Goal: Information Seeking & Learning: Learn about a topic

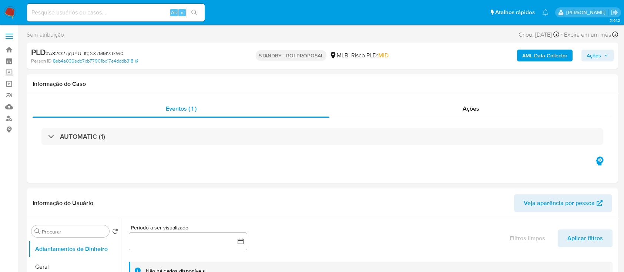
select select "10"
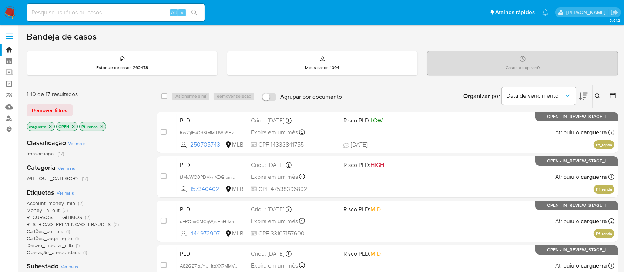
scroll to position [49, 0]
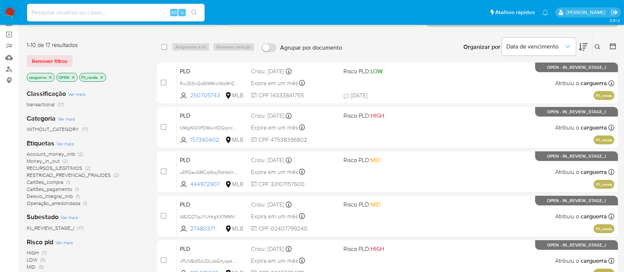
click at [582, 45] on icon at bounding box center [583, 47] width 9 height 9
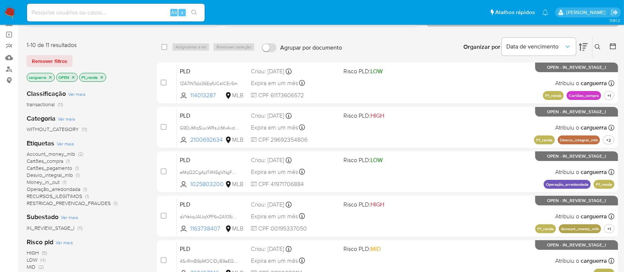
click at [596, 45] on icon at bounding box center [598, 47] width 6 height 6
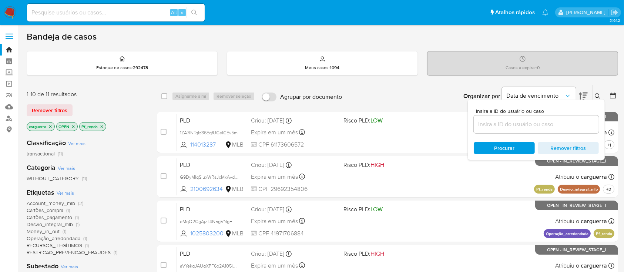
click at [378, 91] on div "Organizar por Data de vencimento Os resultados não podem ser classificados enqu…" at bounding box center [482, 96] width 272 height 23
click at [567, 148] on span "Remover filtros" at bounding box center [568, 148] width 51 height 10
click at [597, 93] on icon at bounding box center [598, 96] width 6 height 6
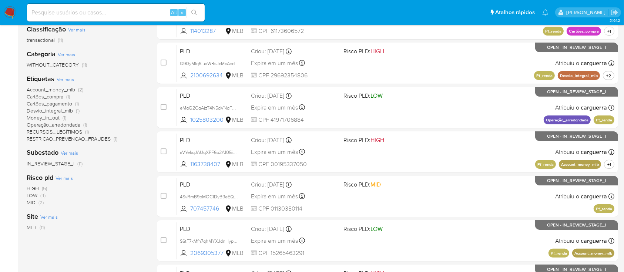
scroll to position [98, 0]
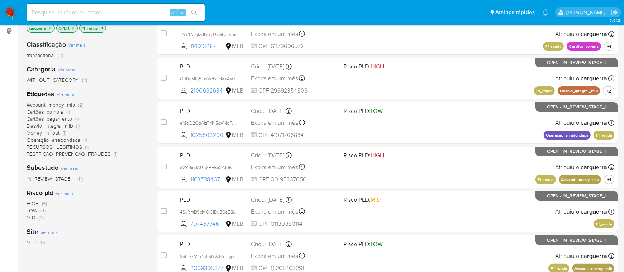
click at [70, 166] on span "Ver mais" at bounding box center [69, 168] width 17 height 7
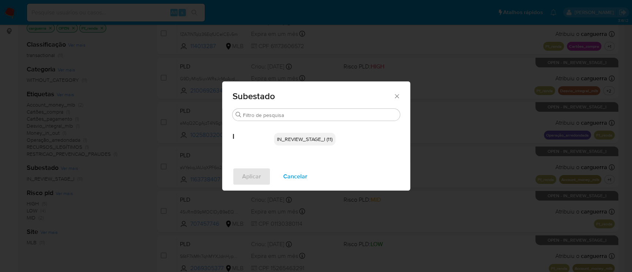
click at [118, 204] on div "Subestado Buscar I IN_REVIEW_STAGE_I (11) Aplicar Cancelar" at bounding box center [316, 136] width 632 height 272
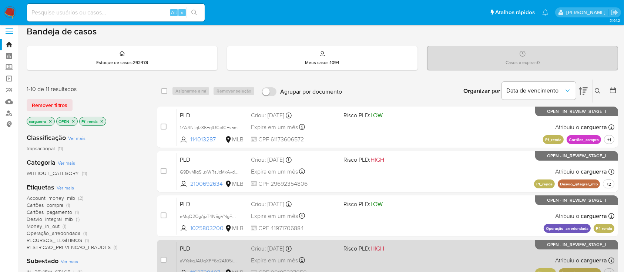
scroll to position [0, 0]
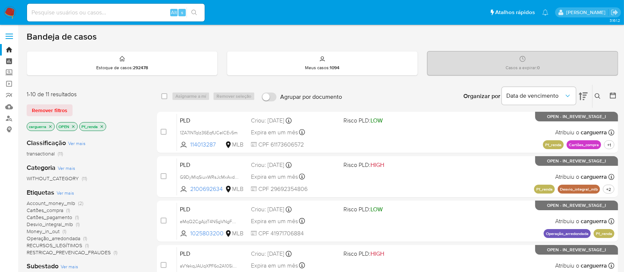
click at [10, 60] on link "Painel" at bounding box center [44, 61] width 88 height 11
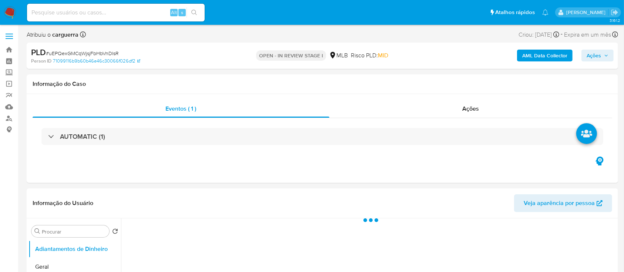
select select "10"
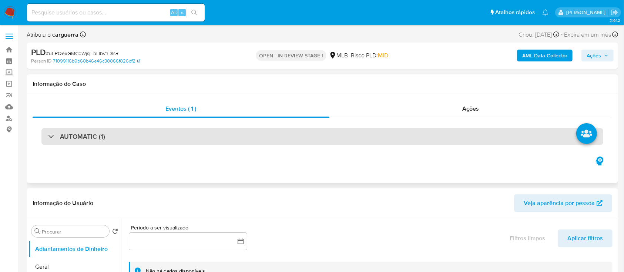
click at [257, 137] on div "AUTOMATIC (1)" at bounding box center [322, 136] width 562 height 17
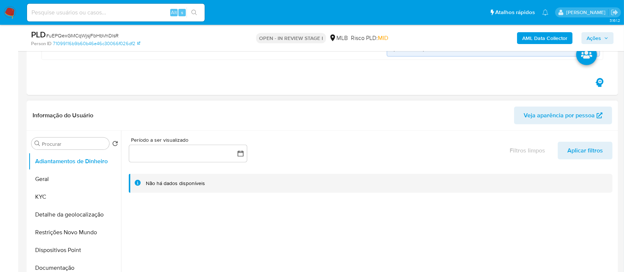
scroll to position [296, 0]
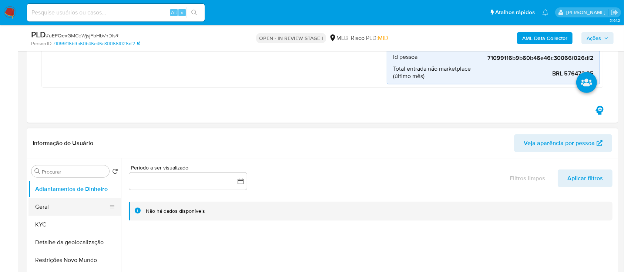
click at [48, 205] on button "Geral" at bounding box center [71, 207] width 87 height 18
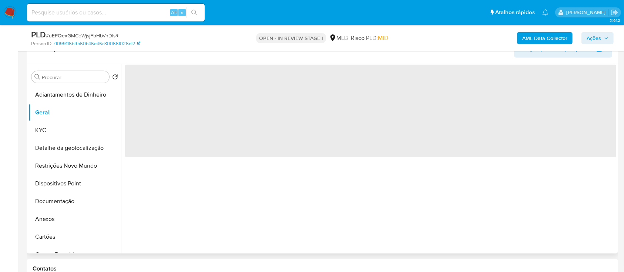
scroll to position [395, 0]
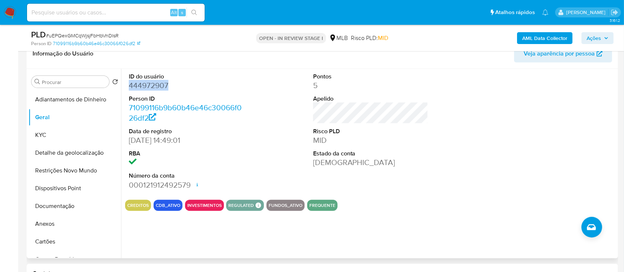
drag, startPoint x: 183, startPoint y: 86, endPoint x: 222, endPoint y: 93, distance: 39.7
click at [127, 81] on div "ID do usuário 444972907 Person ID 71099116b9b60b46e46c30066f026df2 Data de regi…" at bounding box center [186, 131] width 123 height 125
copy dd "444972907"
click at [313, 239] on div "ID do usuário 444972907 Person ID 71099116b9b60b46e46c30066f026df2 Data de regi…" at bounding box center [368, 163] width 495 height 189
click at [484, 164] on div "ID do usuário 444972907 Person ID 71099116b9b60b46e46c30066f026df2 Data de regi…" at bounding box center [370, 131] width 491 height 125
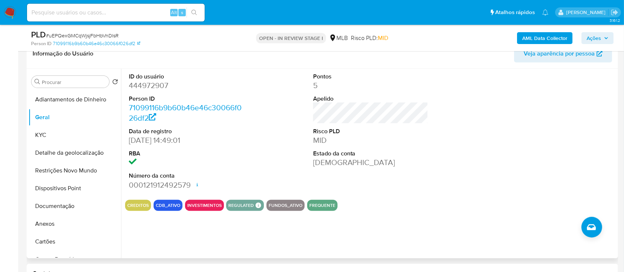
click at [565, 134] on div at bounding box center [554, 131] width 123 height 125
click at [361, 168] on div "Pontos 5 Apelido Risco PLD MID Estado da conta Ativa" at bounding box center [370, 131] width 123 height 125
click at [556, 99] on div at bounding box center [554, 131] width 123 height 125
click at [508, 104] on div at bounding box center [554, 131] width 123 height 125
click at [53, 132] on button "KYC" at bounding box center [71, 135] width 87 height 18
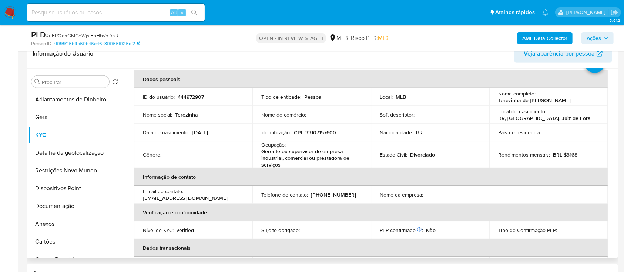
scroll to position [49, 0]
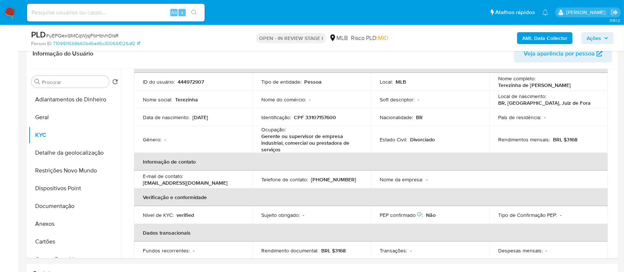
click at [463, 42] on div "AML Data Collector Ações" at bounding box center [518, 37] width 192 height 17
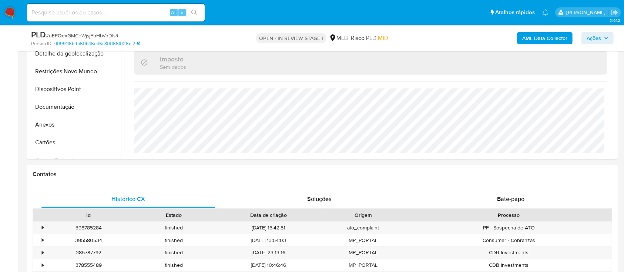
scroll to position [493, 0]
click at [467, 40] on div "AML Data Collector Ações" at bounding box center [518, 37] width 192 height 17
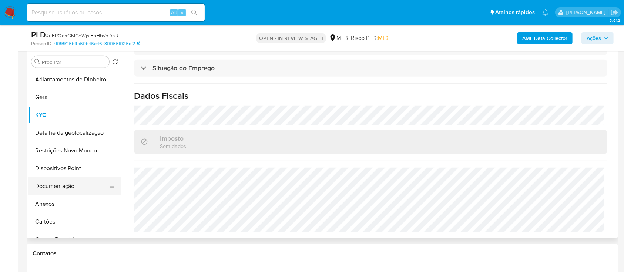
scroll to position [395, 0]
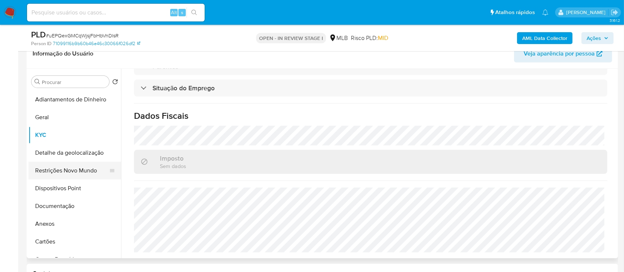
click at [74, 158] on button "Detalhe da geolocalização" at bounding box center [74, 153] width 93 height 18
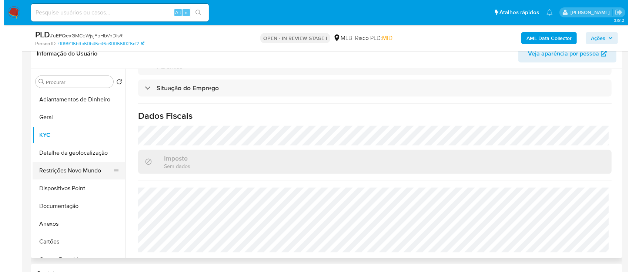
scroll to position [0, 0]
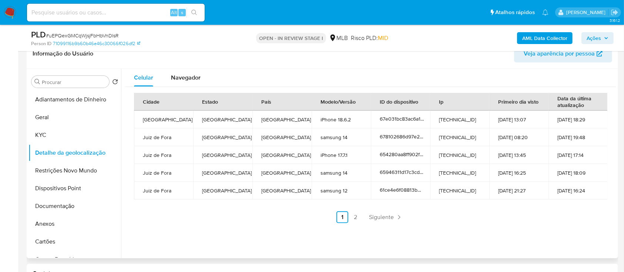
click at [486, 229] on div "Celular Navegador Cidade Estado País Modelo/Versão ID do dispositivo Ip Primeir…" at bounding box center [368, 163] width 495 height 189
click at [355, 215] on link "2" at bounding box center [356, 217] width 12 height 12
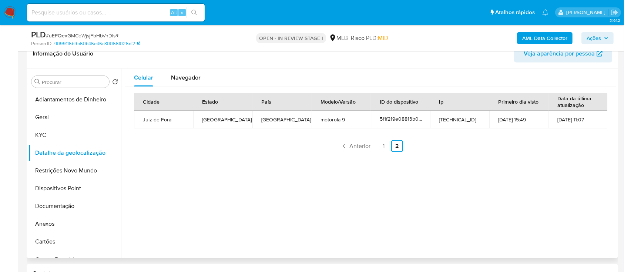
click at [598, 162] on div "Celular Navegador Cidade Estado País Modelo/Versão ID do dispositivo Ip Primeir…" at bounding box center [368, 163] width 495 height 189
click at [60, 168] on button "Restrições Novo Mundo" at bounding box center [71, 171] width 87 height 18
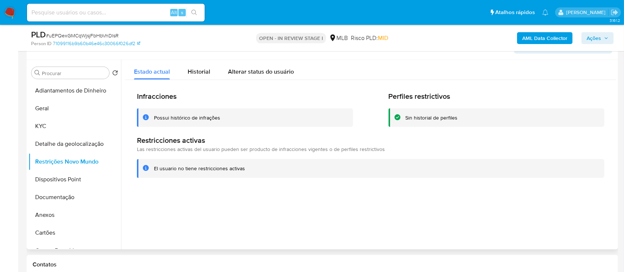
click at [582, 198] on div at bounding box center [368, 154] width 495 height 189
click at [85, 179] on button "Dispositivos Point" at bounding box center [71, 180] width 87 height 18
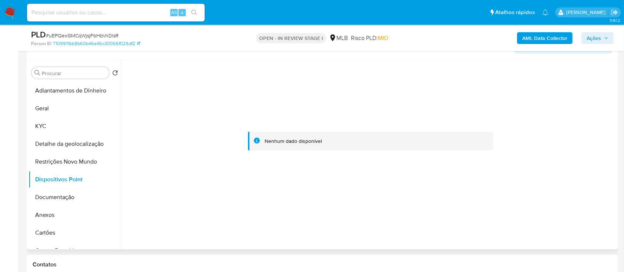
click at [581, 75] on div at bounding box center [370, 141] width 491 height 163
click at [543, 42] on b "AML Data Collector" at bounding box center [544, 38] width 45 height 12
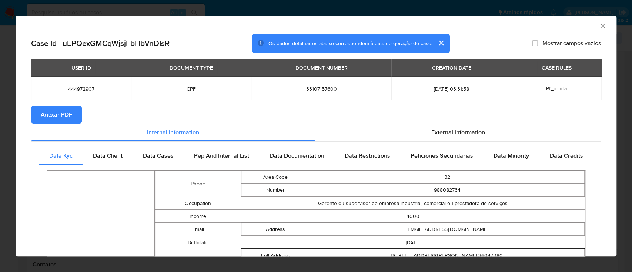
click at [62, 113] on span "Anexar PDF" at bounding box center [56, 115] width 31 height 16
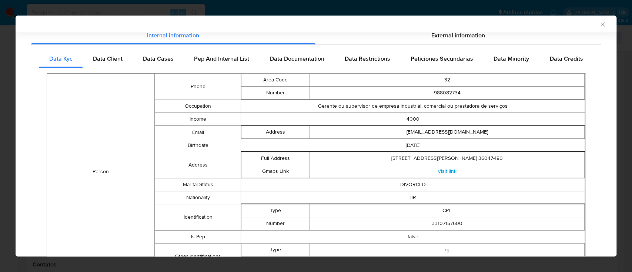
scroll to position [47, 0]
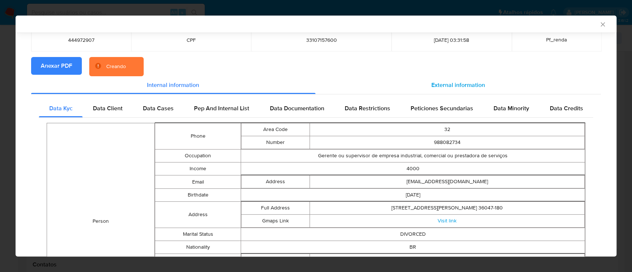
click at [472, 90] on div "External information" at bounding box center [458, 85] width 286 height 18
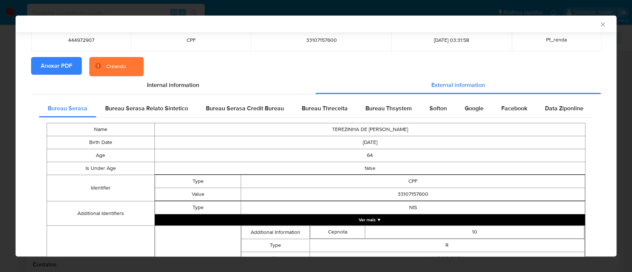
click at [327, 107] on span "Bureau Threceita" at bounding box center [325, 108] width 46 height 9
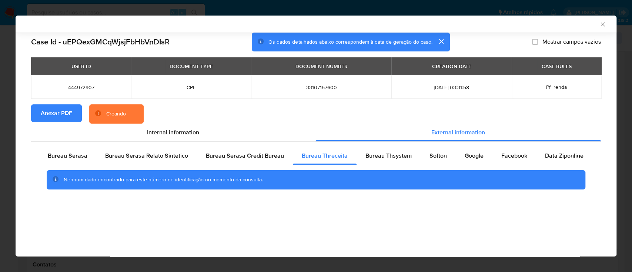
click at [572, 27] on div "AML Data Collector" at bounding box center [310, 24] width 578 height 7
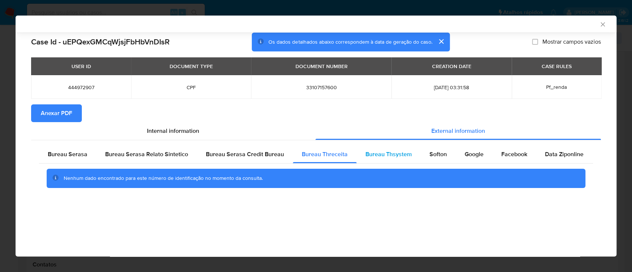
click at [396, 158] on span "Bureau Thsystem" at bounding box center [388, 154] width 46 height 9
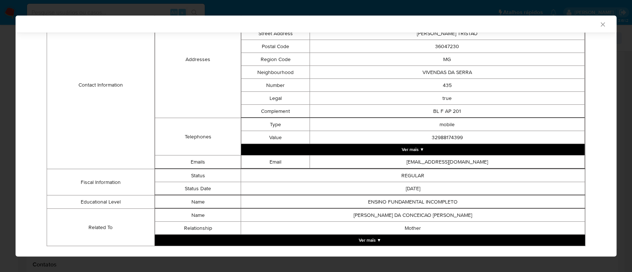
scroll to position [337, 0]
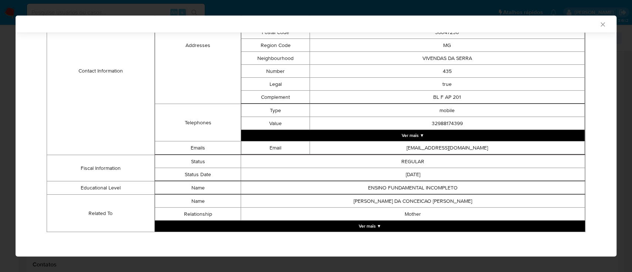
click at [385, 223] on button "Ver mais ▼" at bounding box center [370, 226] width 430 height 11
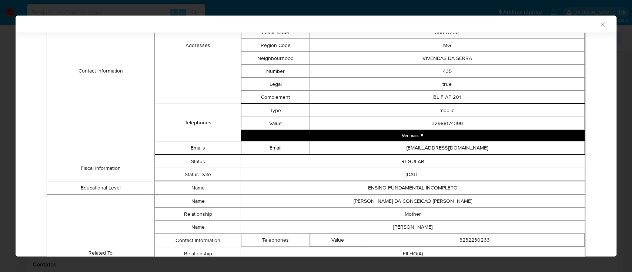
scroll to position [415, 0]
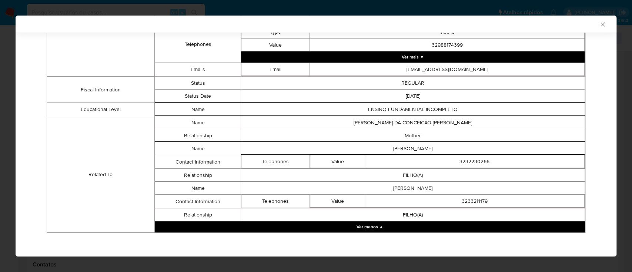
click at [571, 28] on div "AML Data Collector" at bounding box center [316, 24] width 601 height 17
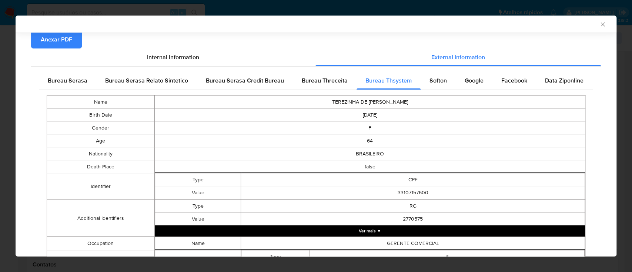
scroll to position [70, 0]
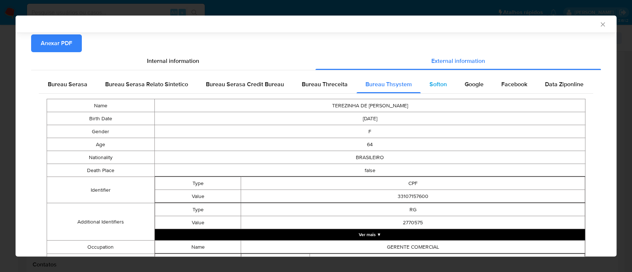
click at [426, 90] on div "Softon" at bounding box center [437, 85] width 35 height 18
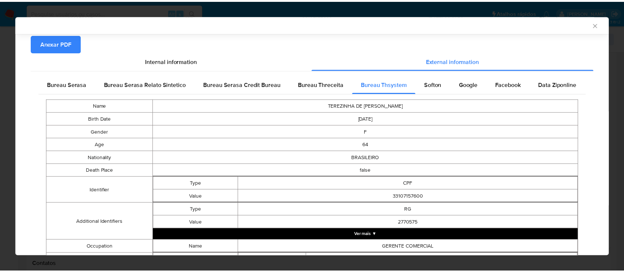
scroll to position [0, 0]
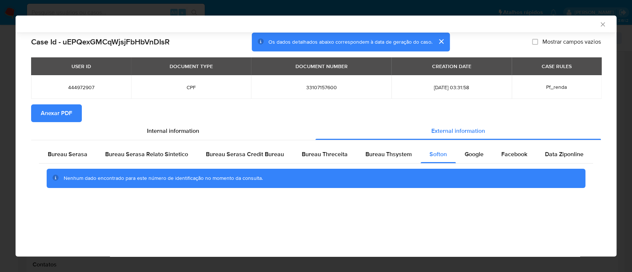
click at [573, 23] on div "AML Data Collector" at bounding box center [310, 24] width 578 height 7
drag, startPoint x: 481, startPoint y: 144, endPoint x: 480, endPoint y: 149, distance: 5.2
click at [480, 147] on div "Bureau Serasa Bureau Serasa Relato Sintetico Bureau Serasa Credit Bureau Bureau…" at bounding box center [316, 169] width 570 height 58
click at [478, 158] on span "Google" at bounding box center [473, 154] width 19 height 9
drag, startPoint x: 128, startPoint y: 24, endPoint x: 219, endPoint y: 14, distance: 92.0
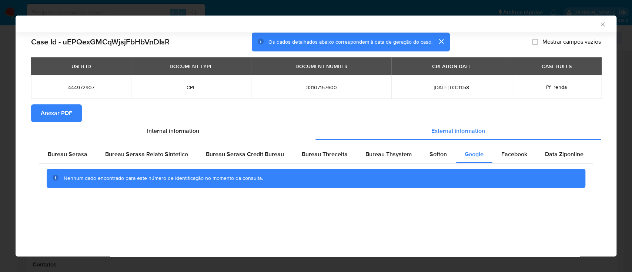
click at [128, 24] on div "AML Data Collector" at bounding box center [310, 24] width 578 height 7
click at [602, 21] on icon "Fechar a janela" at bounding box center [602, 24] width 7 height 7
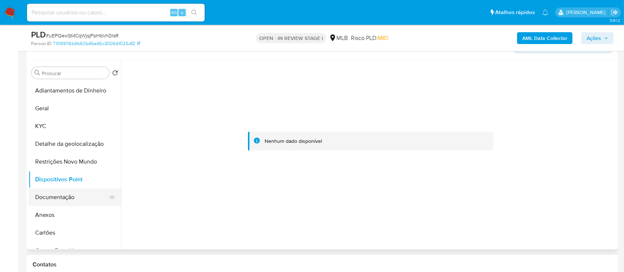
click at [58, 199] on button "Documentação" at bounding box center [71, 197] width 87 height 18
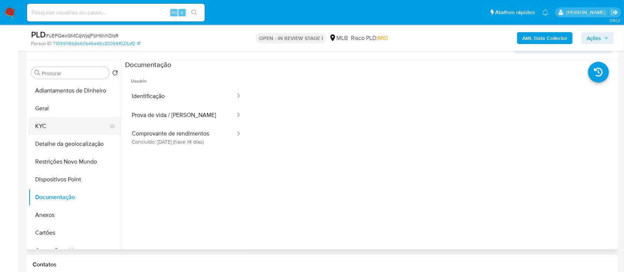
click at [51, 134] on button "KYC" at bounding box center [71, 126] width 87 height 18
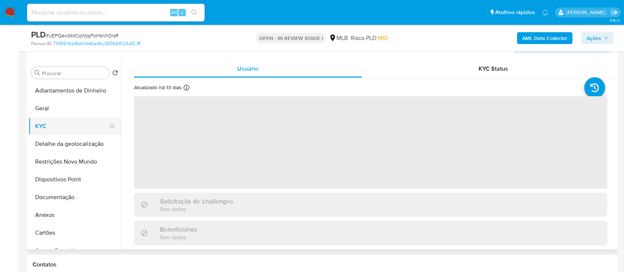
click at [46, 128] on button "KYC" at bounding box center [71, 126] width 87 height 18
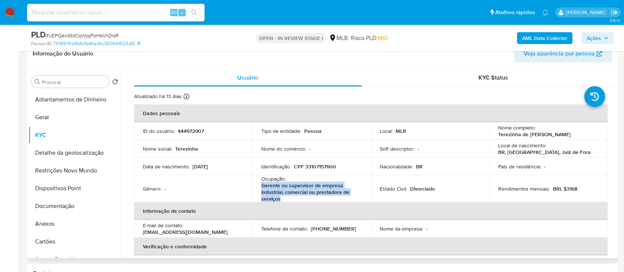
drag, startPoint x: 280, startPoint y: 197, endPoint x: 257, endPoint y: 183, distance: 27.4
click at [257, 183] on td "Ocupação : Gerente ou supervisor de empresa industrial, comercial ou prestadora…" at bounding box center [311, 188] width 118 height 27
copy p "Gerente ou supervisor de empresa industrial, comercial ou prestadora de serviços"
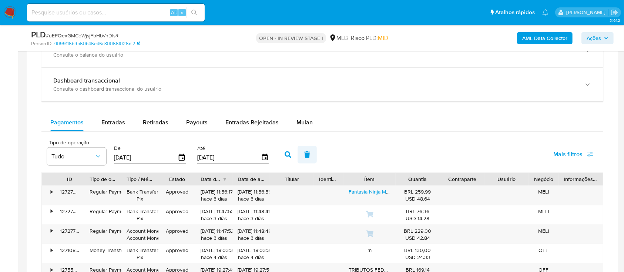
scroll to position [839, 0]
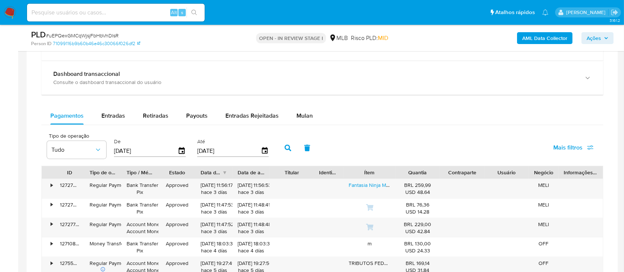
drag, startPoint x: 304, startPoint y: 115, endPoint x: 335, endPoint y: 115, distance: 30.7
click at [305, 115] on span "Mulan" at bounding box center [304, 115] width 16 height 9
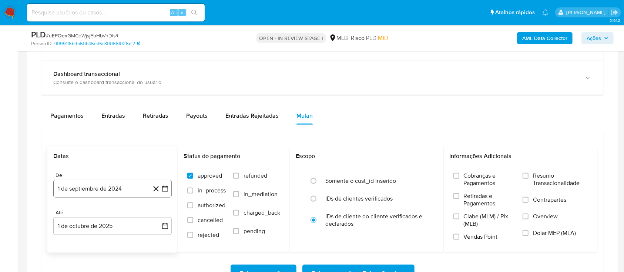
click at [166, 188] on icon "button" at bounding box center [164, 188] width 7 height 7
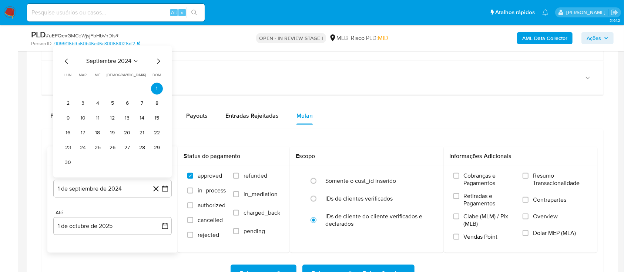
click at [156, 61] on icon "Mes siguiente" at bounding box center [158, 61] width 9 height 9
click at [125, 73] on span "octubre 2024" at bounding box center [109, 76] width 36 height 7
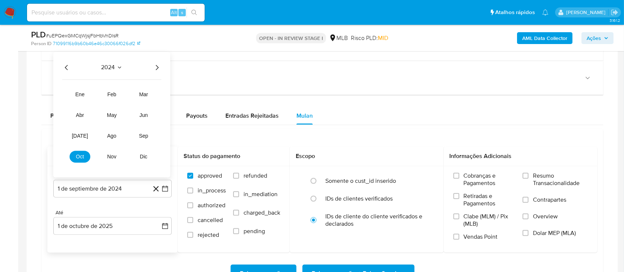
click at [157, 67] on icon "Año siguiente" at bounding box center [156, 67] width 9 height 9
click at [81, 113] on span "abr" at bounding box center [80, 116] width 8 height 6
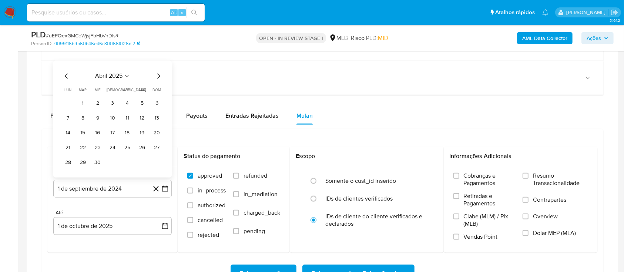
click at [83, 103] on button "1" at bounding box center [83, 104] width 12 height 12
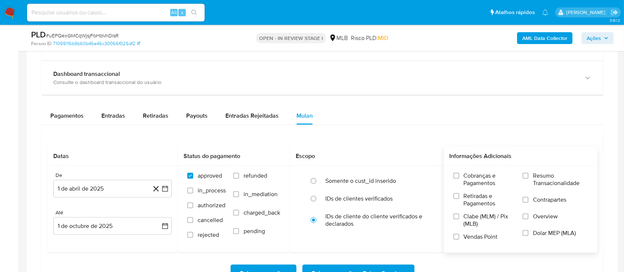
click at [531, 174] on label "Resumo Transacionalidade" at bounding box center [555, 184] width 65 height 24
click at [529, 174] on input "Resumo Transacionalidade" at bounding box center [526, 176] width 6 height 6
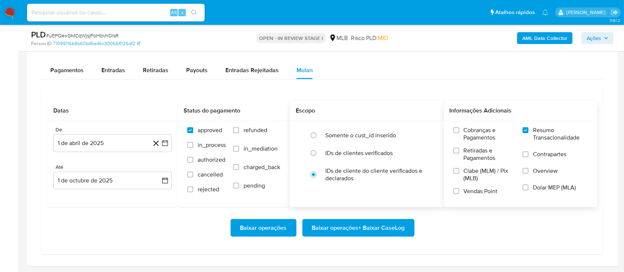
scroll to position [937, 0]
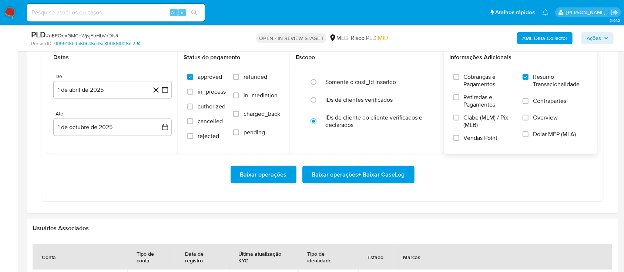
click at [346, 176] on span "Baixar operações + Baixar CaseLog" at bounding box center [358, 175] width 93 height 16
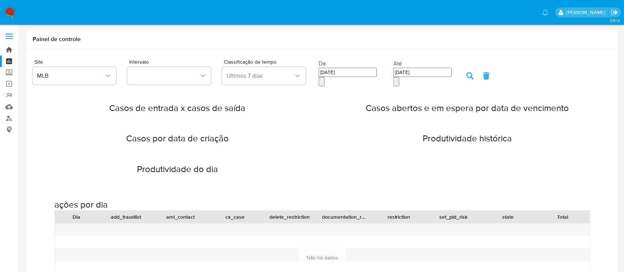
click at [10, 48] on link "Bandeja" at bounding box center [44, 49] width 88 height 11
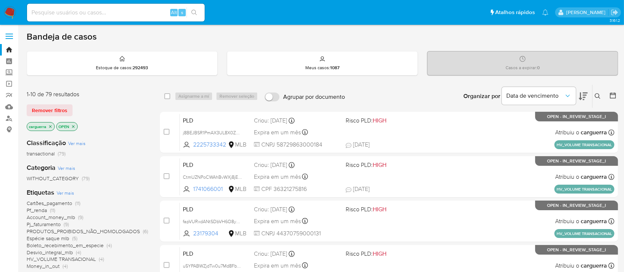
scroll to position [49, 0]
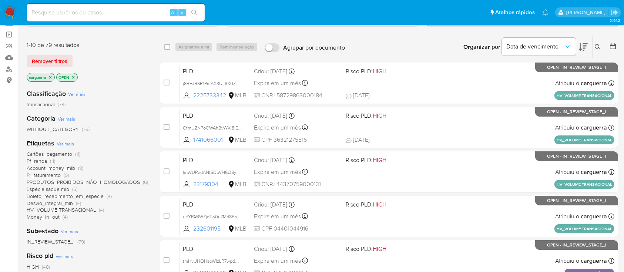
click at [86, 208] on span "HV_VOLUME TRANSACIONAL" at bounding box center [61, 209] width 69 height 7
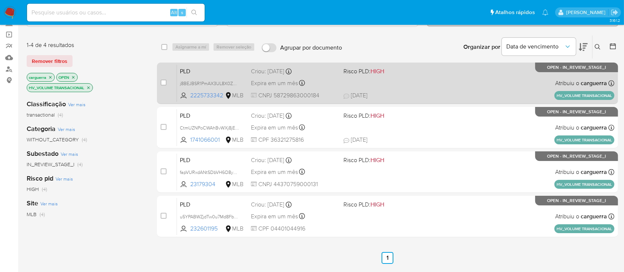
click at [426, 73] on span "Risco PLD: HIGH" at bounding box center [386, 71] width 86 height 10
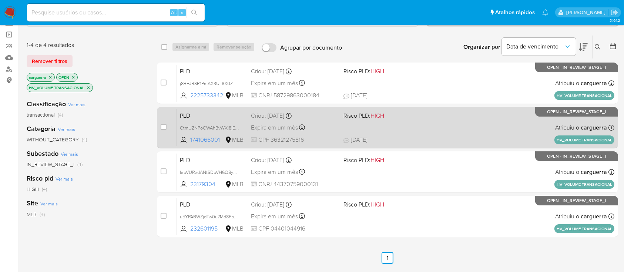
click at [420, 118] on span "Risco PLD: HIGH" at bounding box center [386, 115] width 86 height 10
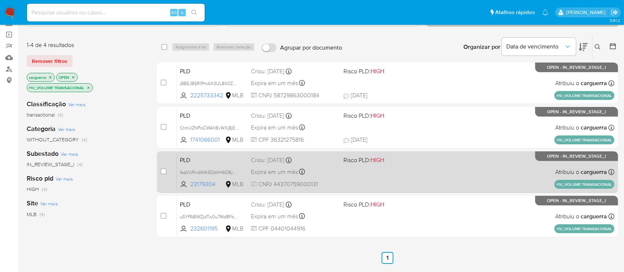
click at [446, 171] on div "PLD fapVURxdANtSDbVH6O8yCqGZ 23179304 MLB Risco PLD: HIGH Criou: 12/09/2025 Cri…" at bounding box center [395, 171] width 437 height 37
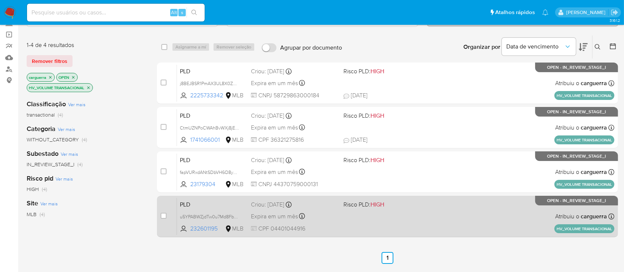
click at [501, 218] on div "PLD u5YPABWZjdTw0u7Md8FbkR6o 232601195 MLB Risco PLD: HIGH Criou: 12/09/2025 Cr…" at bounding box center [395, 216] width 437 height 37
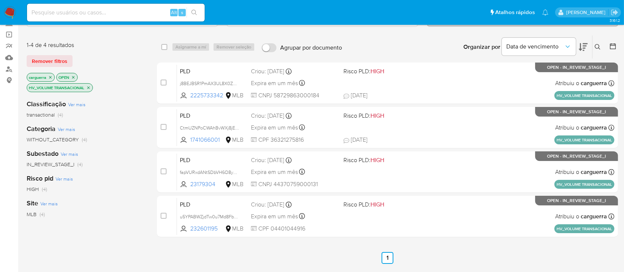
click at [76, 76] on icon "close-filter" at bounding box center [73, 77] width 4 height 4
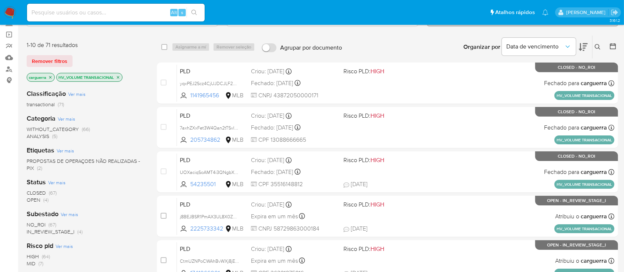
click at [115, 75] on p "HV_VOLUME TRANSACIONAL" at bounding box center [90, 77] width 66 height 8
click at [120, 74] on p "HV_VOLUME TRANSACIONAL" at bounding box center [90, 77] width 66 height 8
click at [118, 77] on icon "close-filter" at bounding box center [118, 77] width 4 height 4
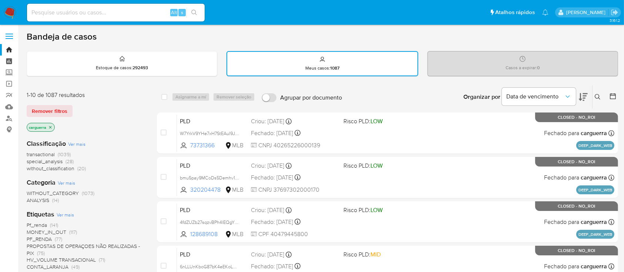
click at [10, 62] on link "Painel" at bounding box center [44, 61] width 88 height 11
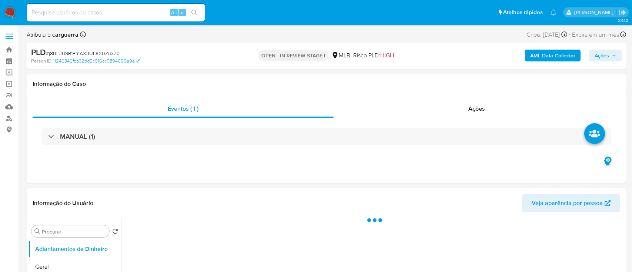
select select "10"
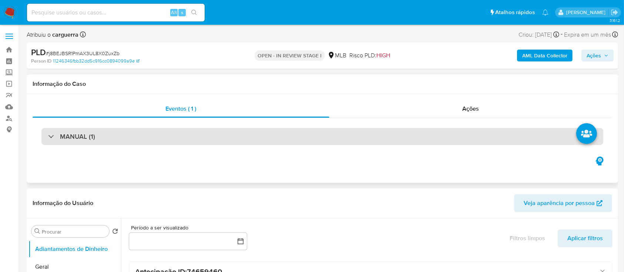
click at [251, 135] on div "MANUAL (1)" at bounding box center [322, 136] width 562 height 17
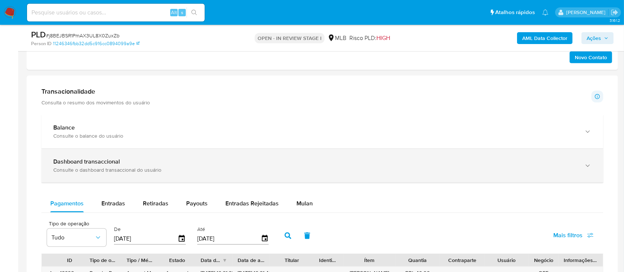
scroll to position [641, 0]
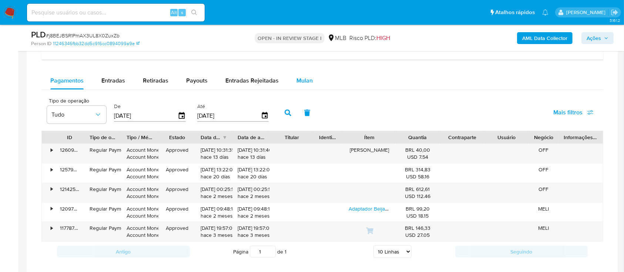
click at [303, 84] on span "Mulan" at bounding box center [304, 80] width 16 height 9
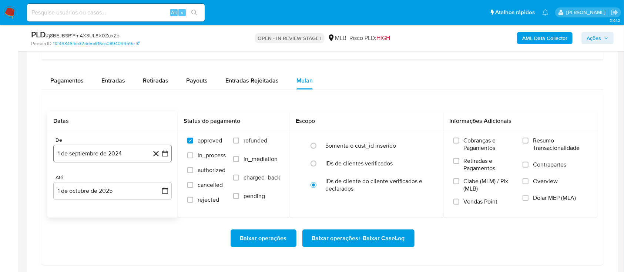
click at [168, 151] on button "1 de septiembre de 2024" at bounding box center [112, 154] width 118 height 18
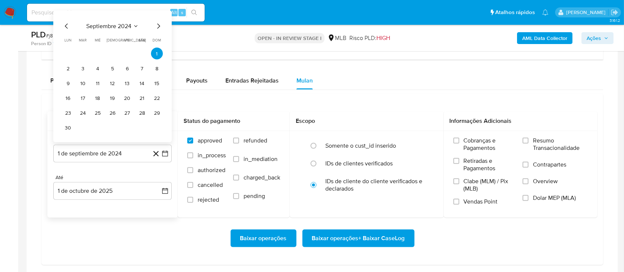
click at [158, 24] on icon "Mes siguiente" at bounding box center [158, 26] width 9 height 9
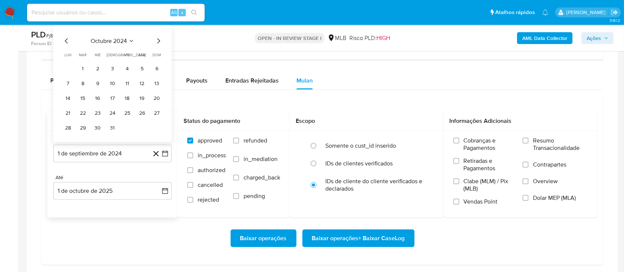
click at [131, 43] on icon "Seleccionar mes y año" at bounding box center [131, 41] width 6 height 6
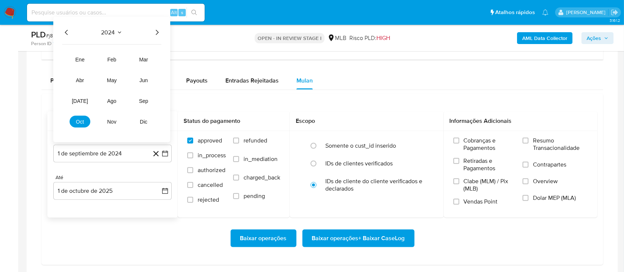
click at [157, 34] on icon "Año siguiente" at bounding box center [156, 32] width 9 height 9
click at [112, 99] on span "ago" at bounding box center [111, 101] width 9 height 6
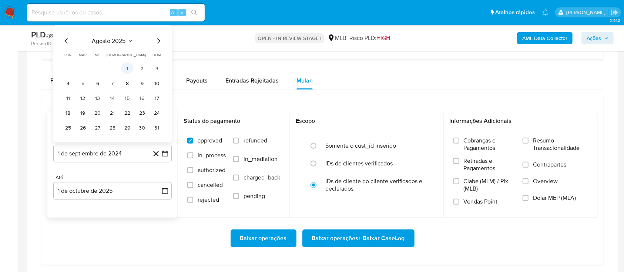
click at [130, 73] on button "1" at bounding box center [127, 69] width 12 height 12
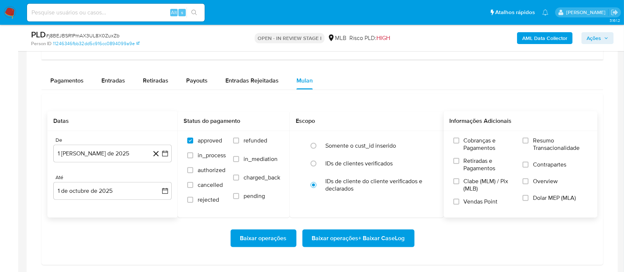
click at [538, 137] on span "Resumo Transacionalidade" at bounding box center [560, 144] width 55 height 15
click at [529, 138] on input "Resumo Transacionalidade" at bounding box center [526, 141] width 6 height 6
click at [359, 236] on span "Baixar operações + Baixar CaseLog" at bounding box center [358, 238] width 93 height 16
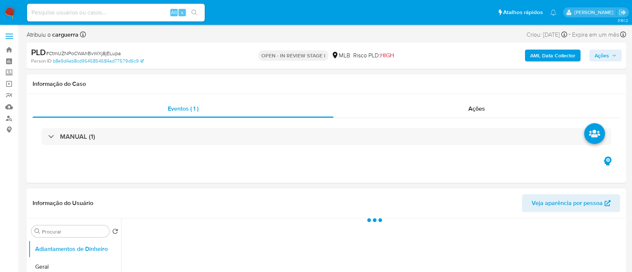
select select "10"
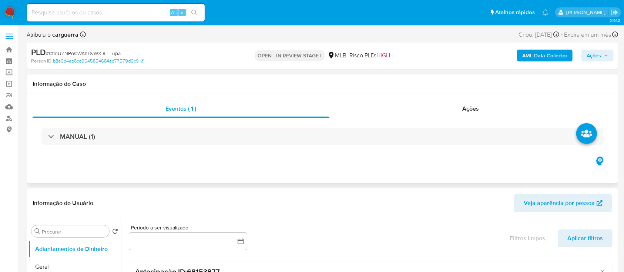
drag, startPoint x: 130, startPoint y: 134, endPoint x: 169, endPoint y: 127, distance: 39.4
click at [130, 134] on div "MANUAL (1)" at bounding box center [322, 136] width 562 height 17
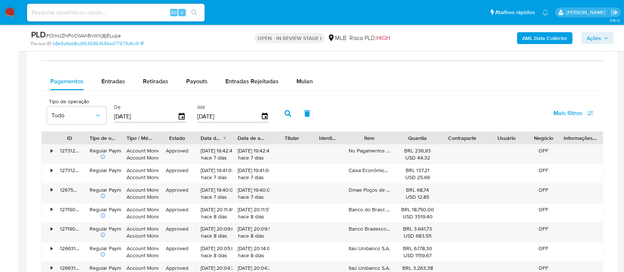
scroll to position [641, 0]
click at [305, 85] on div "Mulan" at bounding box center [304, 81] width 16 height 18
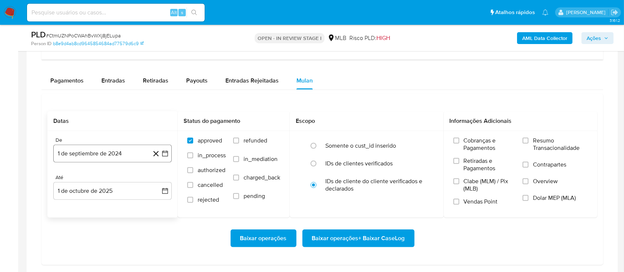
click at [166, 154] on icon "button" at bounding box center [164, 153] width 7 height 7
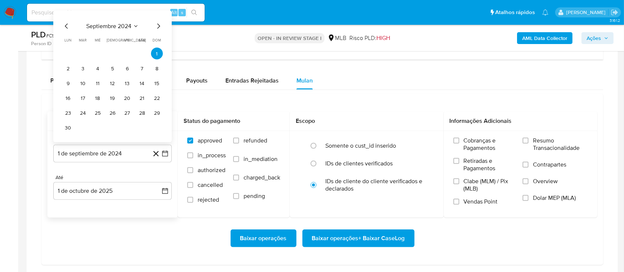
click at [137, 23] on icon "Seleccionar mes y año" at bounding box center [136, 26] width 6 height 6
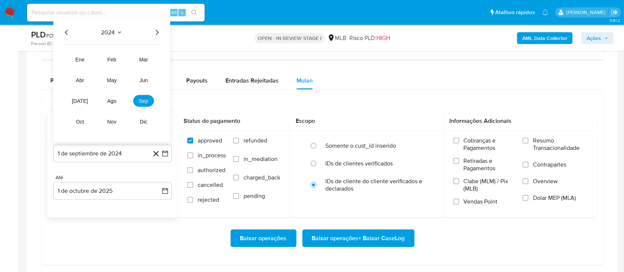
click at [155, 32] on icon "Año siguiente" at bounding box center [156, 32] width 9 height 9
click at [117, 100] on button "ago" at bounding box center [111, 101] width 21 height 12
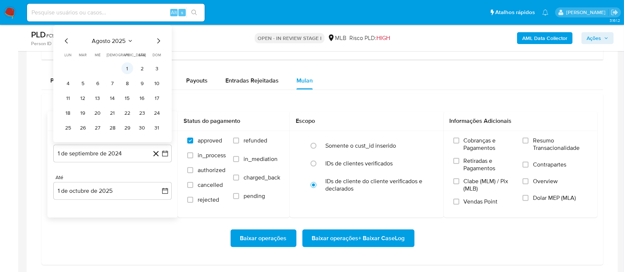
click at [130, 70] on button "1" at bounding box center [127, 69] width 12 height 12
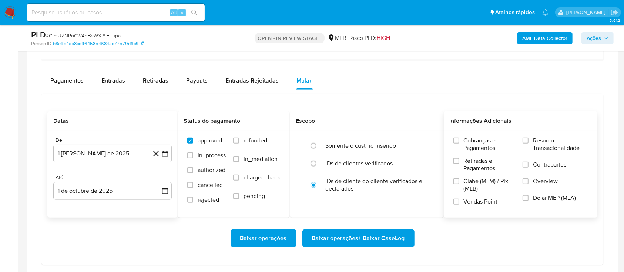
click at [530, 140] on label "Resumo Transacionalidade" at bounding box center [555, 149] width 65 height 24
click at [529, 140] on input "Resumo Transacionalidade" at bounding box center [526, 141] width 6 height 6
click at [392, 242] on span "Baixar operações + Baixar CaseLog" at bounding box center [358, 238] width 93 height 16
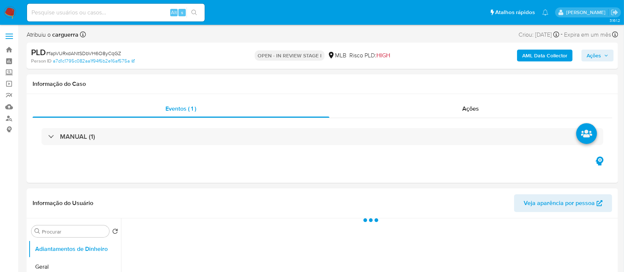
select select "10"
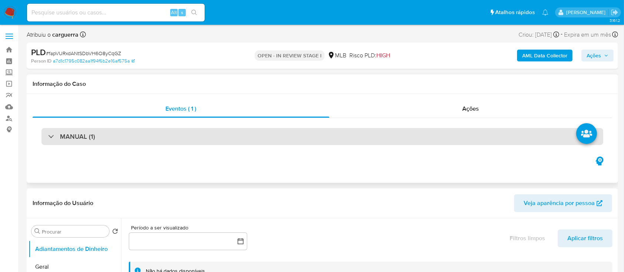
click at [85, 132] on h3 "MANUAL (1)" at bounding box center [77, 136] width 35 height 8
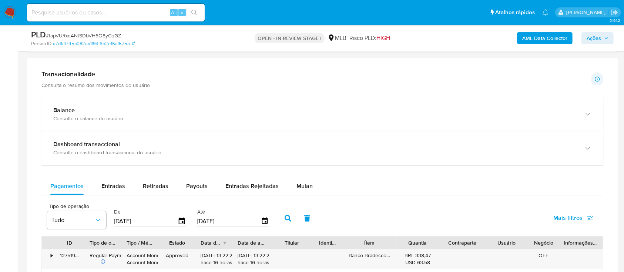
scroll to position [592, 0]
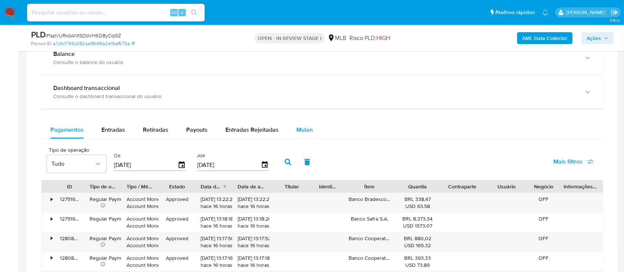
click at [303, 131] on span "Mulan" at bounding box center [304, 129] width 16 height 9
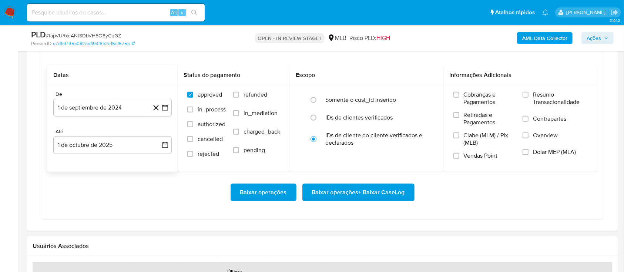
scroll to position [691, 0]
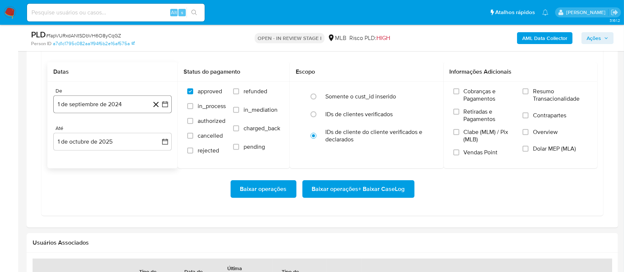
click at [163, 103] on icon "button" at bounding box center [164, 104] width 7 height 7
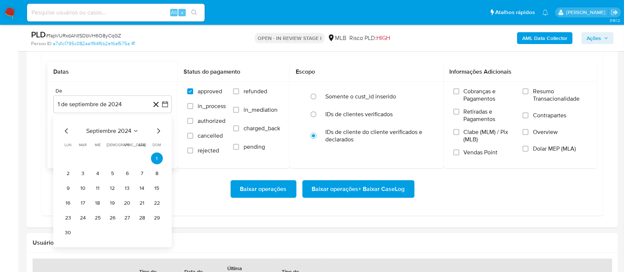
click at [157, 127] on icon "Mes siguiente" at bounding box center [158, 131] width 9 height 9
click at [130, 131] on icon "Seleccionar mes y año" at bounding box center [131, 131] width 6 height 6
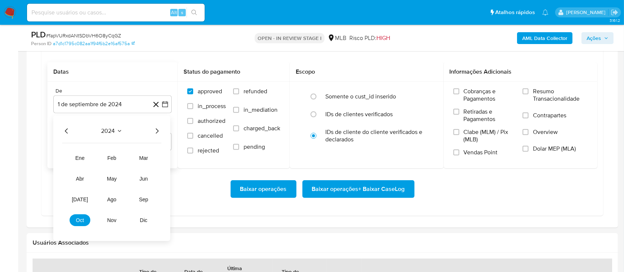
click at [160, 129] on icon "Año siguiente" at bounding box center [156, 131] width 9 height 9
click at [117, 201] on button "ago" at bounding box center [111, 200] width 21 height 12
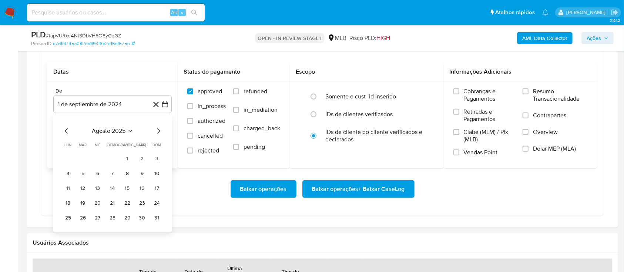
click at [132, 162] on td "1" at bounding box center [127, 159] width 12 height 12
click at [127, 156] on button "1" at bounding box center [127, 159] width 12 height 12
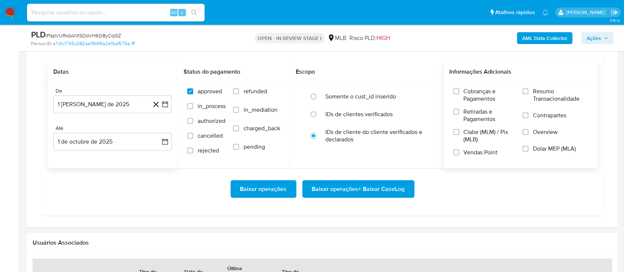
click at [536, 92] on span "Resumo Transacionalidade" at bounding box center [560, 95] width 55 height 15
click at [529, 92] on input "Resumo Transacionalidade" at bounding box center [526, 91] width 6 height 6
click at [395, 187] on span "Baixar operações + Baixar CaseLog" at bounding box center [358, 189] width 93 height 16
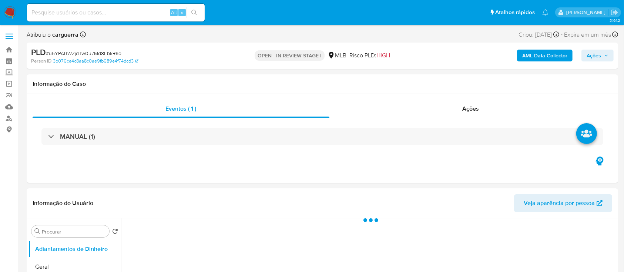
select select "10"
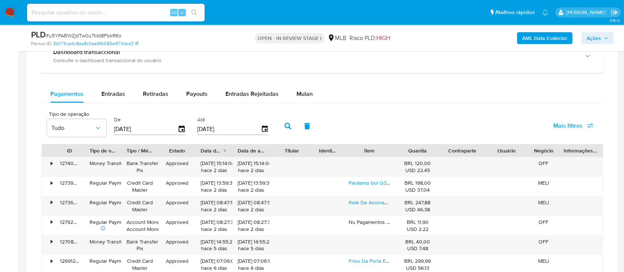
scroll to position [543, 0]
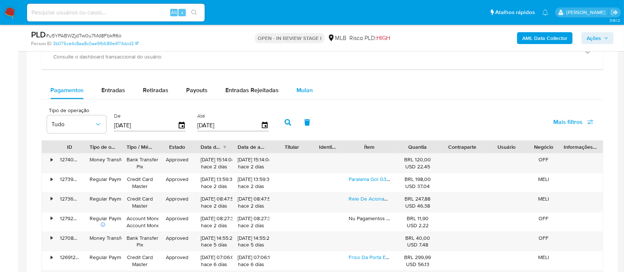
click at [302, 91] on span "Mulan" at bounding box center [304, 90] width 16 height 9
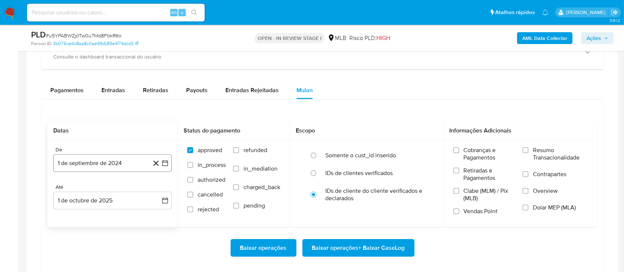
click at [166, 162] on icon "button" at bounding box center [164, 163] width 7 height 7
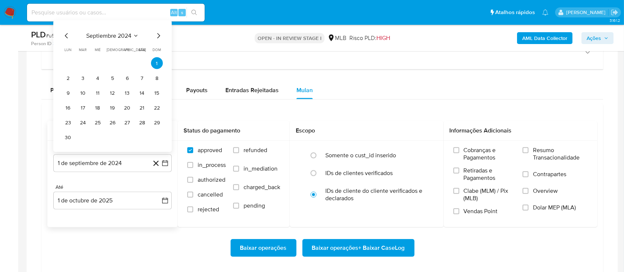
click at [135, 34] on icon "Seleccionar mes y año" at bounding box center [136, 36] width 6 height 6
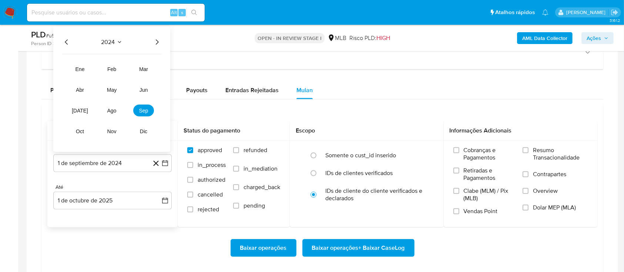
click at [154, 40] on icon "Año siguiente" at bounding box center [156, 42] width 9 height 9
click at [110, 110] on span "ago" at bounding box center [111, 111] width 9 height 6
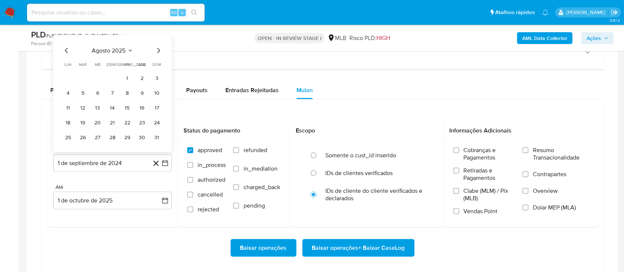
click at [125, 78] on button "1" at bounding box center [127, 78] width 12 height 12
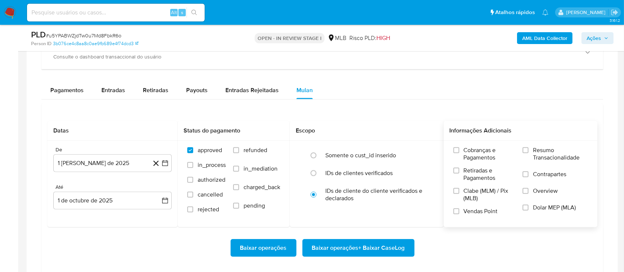
click at [520, 153] on div "Cobranças e Pagamentos Retiradas e Pagamentos Clabe (MLM) / Pix (MLB) Vendas Po…" at bounding box center [521, 184] width 142 height 74
click at [526, 152] on input "Resumo Transacionalidade" at bounding box center [526, 150] width 6 height 6
click at [383, 248] on span "Baixar operações + Baixar CaseLog" at bounding box center [358, 248] width 93 height 16
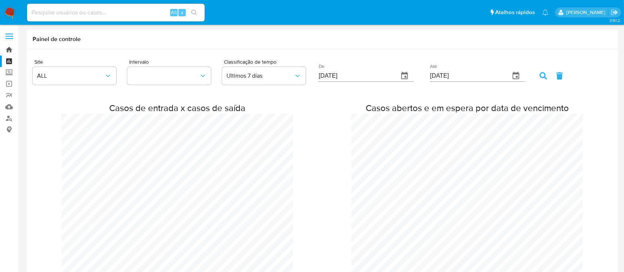
click at [11, 48] on link "Bandeja" at bounding box center [44, 49] width 88 height 11
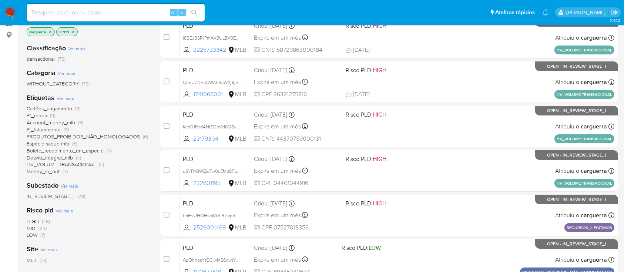
scroll to position [98, 0]
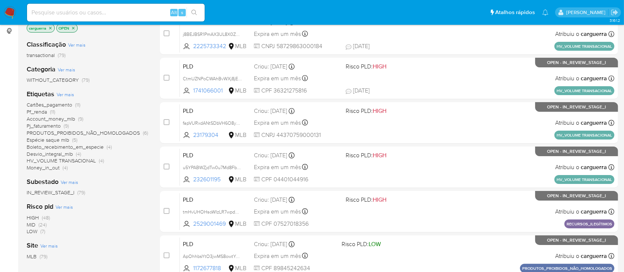
click at [117, 132] on span "PRODUTOS_PROIBIDOS_NÃO_HOMOLOGADOS" at bounding box center [83, 132] width 113 height 7
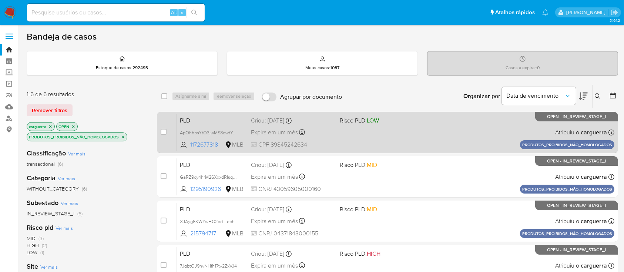
click at [397, 138] on div "PLD ApOhhbsYtO3jwMS8owtYmlgf 1172677818 MLB Risco PLD: LOW Criou: [DATE] Criou:…" at bounding box center [395, 132] width 437 height 37
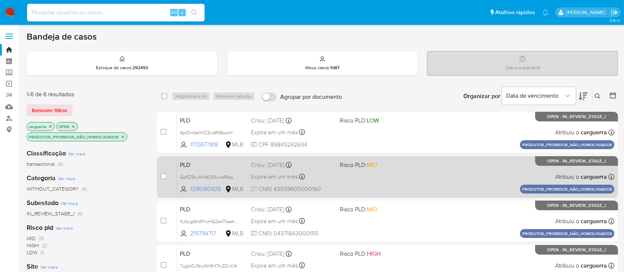
click at [459, 180] on div "PLD GaRZ9cy4hrM26XxxdRIsqp99 1295190926 MLB Risco PLD: MID Criou: 12/09/2025 Cr…" at bounding box center [395, 176] width 437 height 37
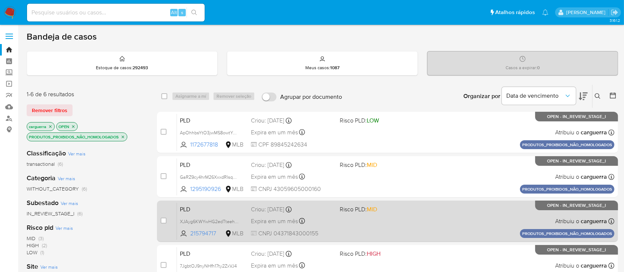
click at [449, 221] on div "PLD XJAyg6KWYwHG2edTteehzUJs 215794717 MLB Risco PLD: MID Criou: 12/09/2025 Cri…" at bounding box center [395, 220] width 437 height 37
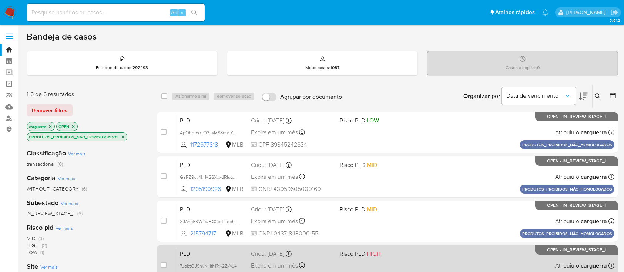
scroll to position [98, 0]
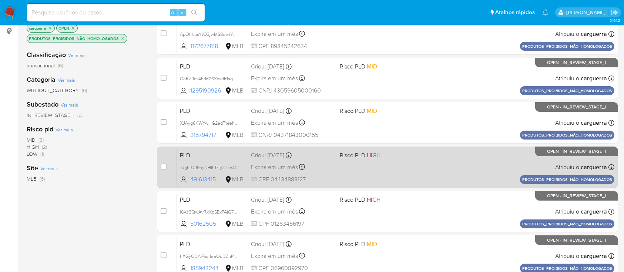
click at [406, 185] on div "PLD 7JgbtOJ9nyNHfh17ty2ZxVJ4 491613415 MLB Risco PLD: HIGH Criou: 12/09/2025 Cr…" at bounding box center [395, 166] width 437 height 37
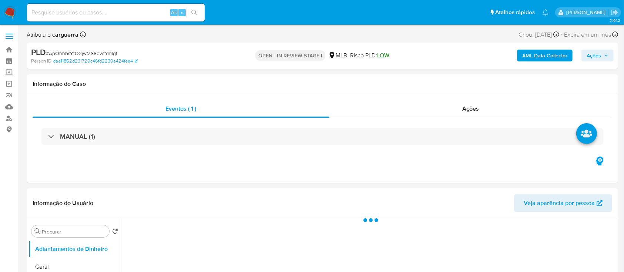
select select "10"
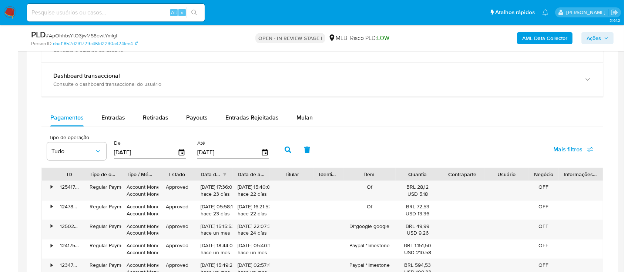
scroll to position [543, 0]
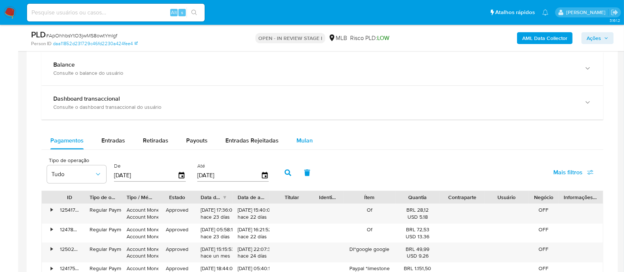
click at [305, 136] on span "Mulan" at bounding box center [304, 140] width 16 height 9
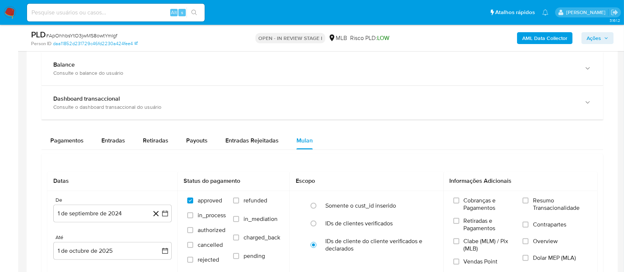
scroll to position [641, 0]
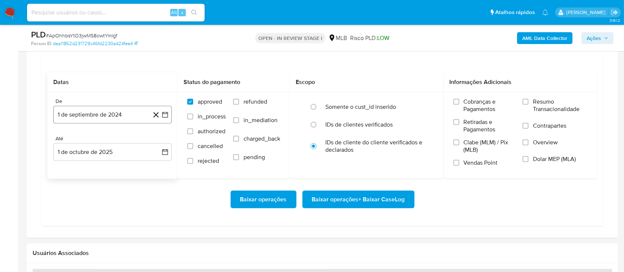
click at [162, 113] on icon "button" at bounding box center [164, 114] width 7 height 7
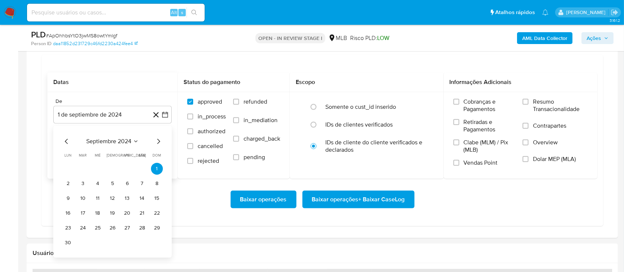
click at [134, 138] on button "septiembre 2024" at bounding box center [112, 141] width 53 height 7
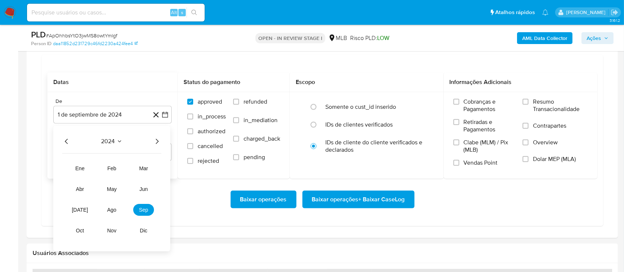
click at [158, 139] on icon "Año siguiente" at bounding box center [156, 141] width 9 height 9
click at [117, 206] on button "ago" at bounding box center [111, 210] width 21 height 12
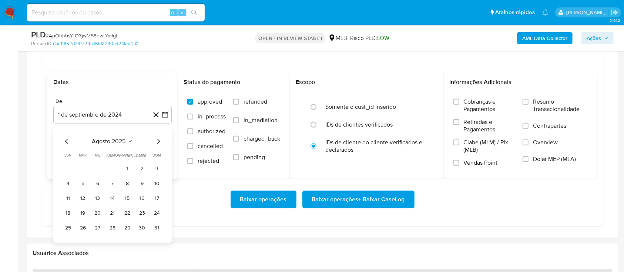
click at [123, 166] on button "1" at bounding box center [127, 169] width 12 height 12
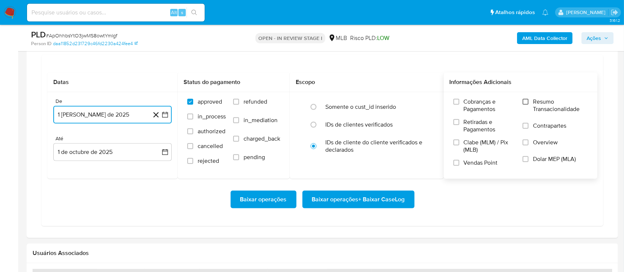
click at [529, 102] on input "Resumo Transacionalidade" at bounding box center [526, 102] width 6 height 6
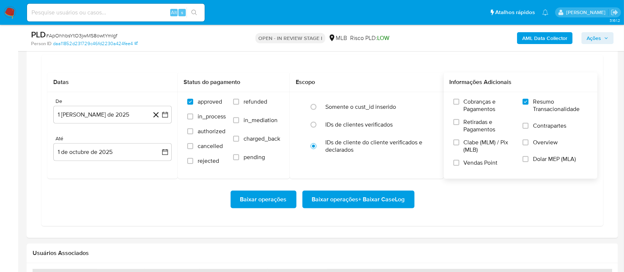
click at [382, 195] on span "Baixar operações + Baixar CaseLog" at bounding box center [358, 199] width 93 height 16
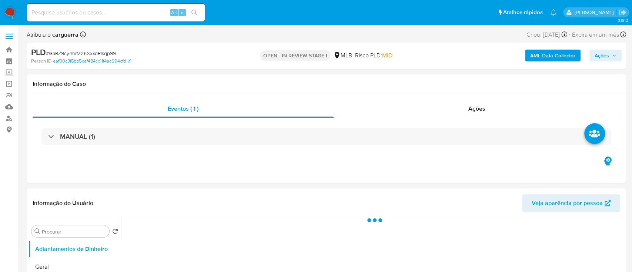
select select "10"
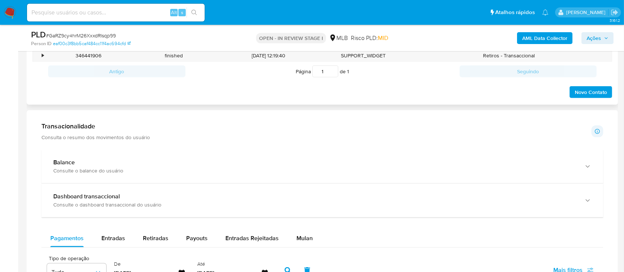
scroll to position [543, 0]
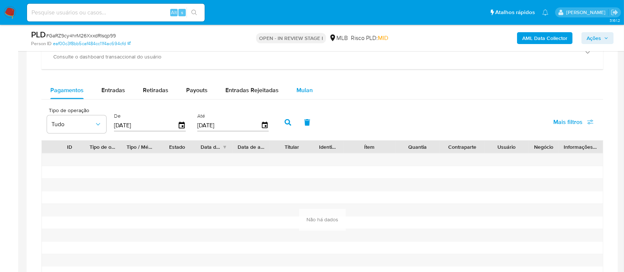
click at [305, 90] on span "Mulan" at bounding box center [304, 90] width 16 height 9
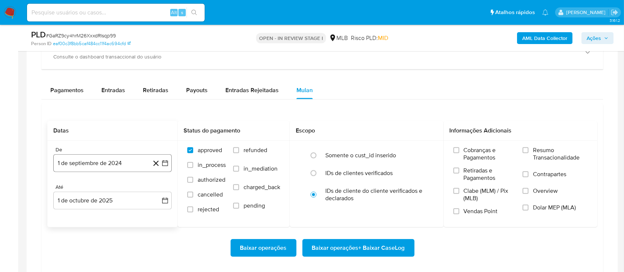
click at [165, 163] on icon "button" at bounding box center [164, 163] width 7 height 7
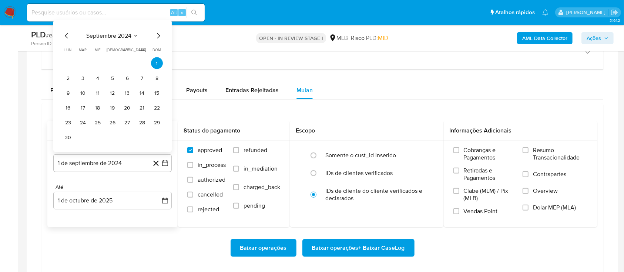
click at [107, 36] on span "septiembre 2024" at bounding box center [108, 35] width 45 height 7
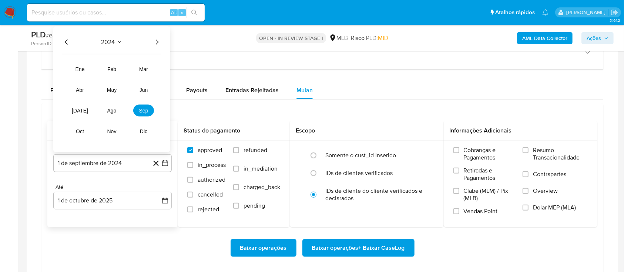
click at [154, 40] on icon "Año siguiente" at bounding box center [156, 42] width 9 height 9
click at [108, 108] on button "ago" at bounding box center [111, 111] width 21 height 12
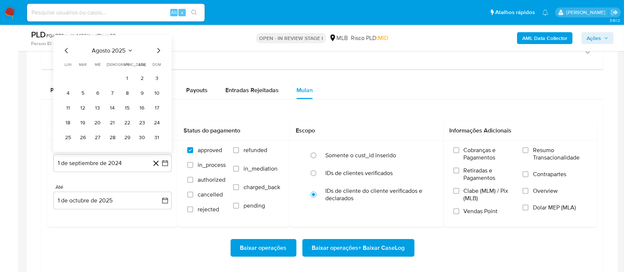
click at [125, 77] on button "1" at bounding box center [127, 78] width 12 height 12
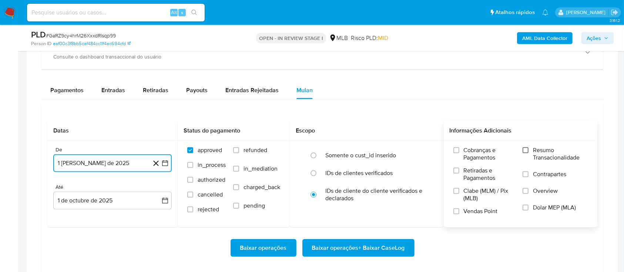
click at [524, 148] on input "Resumo Transacionalidade" at bounding box center [526, 150] width 6 height 6
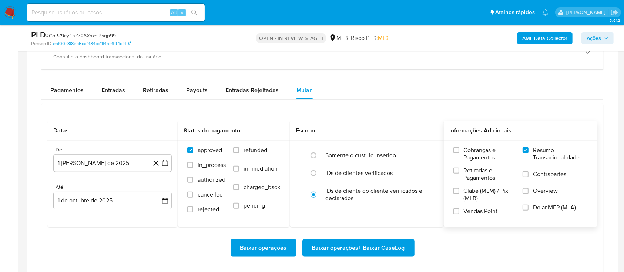
click at [366, 246] on span "Baixar operações + Baixar CaseLog" at bounding box center [358, 248] width 93 height 16
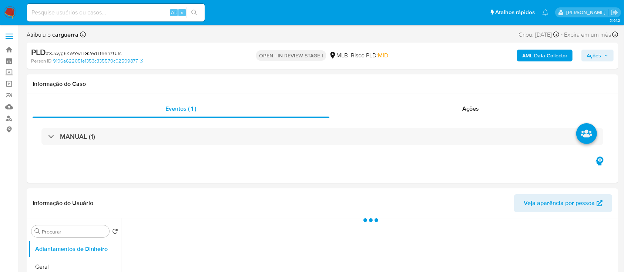
select select "10"
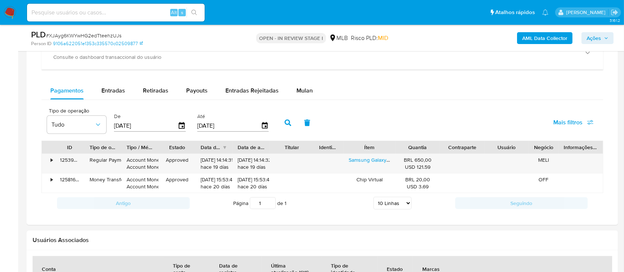
scroll to position [543, 0]
click at [298, 92] on span "Mulan" at bounding box center [304, 90] width 16 height 9
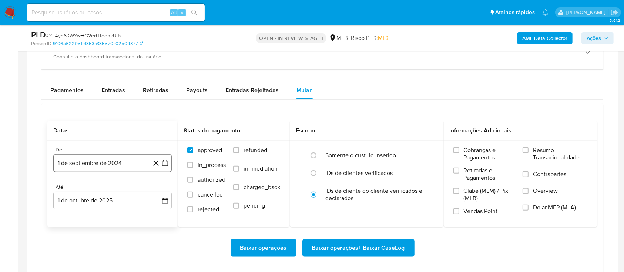
click at [162, 160] on icon "button" at bounding box center [164, 163] width 7 height 7
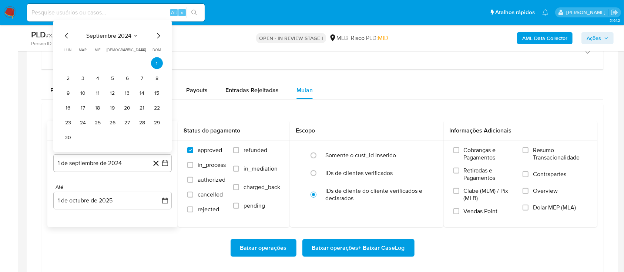
click at [135, 34] on icon "Seleccionar mes y año" at bounding box center [136, 36] width 6 height 6
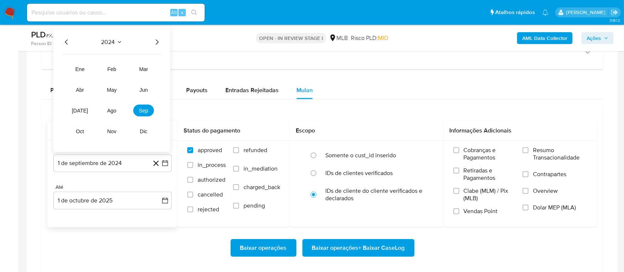
click at [160, 41] on icon "Año siguiente" at bounding box center [156, 42] width 9 height 9
click at [110, 108] on span "ago" at bounding box center [111, 111] width 9 height 6
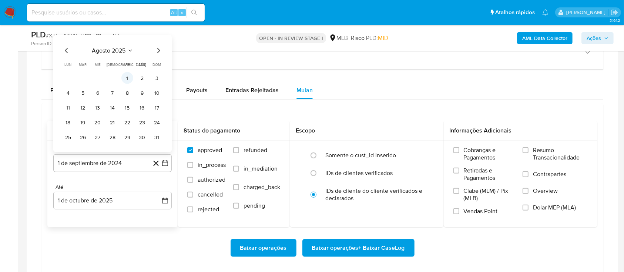
click at [125, 73] on table "lun lunes mar martes mié miércoles jue jueves vie viernes sáb sábado dom doming…" at bounding box center [112, 102] width 101 height 81
click at [129, 76] on button "1" at bounding box center [127, 78] width 12 height 12
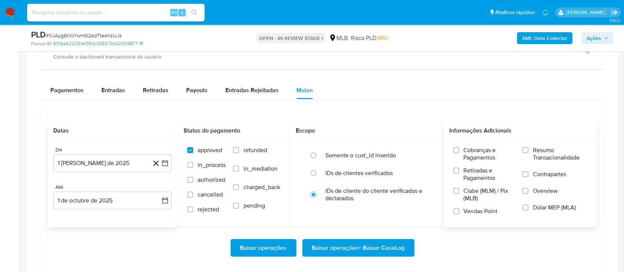
click at [536, 151] on span "Resumo Transacionalidade" at bounding box center [560, 154] width 55 height 15
click at [529, 151] on input "Resumo Transacionalidade" at bounding box center [526, 150] width 6 height 6
click at [371, 241] on span "Baixar operações + Baixar CaseLog" at bounding box center [358, 248] width 93 height 16
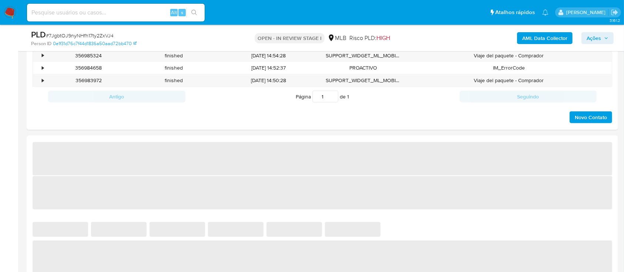
select select "10"
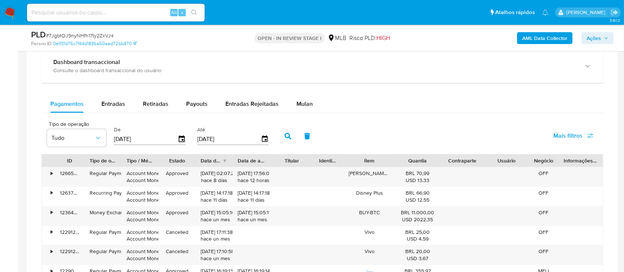
scroll to position [493, 0]
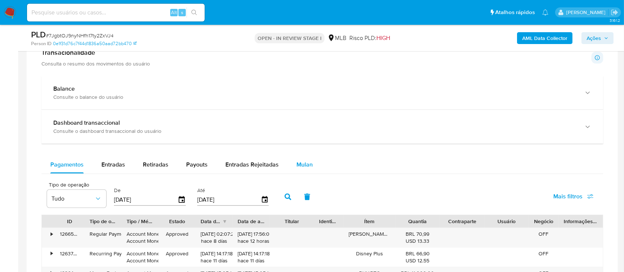
click at [304, 162] on span "Mulan" at bounding box center [304, 164] width 16 height 9
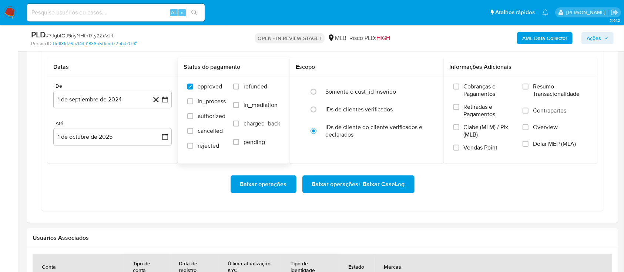
scroll to position [641, 0]
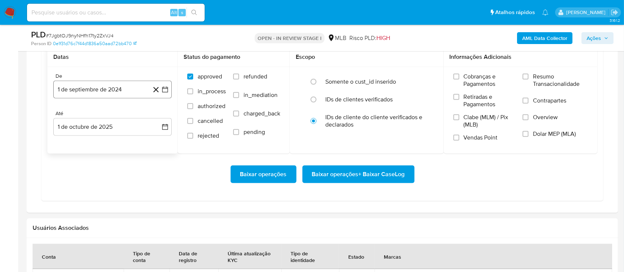
click at [166, 88] on icon "button" at bounding box center [164, 89] width 7 height 7
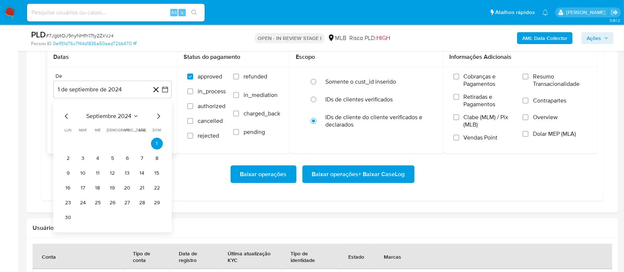
click at [131, 114] on span "septiembre 2024" at bounding box center [108, 116] width 45 height 7
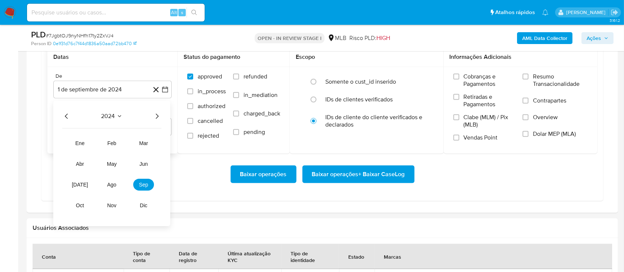
click at [158, 114] on icon "Año siguiente" at bounding box center [156, 116] width 9 height 9
click at [112, 182] on span "ago" at bounding box center [111, 185] width 9 height 6
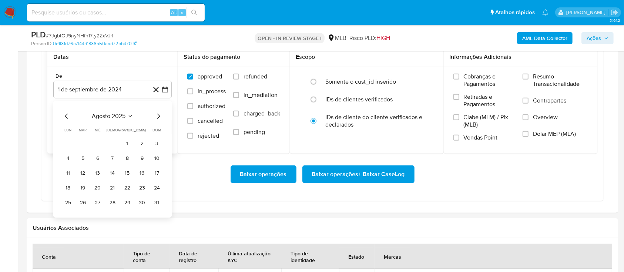
click at [127, 137] on table "lun lunes mar martes mié miércoles jue jueves vie viernes sáb sábado dom doming…" at bounding box center [112, 167] width 101 height 81
click at [130, 145] on button "1" at bounding box center [127, 144] width 12 height 12
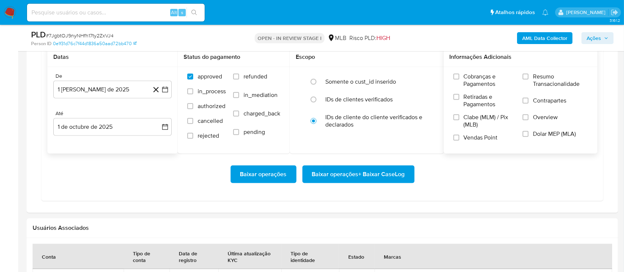
click at [551, 76] on span "Resumo Transacionalidade" at bounding box center [560, 80] width 55 height 15
click at [525, 77] on input "Resumo Transacionalidade" at bounding box center [526, 77] width 6 height 6
click at [378, 169] on span "Baixar operações + Baixar CaseLog" at bounding box center [358, 174] width 93 height 16
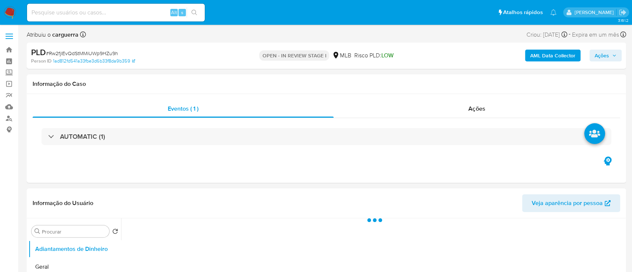
select select "10"
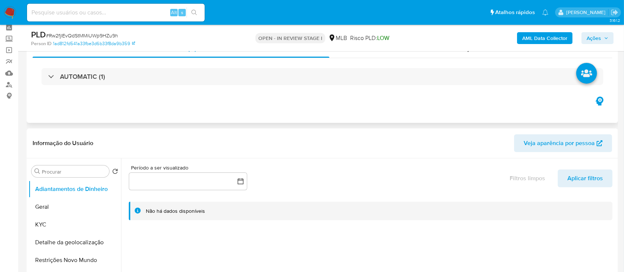
scroll to position [49, 0]
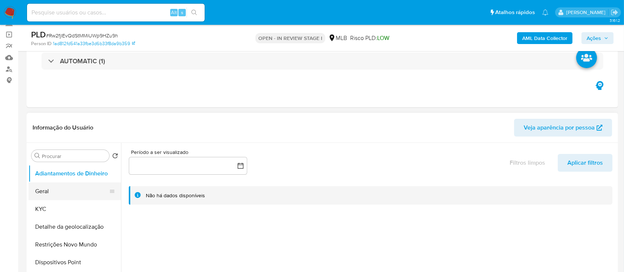
click at [50, 188] on button "Geral" at bounding box center [71, 191] width 87 height 18
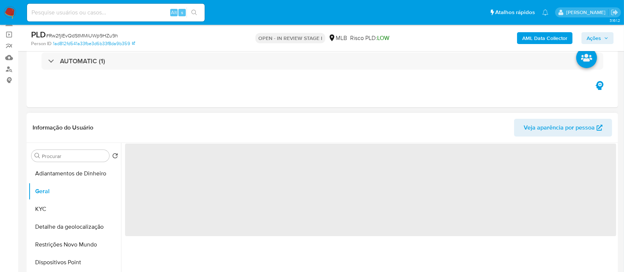
scroll to position [98, 0]
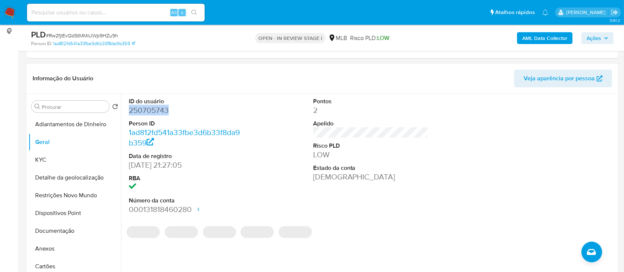
drag, startPoint x: 182, startPoint y: 110, endPoint x: 187, endPoint y: 121, distance: 11.9
click at [130, 114] on dd "250705743" at bounding box center [186, 110] width 115 height 10
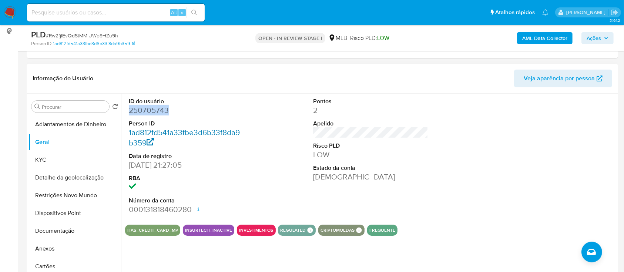
copy dd "250705743"
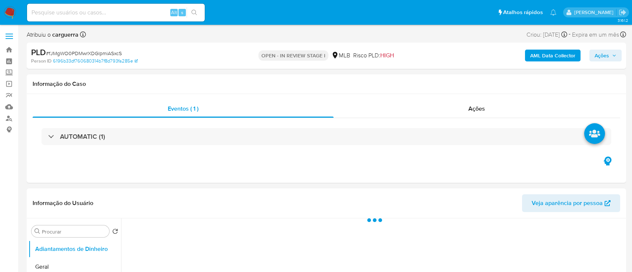
select select "10"
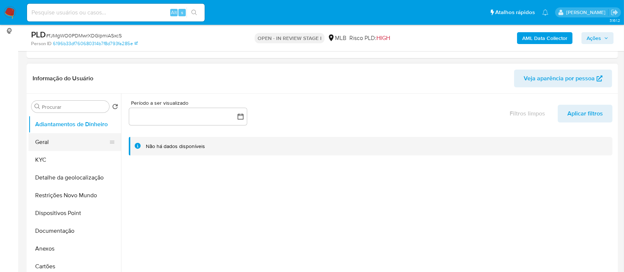
click at [40, 148] on button "Geral" at bounding box center [71, 142] width 87 height 18
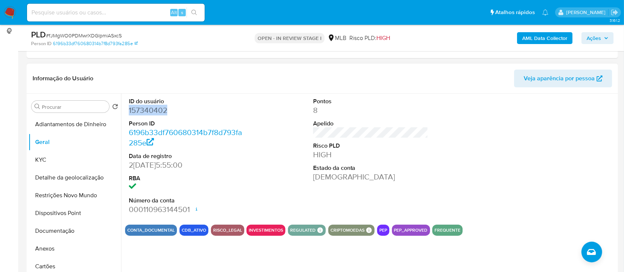
drag, startPoint x: 180, startPoint y: 111, endPoint x: 175, endPoint y: 122, distance: 12.3
click at [128, 111] on div "ID do usuário 157340402 Person ID 6196b33df760680314b7f8d793fa285e Data de regi…" at bounding box center [186, 156] width 123 height 125
copy dd "157340402"
drag, startPoint x: 567, startPoint y: 156, endPoint x: 534, endPoint y: 140, distance: 37.2
click at [558, 153] on div at bounding box center [554, 156] width 123 height 125
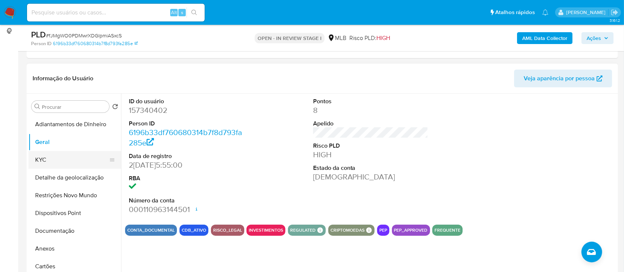
click at [40, 167] on button "KYC" at bounding box center [71, 160] width 87 height 18
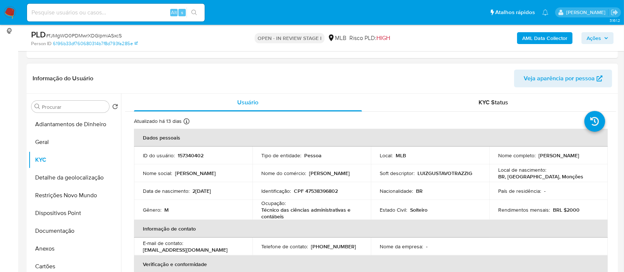
scroll to position [49, 0]
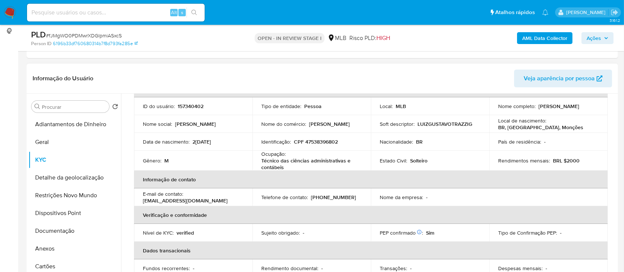
click at [123, 76] on header "Informação do Usuário Veja aparência por pessoa" at bounding box center [323, 79] width 580 height 18
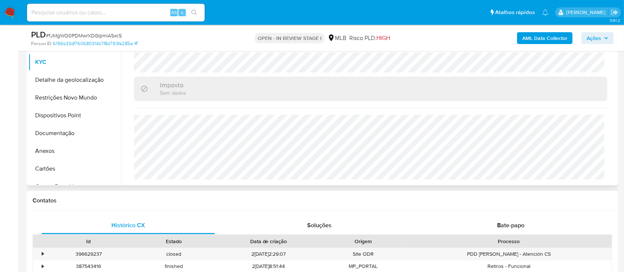
scroll to position [197, 0]
drag, startPoint x: 88, startPoint y: 84, endPoint x: 96, endPoint y: 89, distance: 10.0
click at [88, 84] on button "Detalhe da geolocalização" at bounding box center [74, 79] width 93 height 18
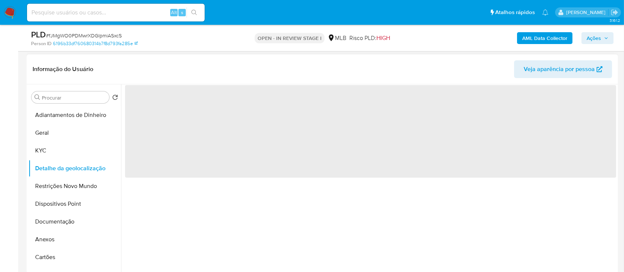
scroll to position [98, 0]
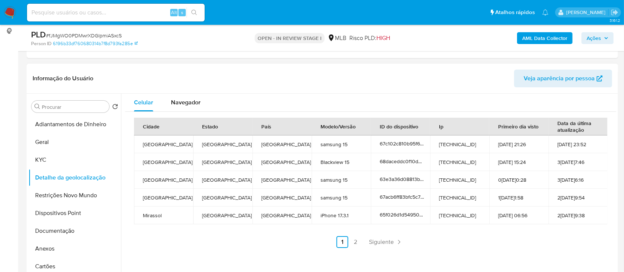
click at [392, 81] on header "Informação do Usuário Veja aparência por pessoa" at bounding box center [323, 79] width 580 height 18
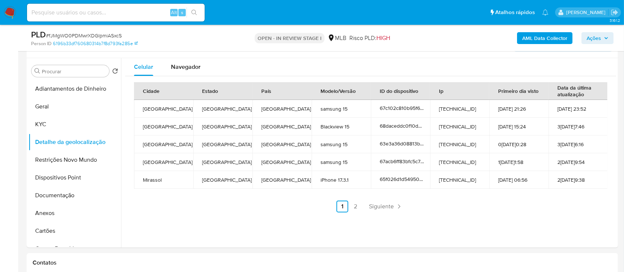
scroll to position [148, 0]
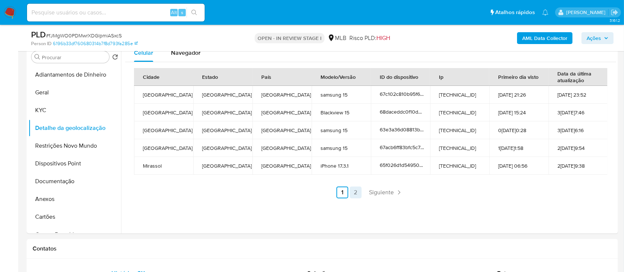
click at [353, 195] on link "2" at bounding box center [356, 193] width 12 height 12
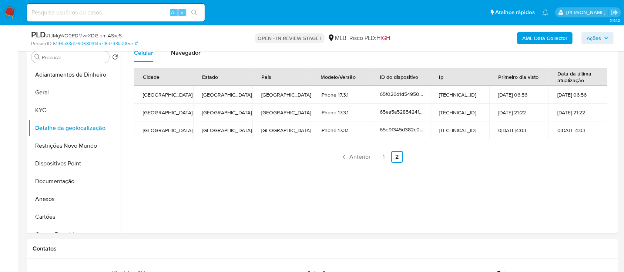
click at [578, 181] on div "Celular Navegador Cidade Estado País Modelo/Versão ID do dispositivo Ip Primeir…" at bounding box center [368, 138] width 495 height 189
click at [56, 145] on button "Restrições Novo Mundo" at bounding box center [71, 146] width 87 height 18
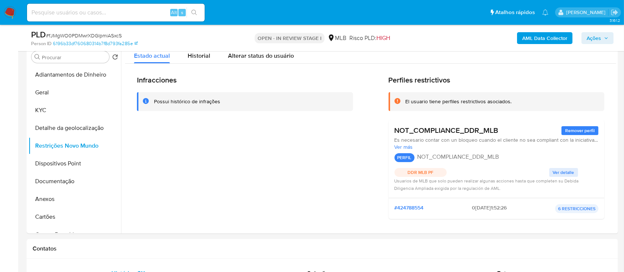
click at [230, 219] on div "Infracciones Possui histórico de infrações" at bounding box center [245, 151] width 216 height 150
click at [566, 172] on span "Ver detalle" at bounding box center [563, 172] width 21 height 7
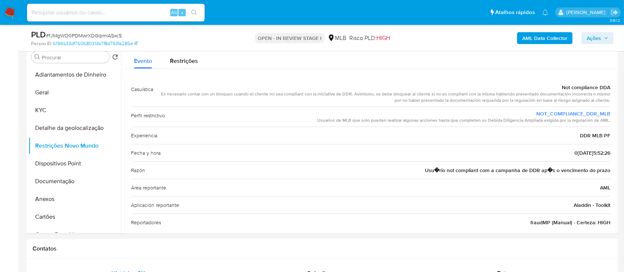
scroll to position [0, 0]
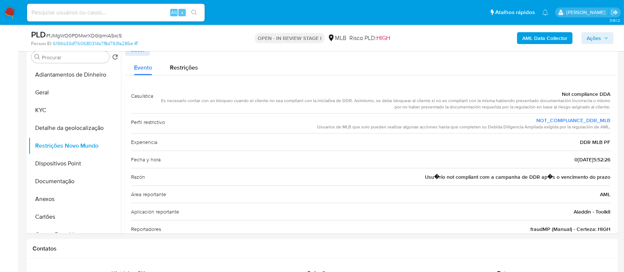
drag, startPoint x: 536, startPoint y: 57, endPoint x: 432, endPoint y: 6, distance: 116.2
click at [536, 58] on div "Evento Restrições" at bounding box center [370, 66] width 491 height 20
drag, startPoint x: 556, startPoint y: 97, endPoint x: 597, endPoint y: 120, distance: 46.6
click at [599, 124] on div "Casuística Not compliance DDA Es necesario contar con un bloqueo cuando el clie…" at bounding box center [370, 162] width 479 height 150
click at [553, 93] on div "Not compliance DDA" at bounding box center [384, 93] width 451 height 7
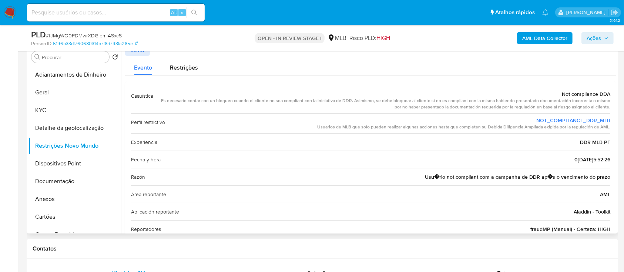
drag, startPoint x: 560, startPoint y: 91, endPoint x: 611, endPoint y: 141, distance: 71.4
click at [611, 141] on div "Casuística Not compliance DDA Es necesario contar con un bloqueo cuando el clie…" at bounding box center [370, 162] width 491 height 162
click at [70, 164] on button "Dispositivos Point" at bounding box center [71, 164] width 87 height 18
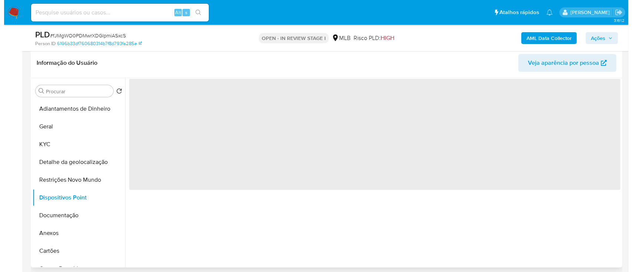
scroll to position [98, 0]
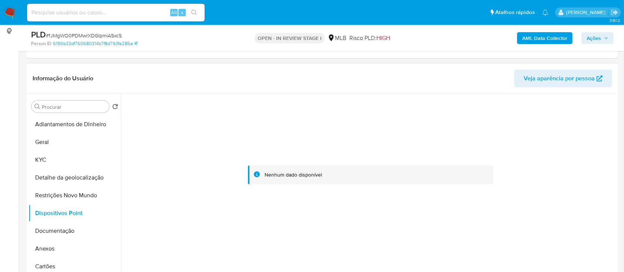
click at [564, 123] on div at bounding box center [370, 175] width 491 height 163
click at [72, 230] on button "Documentação" at bounding box center [71, 231] width 87 height 18
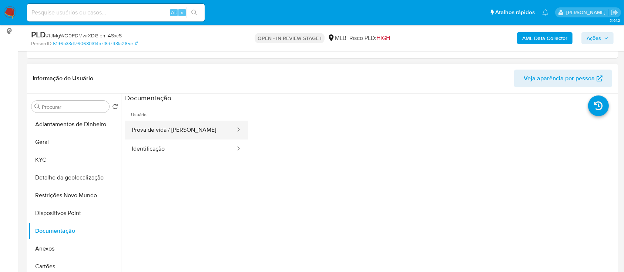
click at [189, 127] on button "Prova de vida / [PERSON_NAME]" at bounding box center [180, 130] width 111 height 19
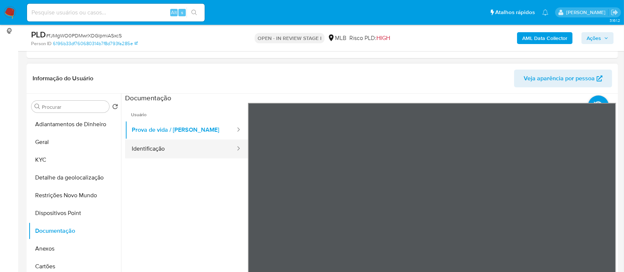
click at [182, 147] on button "Identificação" at bounding box center [180, 149] width 111 height 19
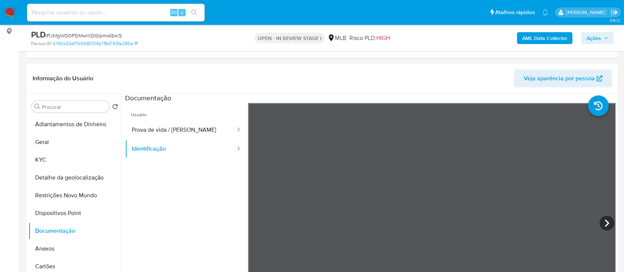
click at [545, 37] on b "AML Data Collector" at bounding box center [544, 38] width 45 height 12
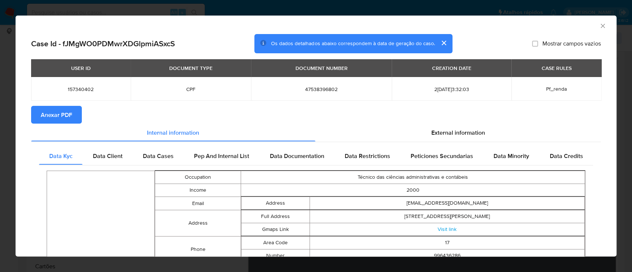
drag, startPoint x: 45, startPoint y: 114, endPoint x: 251, endPoint y: 116, distance: 205.8
click at [45, 115] on span "Anexar PDF" at bounding box center [56, 115] width 31 height 16
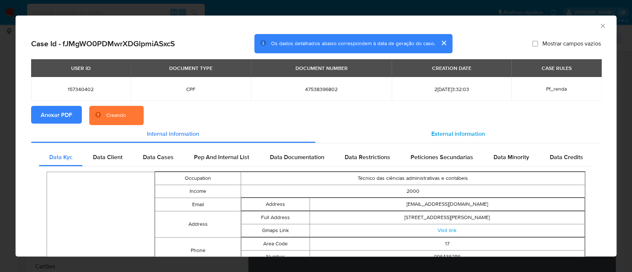
click at [443, 135] on span "External information" at bounding box center [458, 134] width 54 height 9
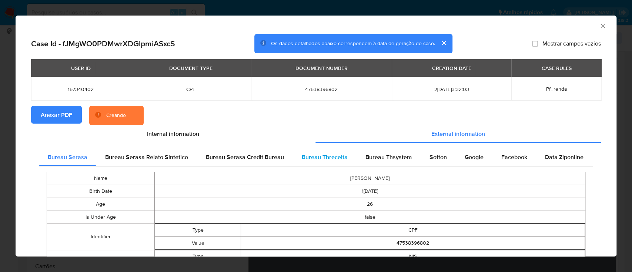
click at [327, 154] on span "Bureau Threceita" at bounding box center [325, 157] width 46 height 9
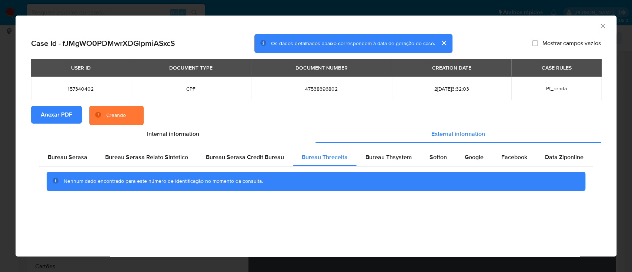
click at [548, 25] on div "AML Data Collector" at bounding box center [310, 25] width 578 height 8
click at [377, 160] on span "Bureau Thsystem" at bounding box center [388, 157] width 46 height 9
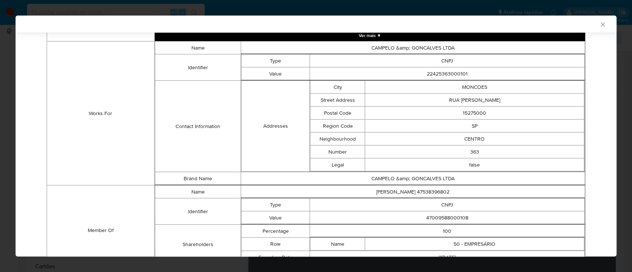
scroll to position [481, 0]
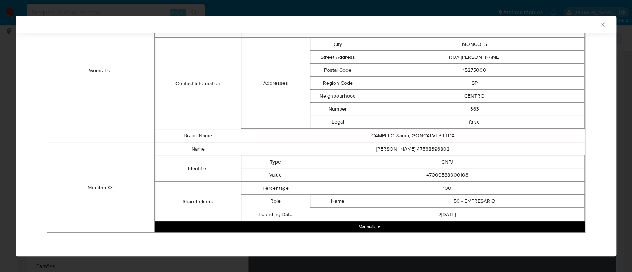
click at [415, 221] on button "Ver mais ▼" at bounding box center [370, 226] width 430 height 11
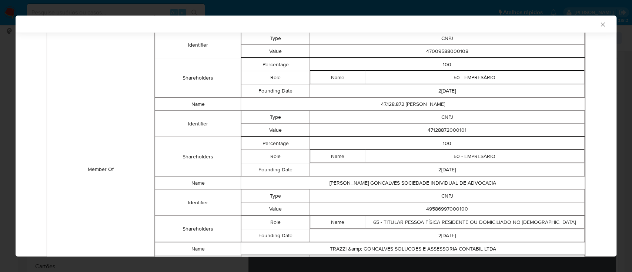
scroll to position [591, 0]
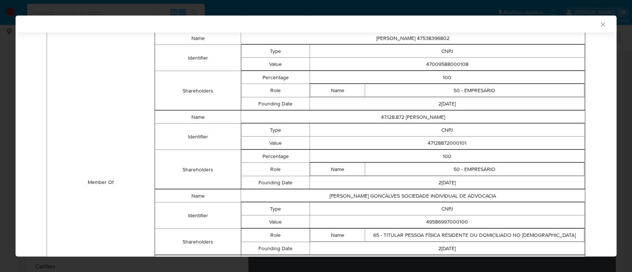
click at [534, 23] on div "AML Data Collector" at bounding box center [310, 24] width 578 height 7
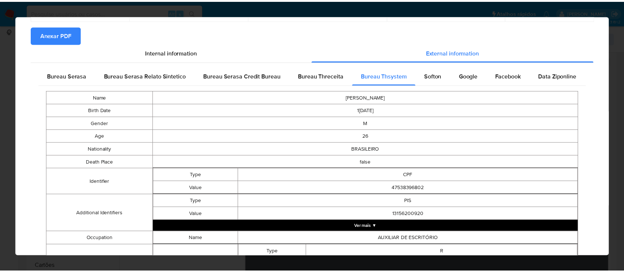
scroll to position [0, 0]
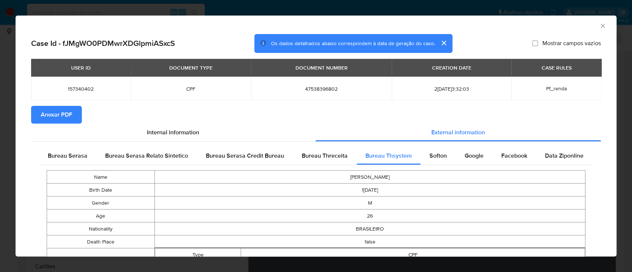
drag, startPoint x: 440, startPoint y: 160, endPoint x: 445, endPoint y: 143, distance: 17.1
click at [439, 159] on span "Softon" at bounding box center [437, 155] width 17 height 9
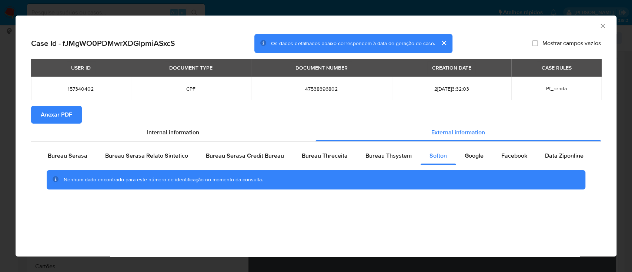
click at [547, 25] on div "AML Data Collector" at bounding box center [310, 25] width 578 height 8
click at [466, 150] on div "Google" at bounding box center [474, 156] width 37 height 18
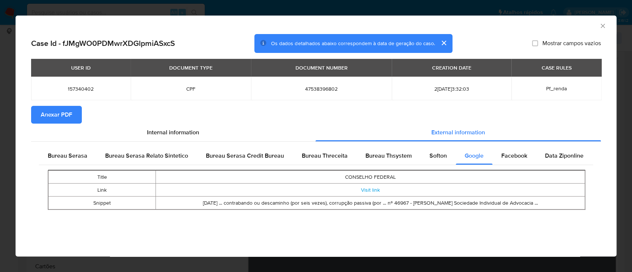
click at [602, 29] on div "AML Data Collector" at bounding box center [316, 25] width 601 height 19
click at [602, 25] on icon "Fechar a janela" at bounding box center [602, 26] width 4 height 4
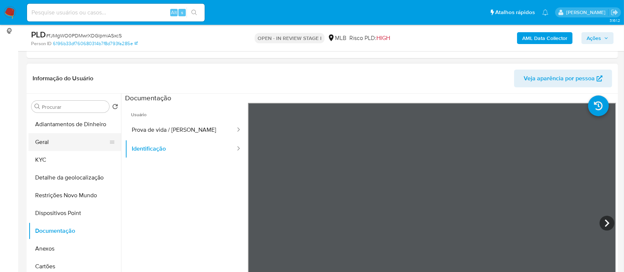
click at [48, 142] on button "Geral" at bounding box center [71, 142] width 87 height 18
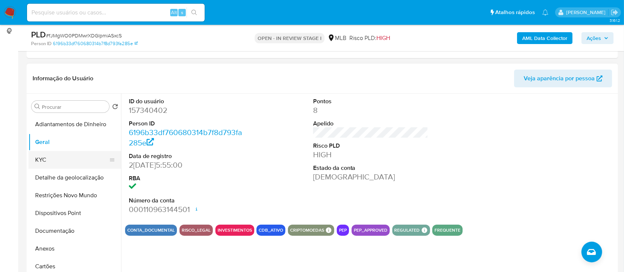
click at [41, 159] on button "KYC" at bounding box center [71, 160] width 87 height 18
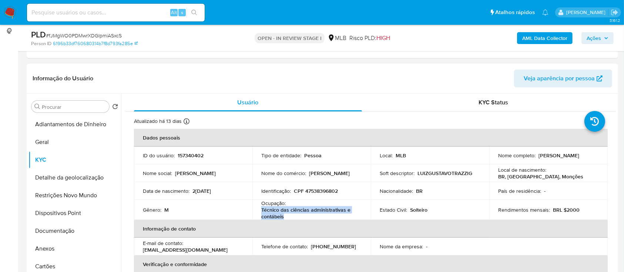
drag, startPoint x: 283, startPoint y: 218, endPoint x: 259, endPoint y: 211, distance: 25.7
click at [259, 211] on td "Ocupação : Técnico das ciências administrativas e contábeis" at bounding box center [311, 210] width 118 height 20
copy p "Técnico das ciências administrativas e contábeis"
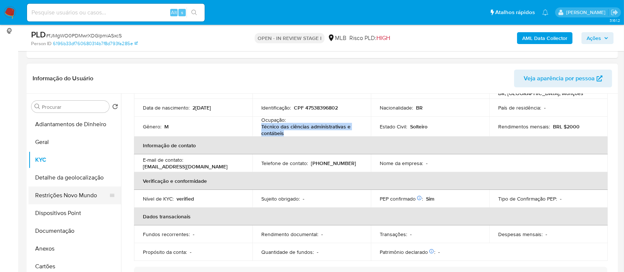
scroll to position [98, 0]
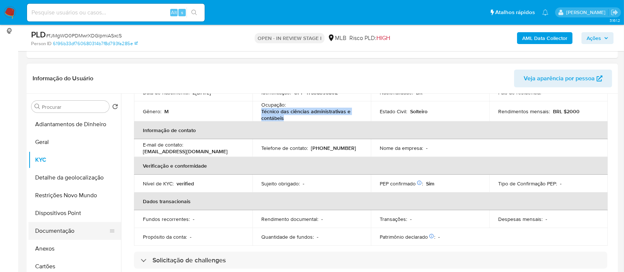
click at [61, 227] on button "Documentação" at bounding box center [71, 231] width 87 height 18
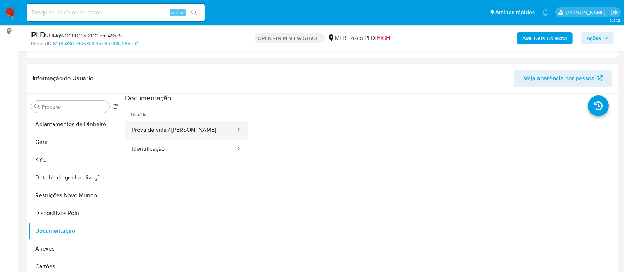
click at [198, 131] on button "Prova de vida / [PERSON_NAME]" at bounding box center [180, 130] width 111 height 19
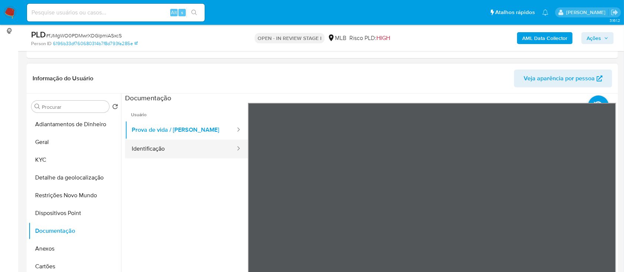
drag, startPoint x: 162, startPoint y: 149, endPoint x: 178, endPoint y: 152, distance: 15.9
click at [162, 149] on button "Identificação" at bounding box center [180, 149] width 111 height 19
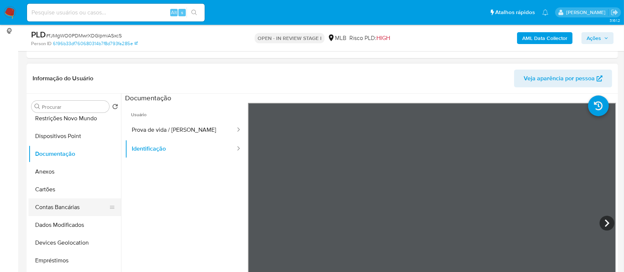
scroll to position [98, 0]
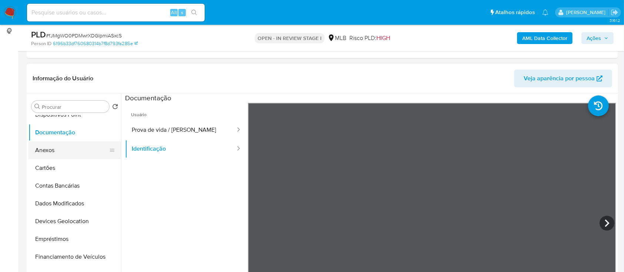
click at [57, 152] on button "Anexos" at bounding box center [71, 150] width 87 height 18
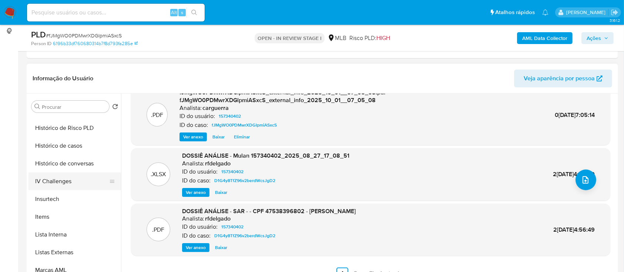
scroll to position [296, 0]
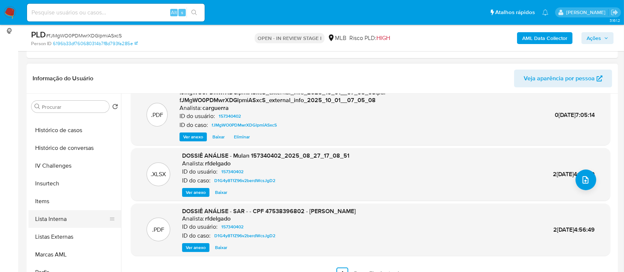
click at [61, 222] on button "Lista Interna" at bounding box center [71, 219] width 87 height 18
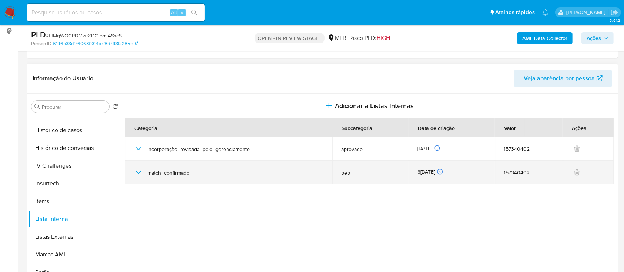
click at [138, 172] on icon "button" at bounding box center [138, 172] width 9 height 9
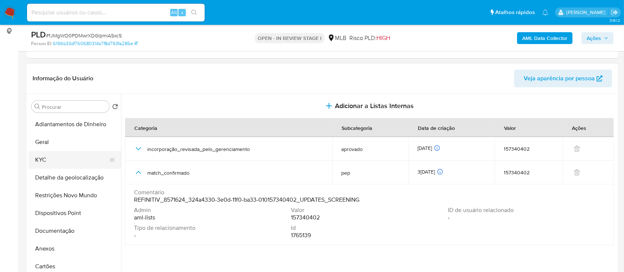
click at [49, 155] on button "KYC" at bounding box center [71, 160] width 87 height 18
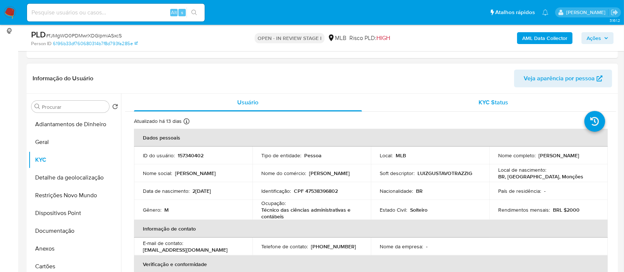
drag, startPoint x: 488, startPoint y: 100, endPoint x: 486, endPoint y: 104, distance: 5.0
click at [488, 101] on span "KYC Status" at bounding box center [494, 102] width 30 height 9
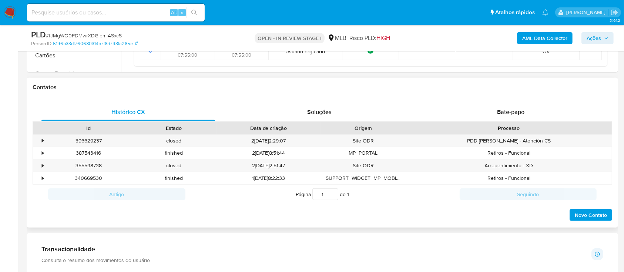
scroll to position [296, 0]
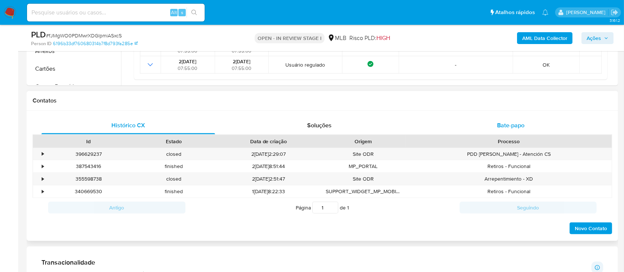
click at [511, 124] on span "Bate-papo" at bounding box center [510, 125] width 27 height 9
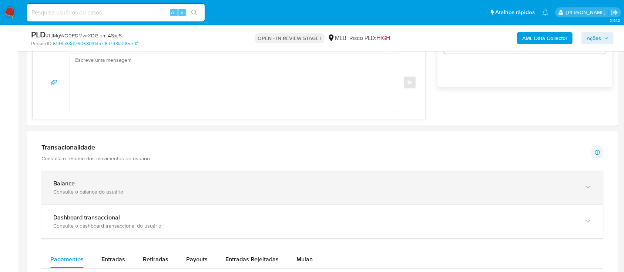
scroll to position [543, 0]
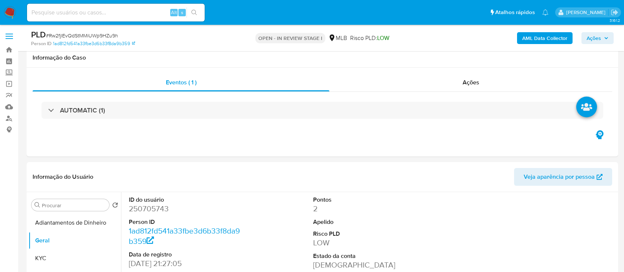
select select "10"
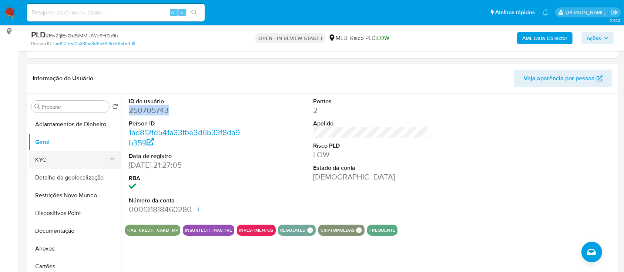
click at [41, 161] on button "KYC" at bounding box center [71, 160] width 87 height 18
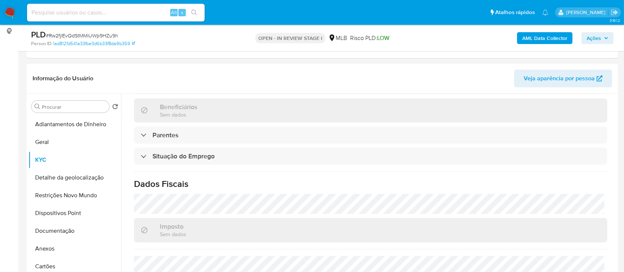
scroll to position [315, 0]
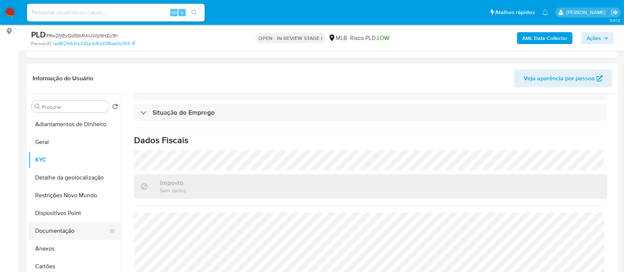
drag, startPoint x: 63, startPoint y: 230, endPoint x: 84, endPoint y: 225, distance: 22.4
click at [63, 230] on button "Documentação" at bounding box center [71, 231] width 87 height 18
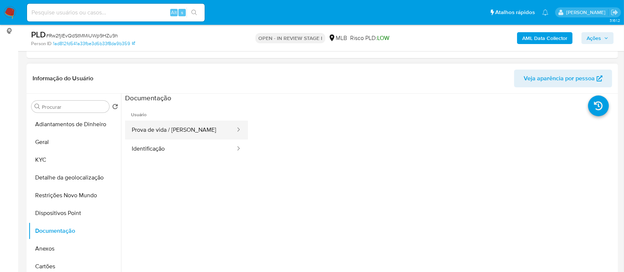
click at [171, 129] on button "Prova de vida / [PERSON_NAME]" at bounding box center [180, 130] width 111 height 19
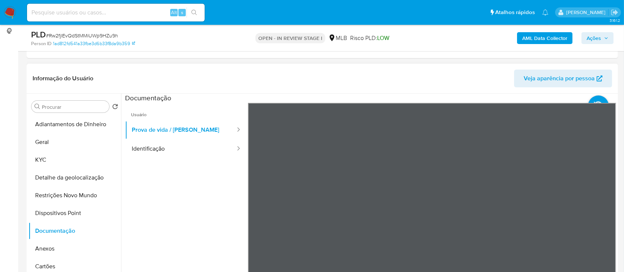
scroll to position [23, 0]
click at [138, 150] on button "Identificação" at bounding box center [180, 149] width 111 height 19
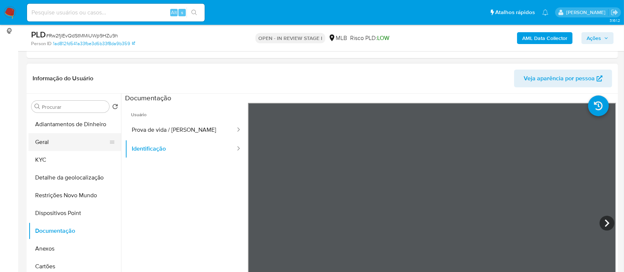
drag, startPoint x: 43, startPoint y: 138, endPoint x: 50, endPoint y: 135, distance: 8.1
click at [43, 138] on button "Geral" at bounding box center [71, 142] width 87 height 18
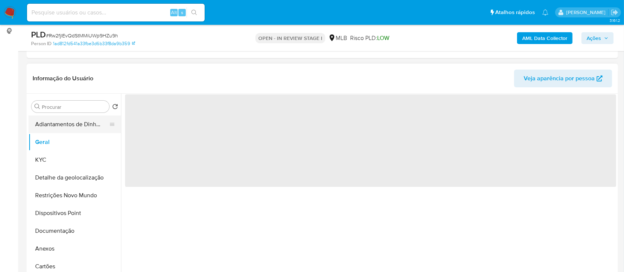
drag, startPoint x: 61, startPoint y: 122, endPoint x: 195, endPoint y: 83, distance: 138.9
click at [62, 122] on button "Adiantamentos de Dinheiro" at bounding box center [74, 124] width 93 height 18
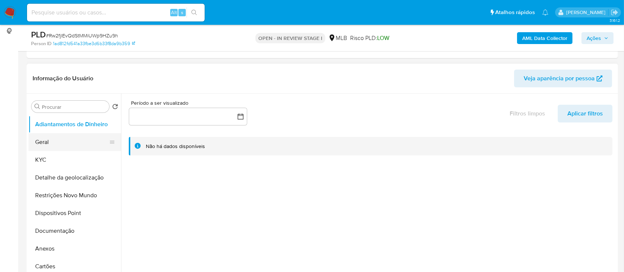
drag, startPoint x: 46, startPoint y: 138, endPoint x: 53, endPoint y: 138, distance: 7.0
click at [46, 138] on button "Geral" at bounding box center [71, 142] width 87 height 18
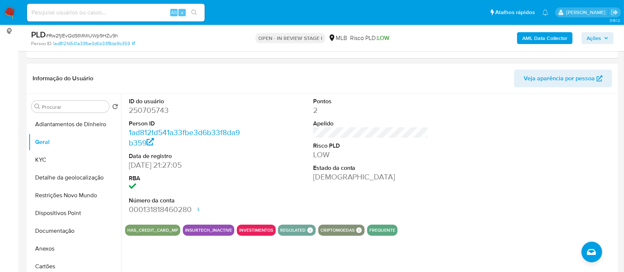
drag, startPoint x: 541, startPoint y: 145, endPoint x: 535, endPoint y: 141, distance: 7.2
click at [538, 144] on div at bounding box center [554, 156] width 123 height 125
drag, startPoint x: 63, startPoint y: 157, endPoint x: 70, endPoint y: 154, distance: 7.6
click at [63, 157] on button "KYC" at bounding box center [71, 160] width 87 height 18
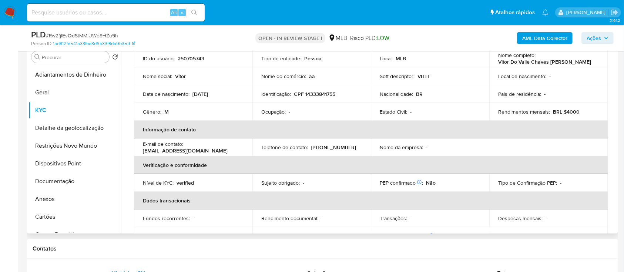
scroll to position [45, 0]
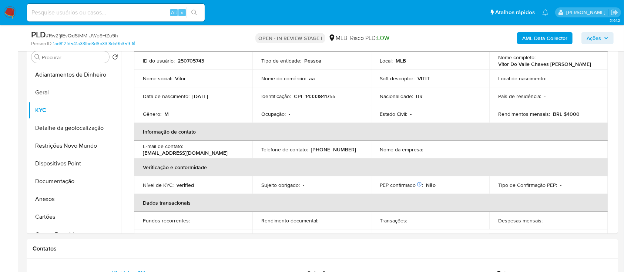
click at [487, 31] on div "AML Data Collector Ações" at bounding box center [518, 37] width 192 height 17
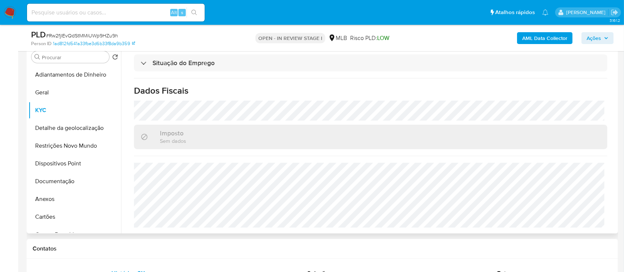
scroll to position [197, 0]
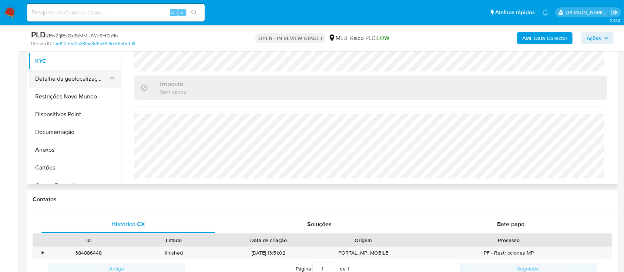
click at [54, 74] on button "Detalhe da geolocalização" at bounding box center [71, 79] width 87 height 18
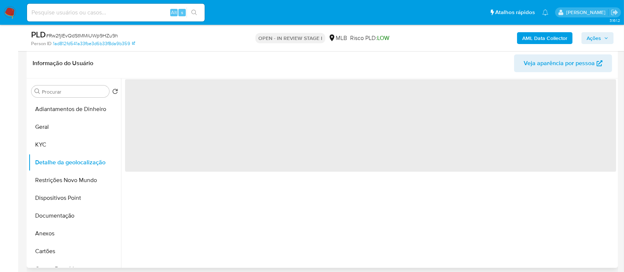
scroll to position [98, 0]
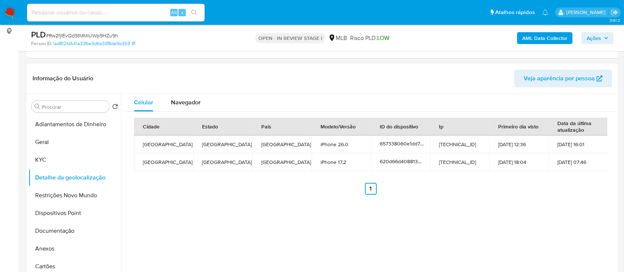
drag, startPoint x: 542, startPoint y: 206, endPoint x: 479, endPoint y: 106, distance: 118.2
click at [542, 206] on div "Celular Navegador Cidade Estado País Modelo/Versão ID do dispositivo Ip Primeir…" at bounding box center [368, 188] width 495 height 189
click at [56, 191] on button "Restrições Novo Mundo" at bounding box center [71, 196] width 87 height 18
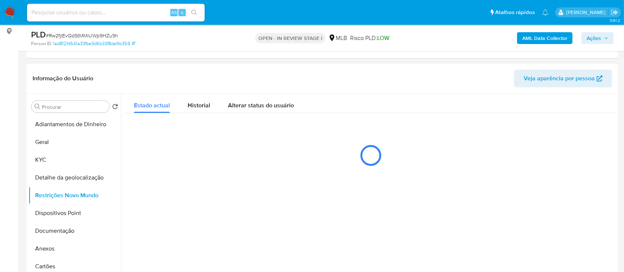
scroll to position [148, 0]
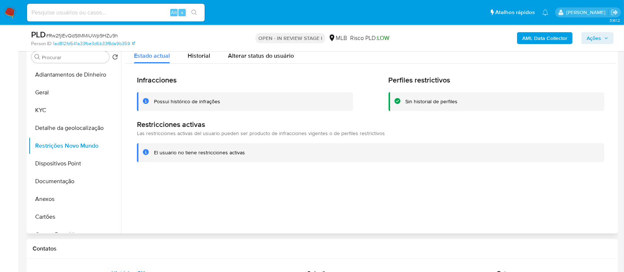
click at [573, 185] on div at bounding box center [368, 138] width 495 height 189
drag, startPoint x: 70, startPoint y: 158, endPoint x: 77, endPoint y: 158, distance: 7.4
click at [70, 159] on button "Dispositivos Point" at bounding box center [71, 164] width 87 height 18
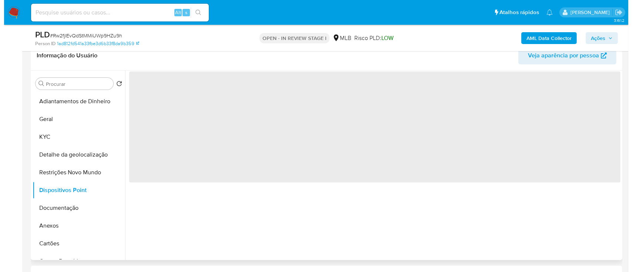
scroll to position [98, 0]
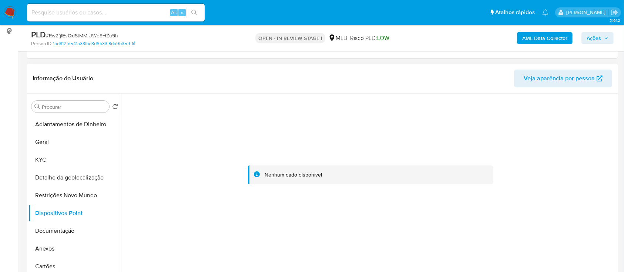
click at [554, 135] on div at bounding box center [370, 175] width 491 height 163
click at [62, 224] on button "Documentação" at bounding box center [71, 231] width 87 height 18
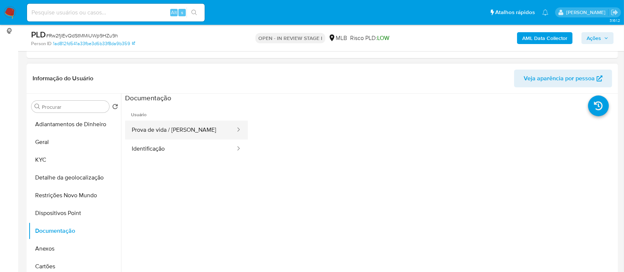
drag, startPoint x: 182, startPoint y: 122, endPoint x: 198, endPoint y: 123, distance: 15.9
click at [182, 123] on button "Prova de vida / [PERSON_NAME]" at bounding box center [180, 130] width 111 height 19
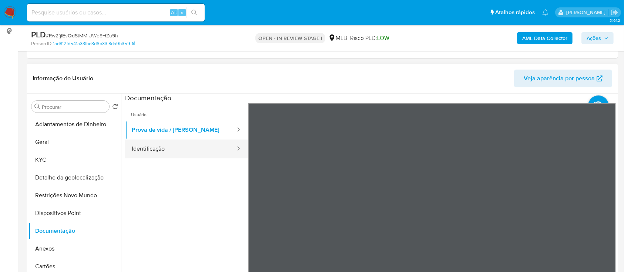
click at [165, 146] on button "Identificação" at bounding box center [180, 149] width 111 height 19
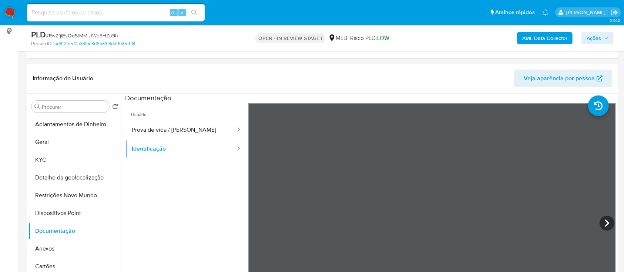
click at [535, 37] on b "AML Data Collector" at bounding box center [544, 38] width 45 height 12
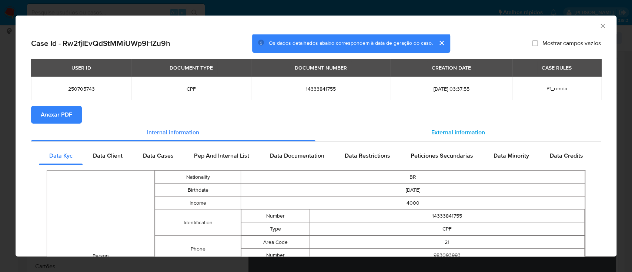
click at [453, 131] on span "External information" at bounding box center [458, 132] width 54 height 9
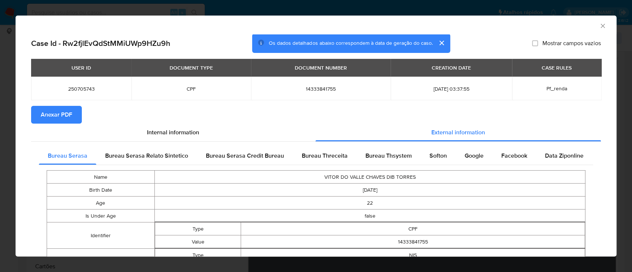
click at [70, 117] on span "Anexar PDF" at bounding box center [56, 115] width 31 height 16
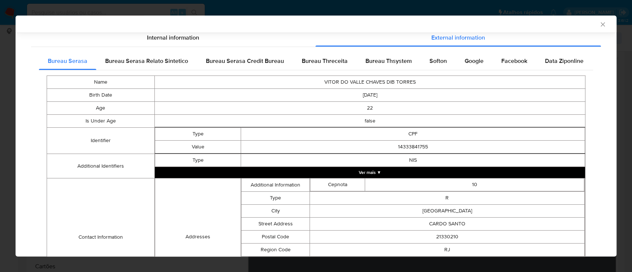
scroll to position [97, 0]
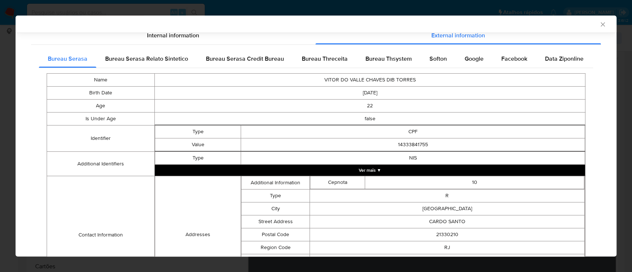
drag, startPoint x: 335, startPoint y: 56, endPoint x: 360, endPoint y: 85, distance: 38.0
click at [335, 57] on span "Bureau Threceita" at bounding box center [325, 58] width 46 height 9
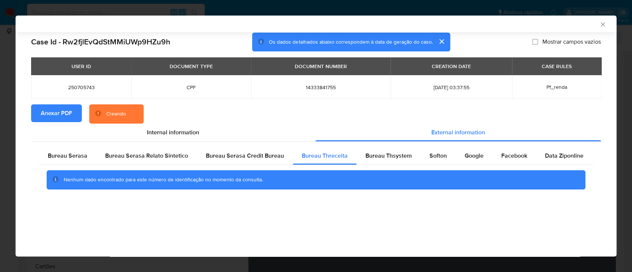
drag, startPoint x: 539, startPoint y: 25, endPoint x: 489, endPoint y: 3, distance: 55.2
click at [537, 25] on div "AML Data Collector" at bounding box center [310, 24] width 578 height 7
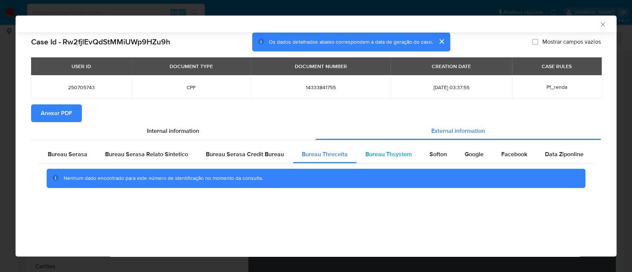
click at [388, 158] on div "Bureau Thsystem" at bounding box center [388, 154] width 64 height 18
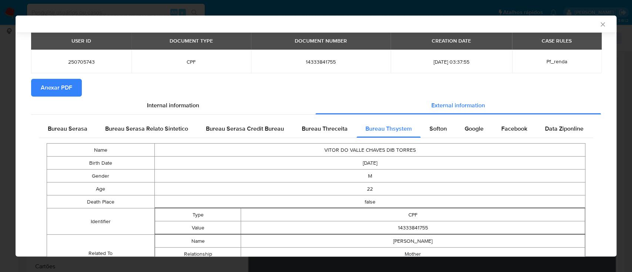
scroll to position [66, 0]
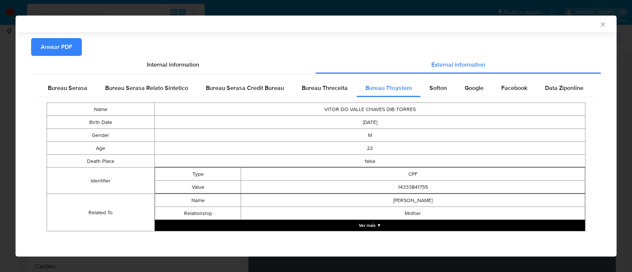
click at [338, 220] on button "Ver mais ▼" at bounding box center [370, 225] width 430 height 11
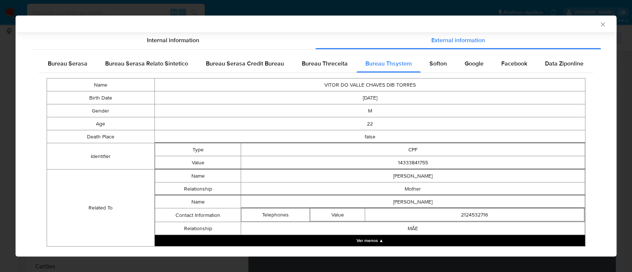
scroll to position [106, 0]
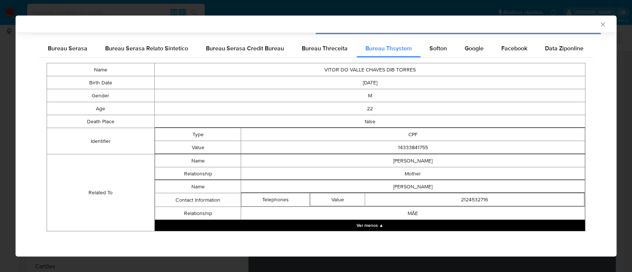
click at [533, 21] on div "AML Data Collector" at bounding box center [310, 24] width 578 height 7
click at [441, 51] on span "Softon" at bounding box center [437, 48] width 17 height 9
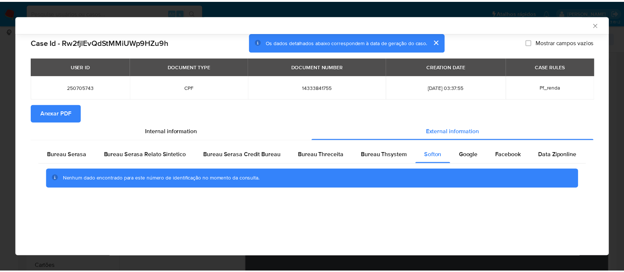
scroll to position [0, 0]
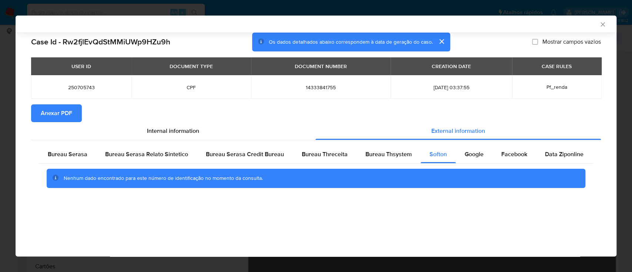
click at [534, 23] on div "AML Data Collector" at bounding box center [310, 24] width 578 height 7
click at [470, 154] on span "Google" at bounding box center [473, 154] width 19 height 9
click at [532, 27] on div "AML Data Collector" at bounding box center [310, 24] width 578 height 7
click at [610, 22] on div "AML Data Collector" at bounding box center [316, 24] width 601 height 17
drag, startPoint x: 603, startPoint y: 25, endPoint x: 289, endPoint y: 12, distance: 314.8
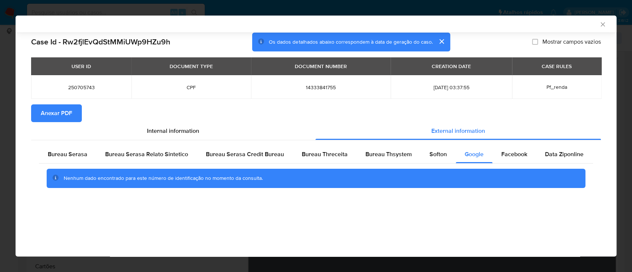
click at [603, 25] on icon "Fechar a janela" at bounding box center [602, 24] width 7 height 7
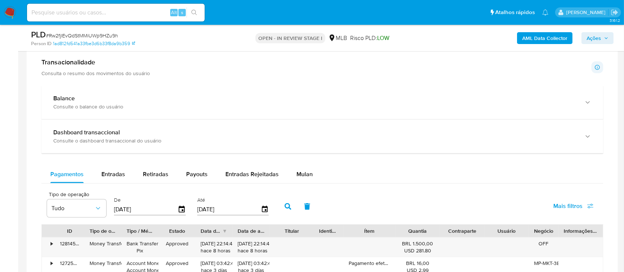
scroll to position [345, 0]
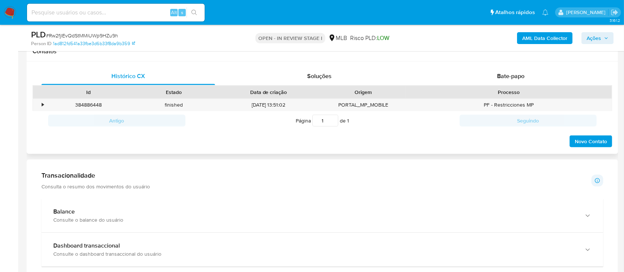
drag, startPoint x: 516, startPoint y: 76, endPoint x: 480, endPoint y: 87, distance: 38.3
click at [516, 77] on span "Bate-papo" at bounding box center [510, 76] width 27 height 9
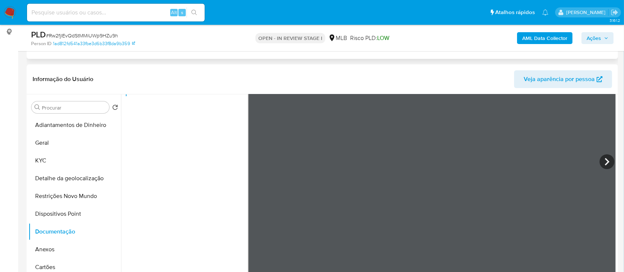
scroll to position [98, 0]
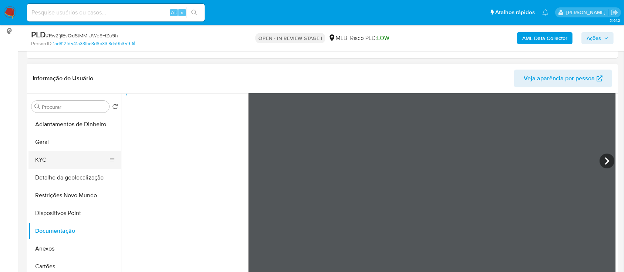
click at [43, 161] on button "KYC" at bounding box center [71, 160] width 87 height 18
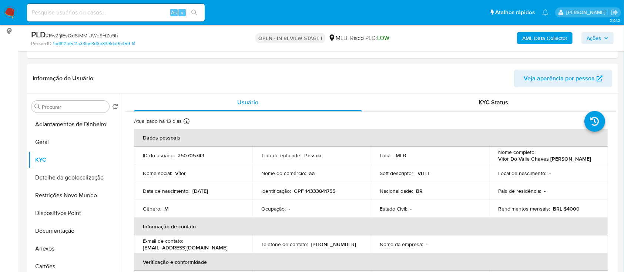
drag, startPoint x: 220, startPoint y: 195, endPoint x: 224, endPoint y: 205, distance: 11.6
click at [192, 191] on td "Data de nascimento : 04/01/2003" at bounding box center [193, 191] width 118 height 18
copy p "04/01/2003"
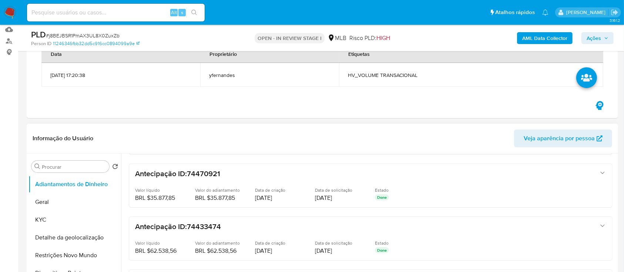
scroll to position [98, 0]
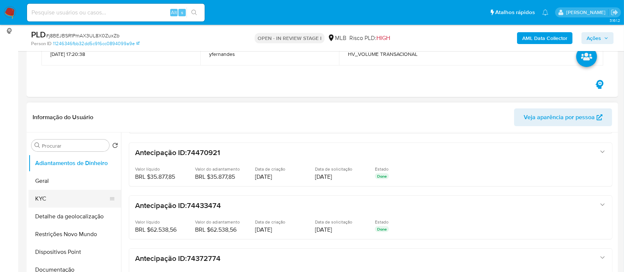
click at [68, 198] on button "KYC" at bounding box center [71, 199] width 87 height 18
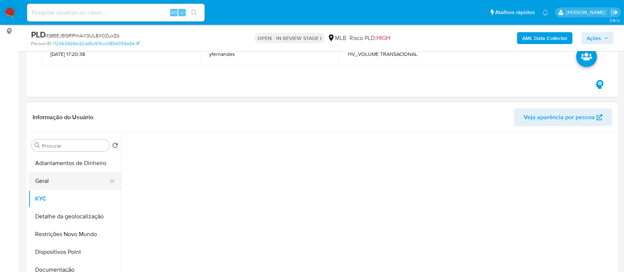
scroll to position [0, 0]
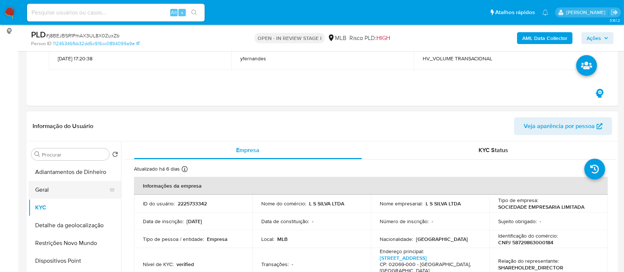
click at [52, 192] on button "Geral" at bounding box center [71, 190] width 87 height 18
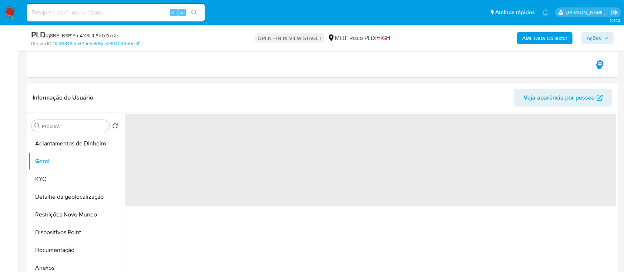
scroll to position [148, 0]
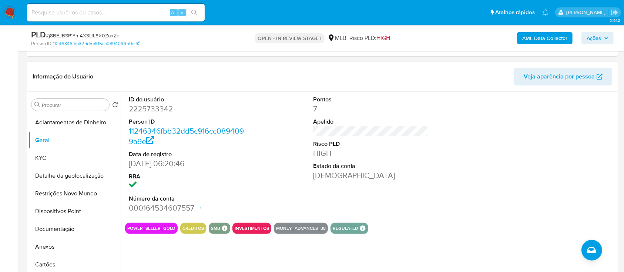
click at [519, 138] on div at bounding box center [554, 154] width 123 height 125
click at [43, 154] on button "KYC" at bounding box center [71, 158] width 87 height 18
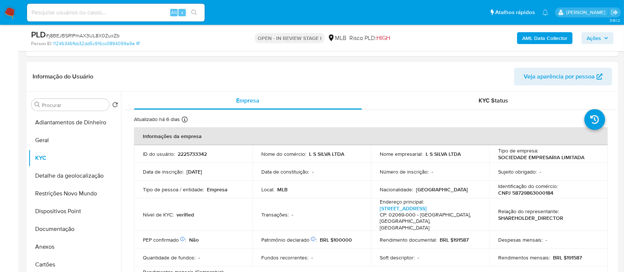
scroll to position [49, 0]
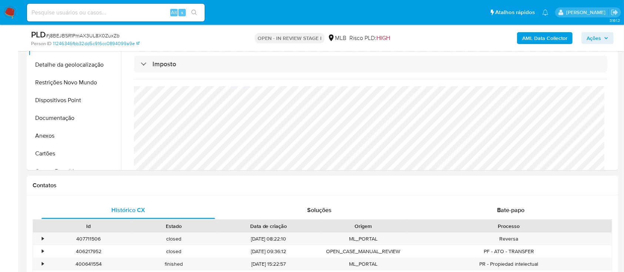
scroll to position [246, 0]
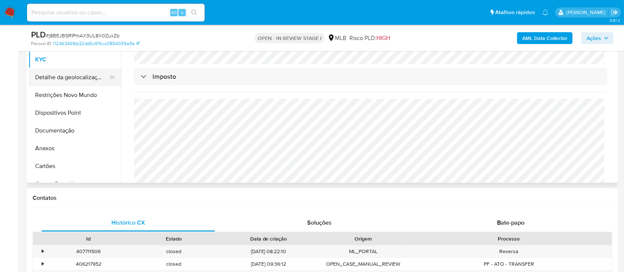
click at [79, 79] on button "Detalhe da geolocalização" at bounding box center [71, 77] width 87 height 18
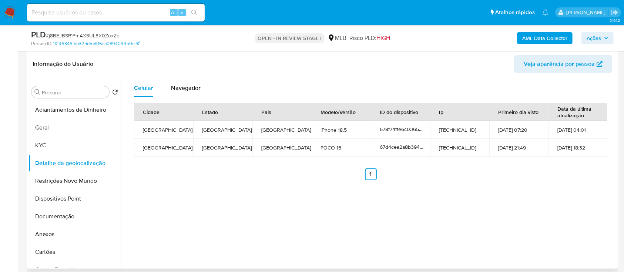
scroll to position [148, 0]
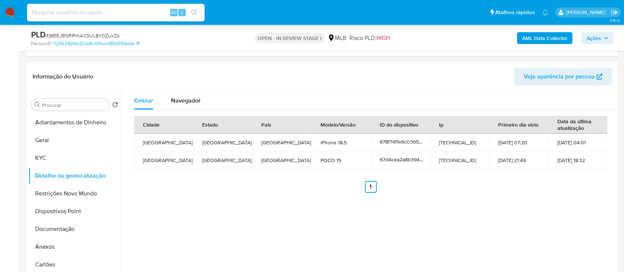
click at [64, 197] on button "Restrições Novo Mundo" at bounding box center [71, 194] width 87 height 18
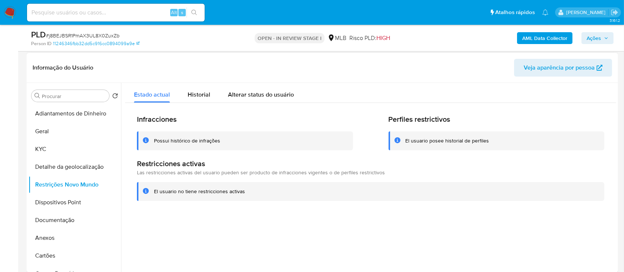
drag, startPoint x: 455, startPoint y: 64, endPoint x: 416, endPoint y: 56, distance: 39.7
click at [451, 63] on header "Informação do Usuário Veja aparência por pessoa" at bounding box center [323, 68] width 580 height 18
click at [67, 210] on button "Dispositivos Point" at bounding box center [71, 203] width 87 height 18
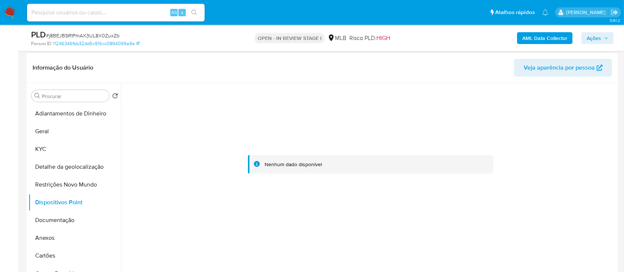
drag, startPoint x: 180, startPoint y: 117, endPoint x: 171, endPoint y: 76, distance: 42.5
click at [175, 114] on div at bounding box center [370, 164] width 491 height 163
click at [57, 223] on button "Documentação" at bounding box center [71, 220] width 87 height 18
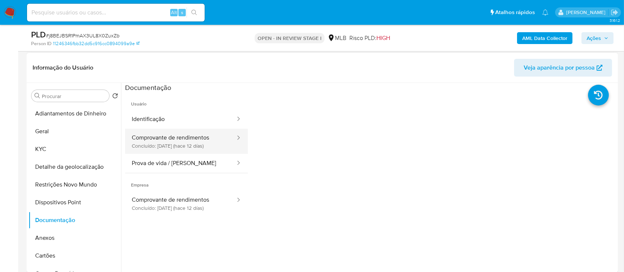
click at [181, 139] on button "Comprovante de rendimentos Concluído: [DATE] (hace 12 días)" at bounding box center [180, 141] width 111 height 25
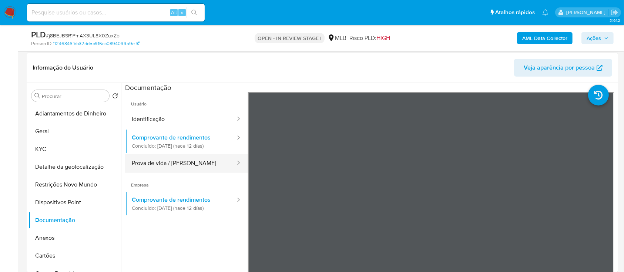
click at [160, 167] on button "Prova de vida / [PERSON_NAME]" at bounding box center [180, 163] width 111 height 19
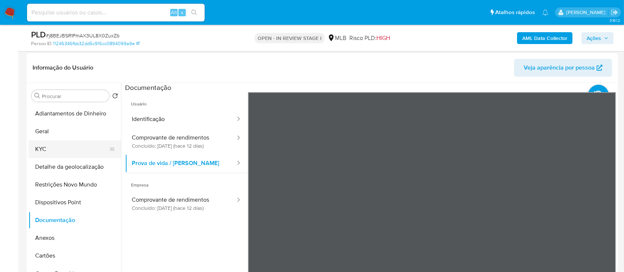
click at [53, 152] on button "KYC" at bounding box center [71, 149] width 87 height 18
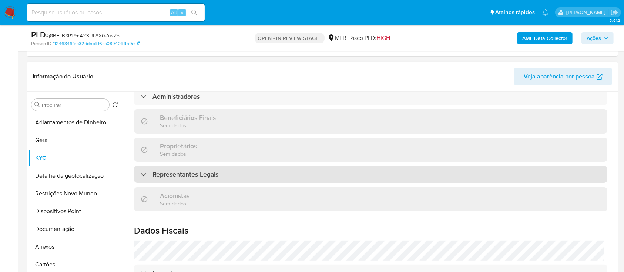
scroll to position [345, 0]
click at [223, 165] on div "Representantes Legais" at bounding box center [370, 173] width 473 height 17
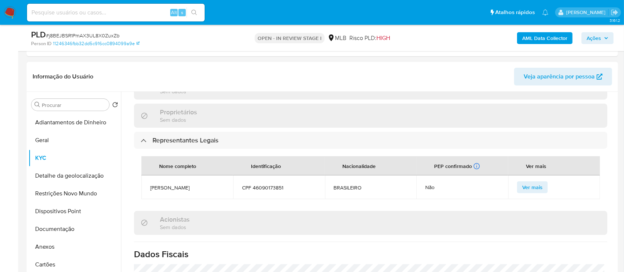
scroll to position [395, 0]
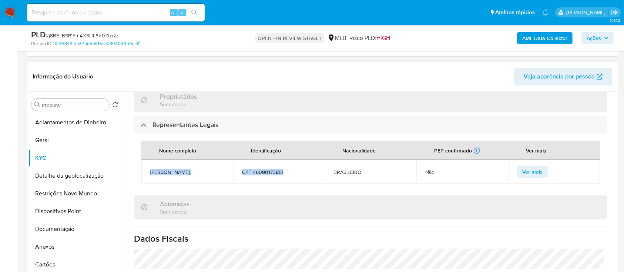
drag, startPoint x: 150, startPoint y: 157, endPoint x: 300, endPoint y: 166, distance: 150.2
click at [300, 166] on tr "[PERSON_NAME] CPF 46090173851 BRASILEIRO Não Ver mais" at bounding box center [370, 172] width 459 height 24
copy tr "[PERSON_NAME] CPF 46090173851"
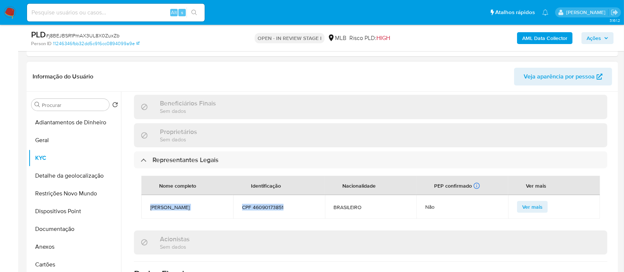
scroll to position [345, 0]
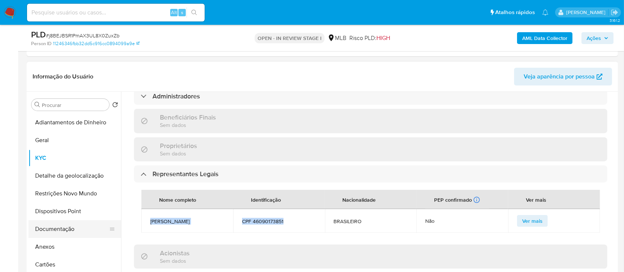
click at [54, 230] on button "Documentação" at bounding box center [71, 229] width 87 height 18
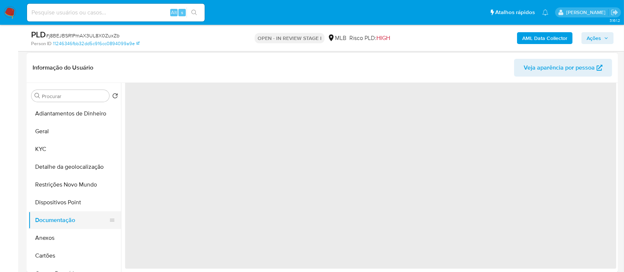
scroll to position [0, 0]
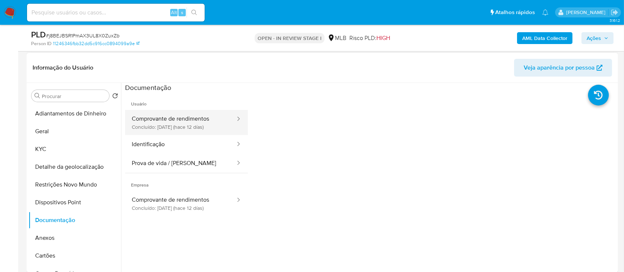
click at [197, 118] on button "Comprovante de rendimentos Concluído: [DATE] (hace 12 días)" at bounding box center [180, 122] width 111 height 25
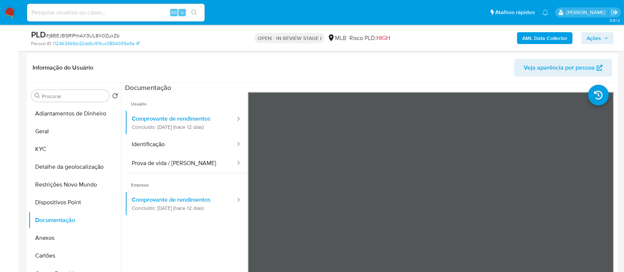
click at [142, 227] on ul "Usuário Comprovante de rendimentos Concluído: [DATE] (hace 12 días) Identificaç…" at bounding box center [186, 198] width 123 height 213
click at [44, 149] on button "KYC" at bounding box center [71, 149] width 87 height 18
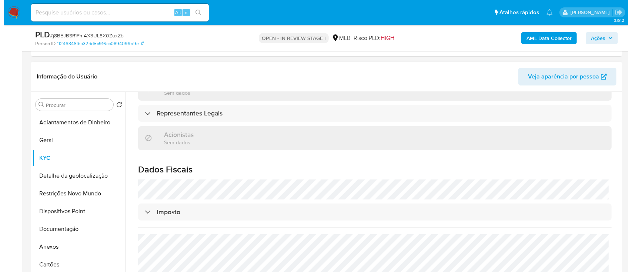
scroll to position [443, 0]
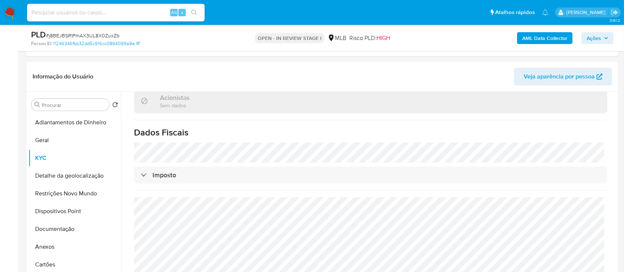
click at [543, 36] on b "AML Data Collector" at bounding box center [544, 38] width 45 height 12
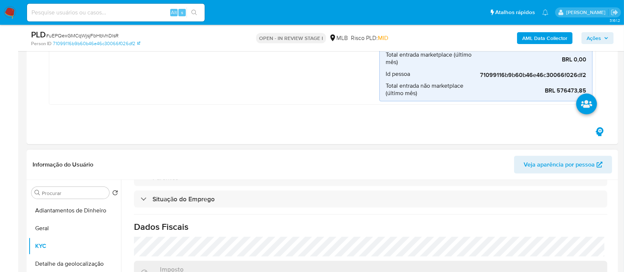
scroll to position [296, 0]
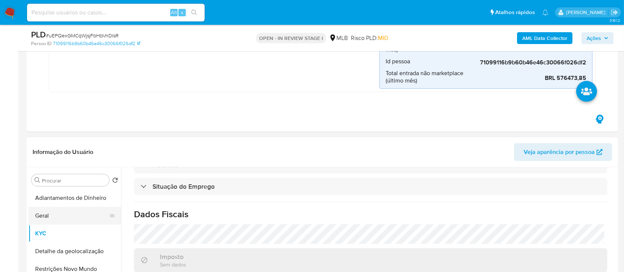
click at [50, 218] on button "Geral" at bounding box center [71, 216] width 87 height 18
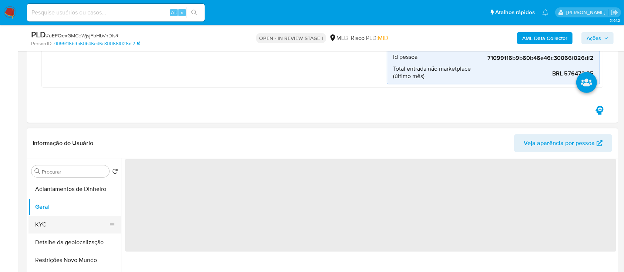
click at [54, 224] on button "KYC" at bounding box center [71, 225] width 87 height 18
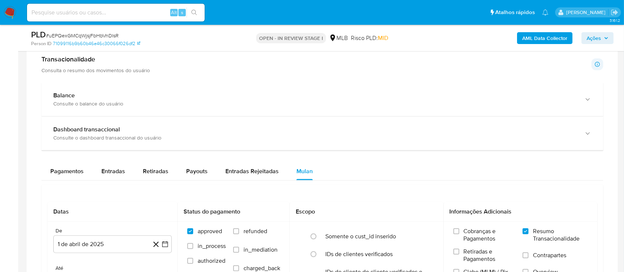
scroll to position [740, 0]
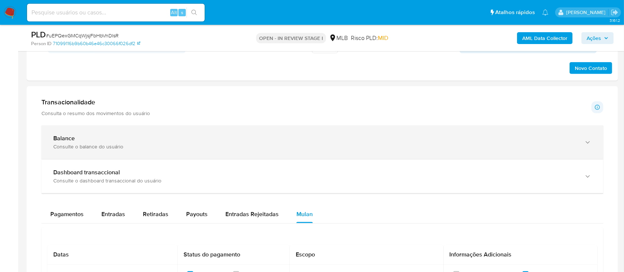
click at [178, 146] on div "Consulte o balance do usuário" at bounding box center [314, 146] width 523 height 7
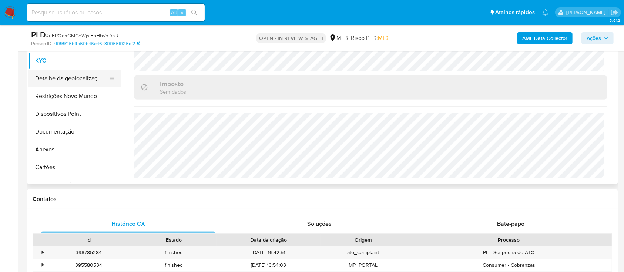
scroll to position [395, 0]
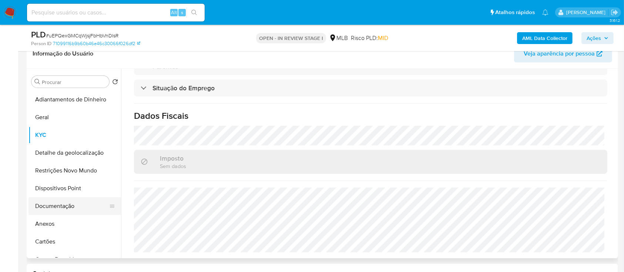
click at [67, 203] on button "Documentação" at bounding box center [71, 206] width 87 height 18
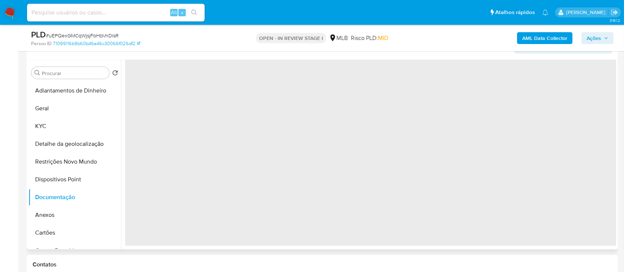
scroll to position [0, 0]
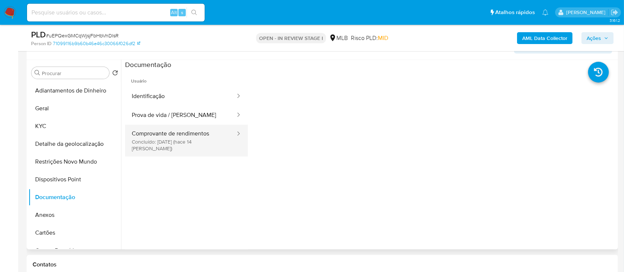
click at [183, 137] on button "Comprovante de rendimentos Concluído: 17/09/2025 (hace 14 días)" at bounding box center [180, 141] width 111 height 32
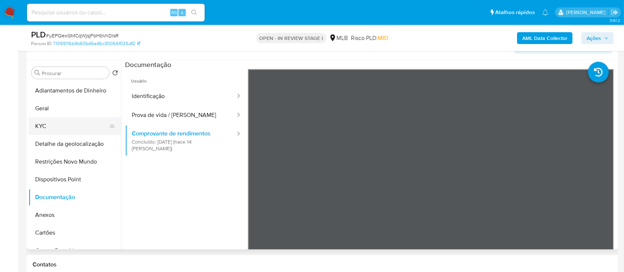
click at [50, 120] on button "KYC" at bounding box center [71, 126] width 87 height 18
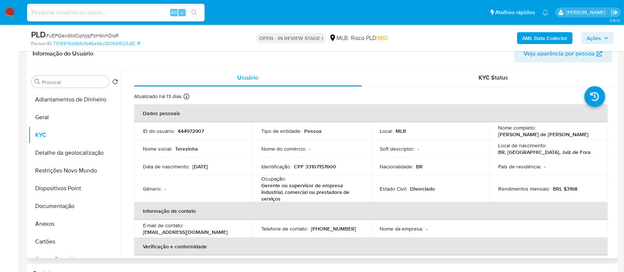
drag, startPoint x: 233, startPoint y: 167, endPoint x: 193, endPoint y: 167, distance: 40.3
click at [193, 167] on div "Data de nascimento : 24/03/1961" at bounding box center [193, 166] width 101 height 7
copy p "24/03/1961"
click at [51, 203] on button "Documentação" at bounding box center [71, 206] width 87 height 18
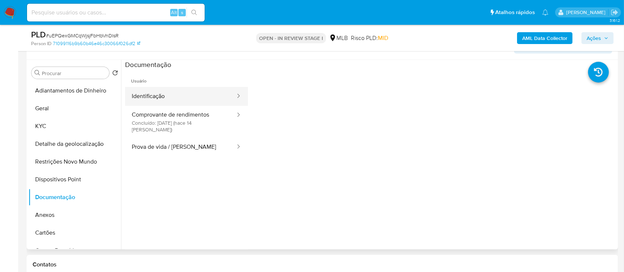
click at [163, 93] on button "Identificação" at bounding box center [180, 96] width 111 height 19
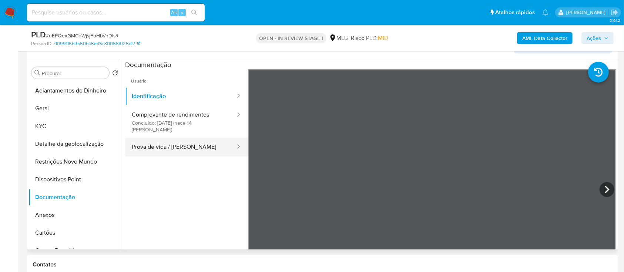
click at [184, 149] on button "Prova de vida / Selfie" at bounding box center [180, 147] width 111 height 19
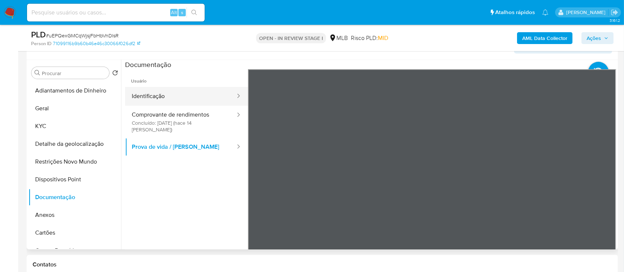
click at [185, 96] on button "Identificação" at bounding box center [180, 96] width 111 height 19
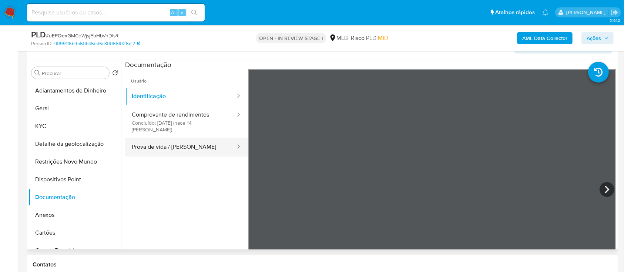
drag, startPoint x: 175, startPoint y: 129, endPoint x: 174, endPoint y: 133, distance: 4.1
click at [175, 130] on ul "Identificação Comprovante de rendimentos Concluído: 17/09/2025 (hace 14 días) P…" at bounding box center [186, 122] width 123 height 70
click at [175, 140] on button "Prova de vida / Selfie" at bounding box center [180, 147] width 111 height 19
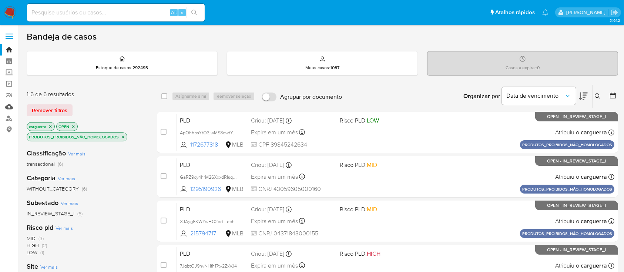
click at [11, 105] on link "Mulan" at bounding box center [44, 106] width 88 height 11
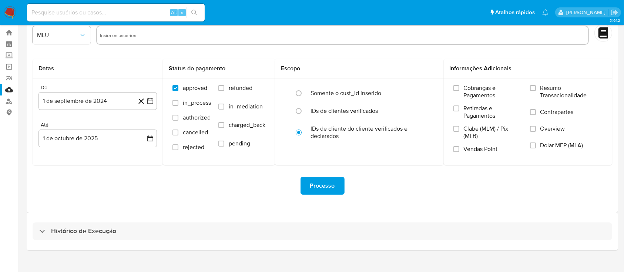
scroll to position [27, 0]
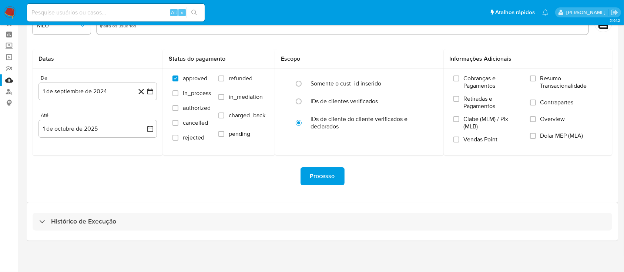
drag, startPoint x: 66, startPoint y: 220, endPoint x: 163, endPoint y: 175, distance: 107.3
click at [66, 221] on h3 "Histórico de Execução" at bounding box center [83, 221] width 65 height 9
select select "10"
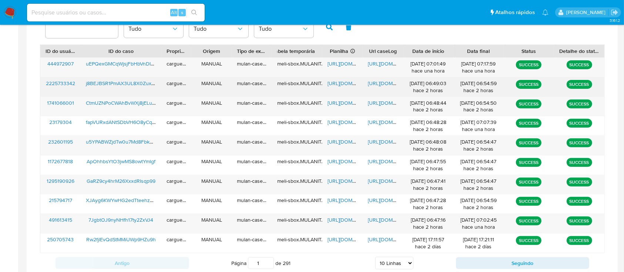
scroll to position [306, 0]
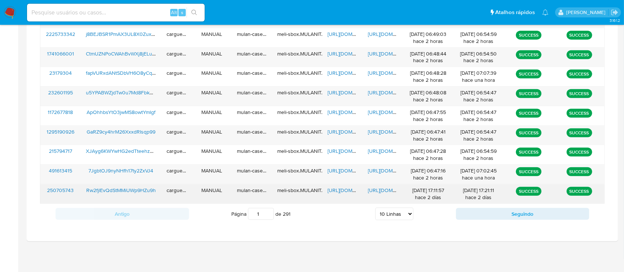
click at [338, 191] on span "[URL][DOMAIN_NAME]" at bounding box center [353, 190] width 51 height 7
click at [379, 191] on span "[URL][DOMAIN_NAME]" at bounding box center [393, 190] width 51 height 7
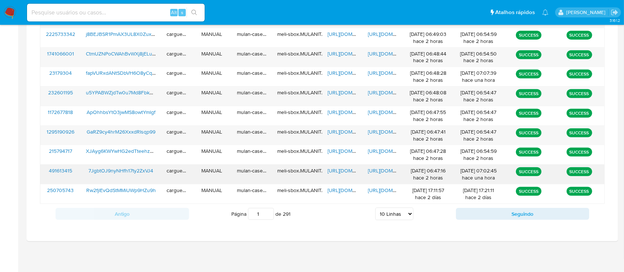
click at [339, 169] on span "[URL][DOMAIN_NAME]" at bounding box center [353, 170] width 51 height 7
click at [375, 168] on span "[URL][DOMAIN_NAME]" at bounding box center [393, 170] width 51 height 7
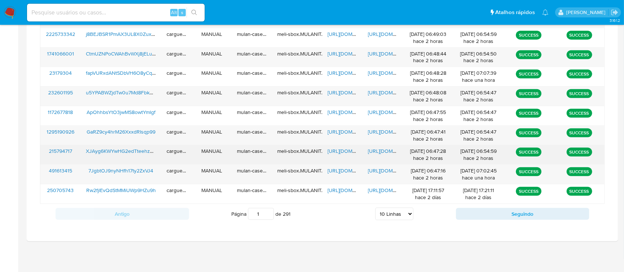
click at [339, 149] on span "[URL][DOMAIN_NAME]" at bounding box center [353, 150] width 51 height 7
click at [377, 149] on span "[URL][DOMAIN_NAME]" at bounding box center [393, 150] width 51 height 7
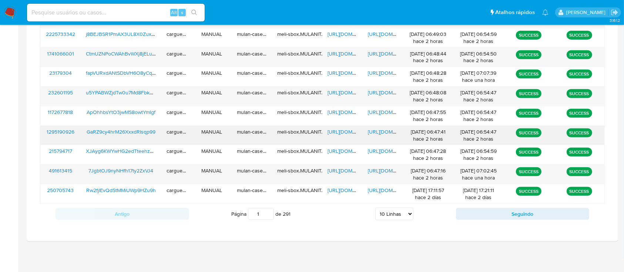
click at [335, 131] on span "[URL][DOMAIN_NAME]" at bounding box center [353, 131] width 51 height 7
click at [381, 129] on span "[URL][DOMAIN_NAME]" at bounding box center [393, 131] width 51 height 7
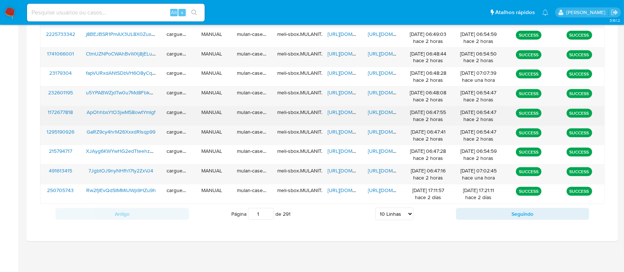
click at [346, 111] on span "https://docs.google.com/spreadsheets/d/1bL5lJ6nvWr40Zn0j-pDZUWCWMxPwpVRDcJaC_7l…" at bounding box center [353, 111] width 51 height 7
click at [379, 114] on span "https://docs.google.com/document/d/1HqaDPmsOF1eSSffCsYxzXQ5mn9VMbk2Wwn63rG5O7l8…" at bounding box center [393, 111] width 51 height 7
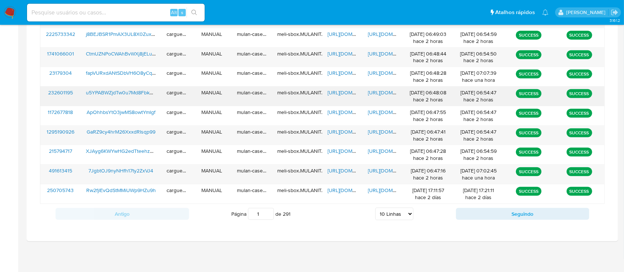
click at [349, 93] on span "https://docs.google.com/spreadsheets/d/1KcTlM1ZiDS60WhWLCmgFEhPlXzh2daAtlXD7lwz…" at bounding box center [353, 92] width 51 height 7
click at [379, 92] on span "https://docs.google.com/document/d/1WH0gx_QGB0SE6DPVzLXIxLsOImCbUmX4rEuFlpr6m5g…" at bounding box center [393, 92] width 51 height 7
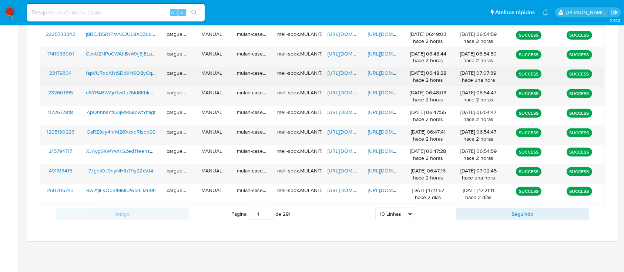
click at [350, 73] on span "https://docs.google.com/spreadsheets/d/1x_kTbsa-MuKijWgH2QOeNUsHYKwFyfOnkk4Ggov…" at bounding box center [353, 72] width 51 height 7
click at [383, 70] on span "https://docs.google.com/document/d/19_lUGddR0kqv5PqAYfAJYlaxOazyIv7h5j2B_0fNY-A…" at bounding box center [393, 72] width 51 height 7
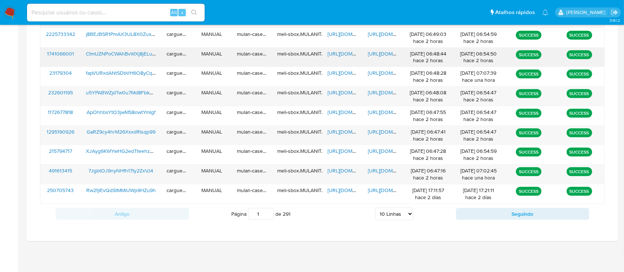
click at [342, 53] on span "https://docs.google.com/spreadsheets/d/1bk2G3Mcj1LpvwG8q07BEkLdI2lkHiLguTQ0SM2n…" at bounding box center [353, 53] width 51 height 7
click at [377, 50] on span "https://docs.google.com/document/d/1bK9V4u0rD81bMJuvyFsWp1K1PomlwVCJkI2CFAK-Usw…" at bounding box center [393, 53] width 51 height 7
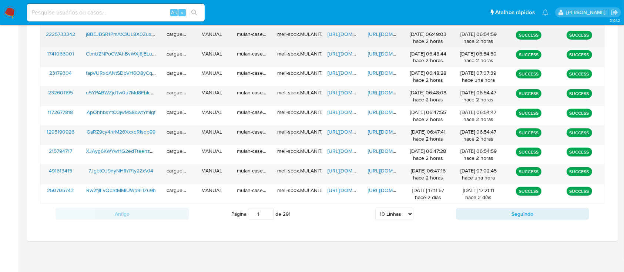
click at [340, 31] on span "https://docs.google.com/spreadsheets/d/1wd0kPhehuOaKXCuzA3Bnvr9CXlhY-NttBdNJ4oI…" at bounding box center [353, 33] width 51 height 7
click at [388, 34] on span "https://docs.google.com/document/d/1LEZbVhMJ4SLUk_rBDqtBRAPN4uqmnSv1w6-mU-D-lxw…" at bounding box center [393, 33] width 51 height 7
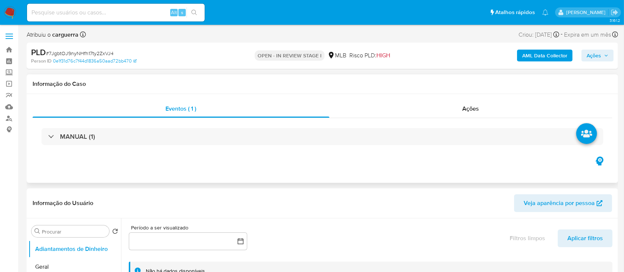
scroll to position [98, 0]
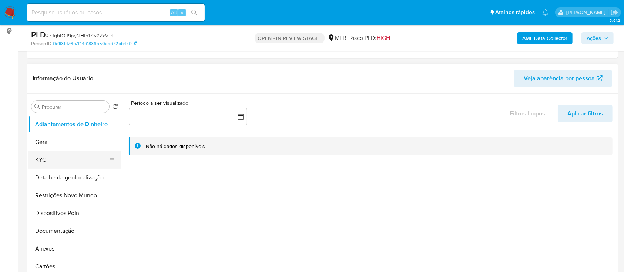
click at [47, 162] on button "KYC" at bounding box center [71, 160] width 87 height 18
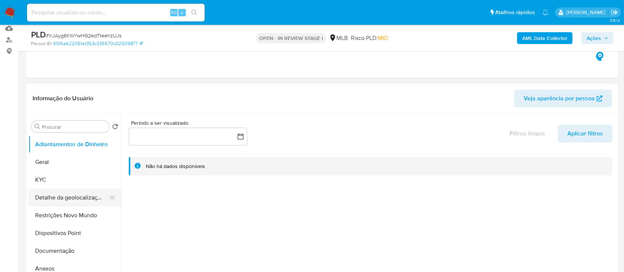
scroll to position [98, 0]
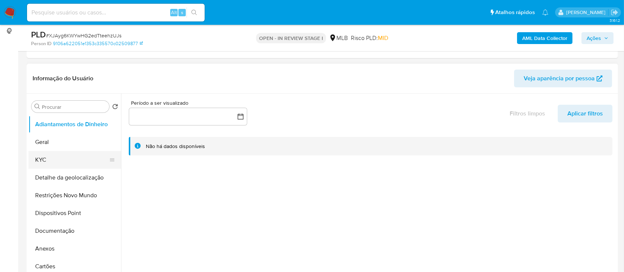
click at [54, 158] on button "KYC" at bounding box center [71, 160] width 87 height 18
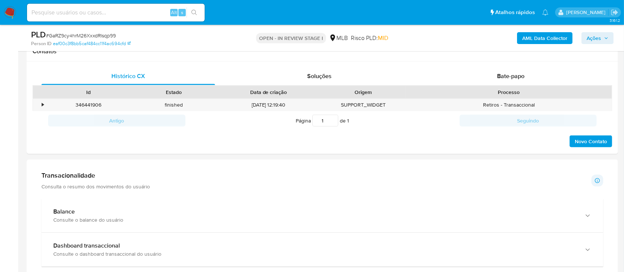
scroll to position [148, 0]
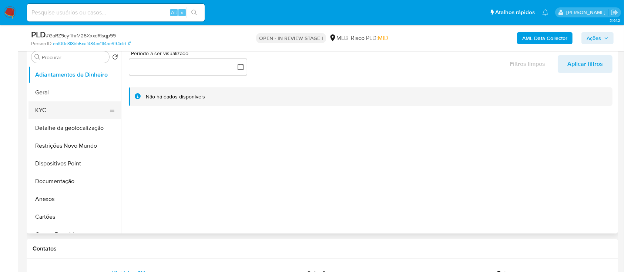
click at [50, 106] on button "KYC" at bounding box center [71, 110] width 87 height 18
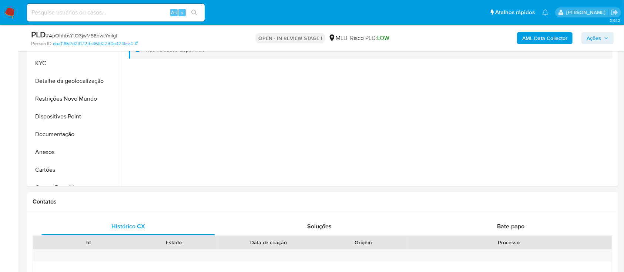
scroll to position [98, 0]
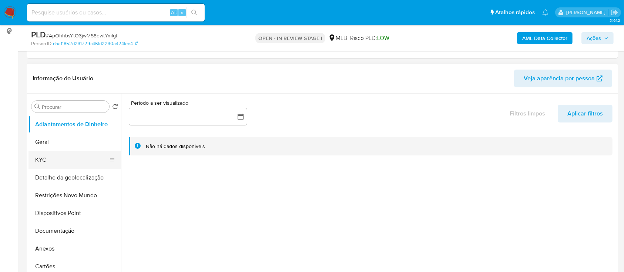
click at [48, 158] on button "KYC" at bounding box center [71, 160] width 87 height 18
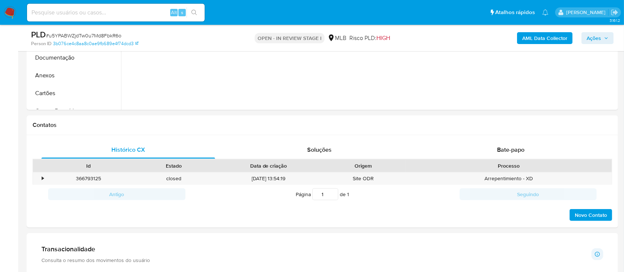
scroll to position [98, 0]
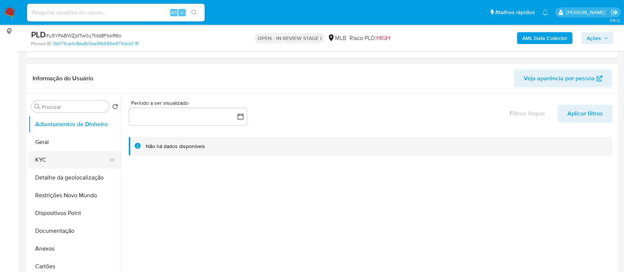
click at [49, 156] on button "KYC" at bounding box center [71, 160] width 87 height 18
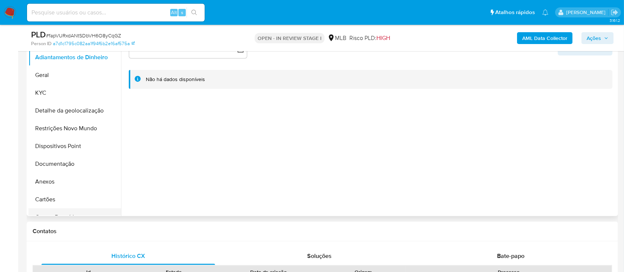
scroll to position [148, 0]
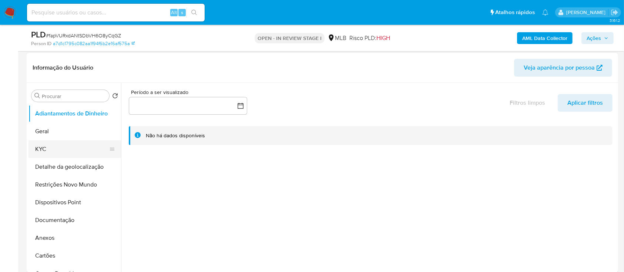
click at [50, 145] on button "KYC" at bounding box center [71, 149] width 87 height 18
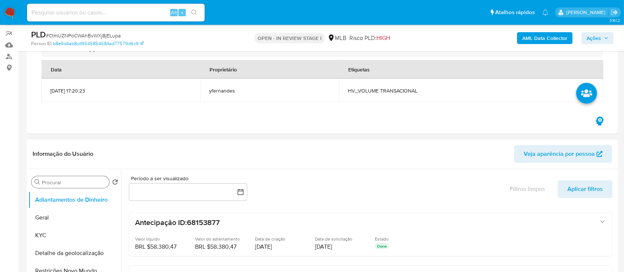
scroll to position [98, 0]
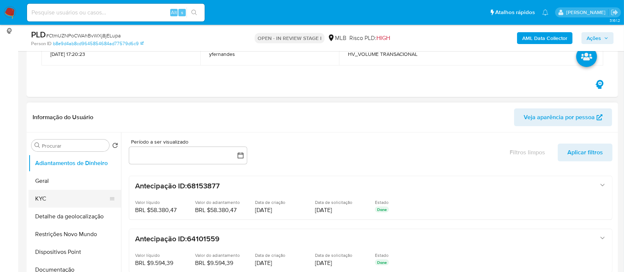
click at [62, 199] on button "KYC" at bounding box center [71, 199] width 87 height 18
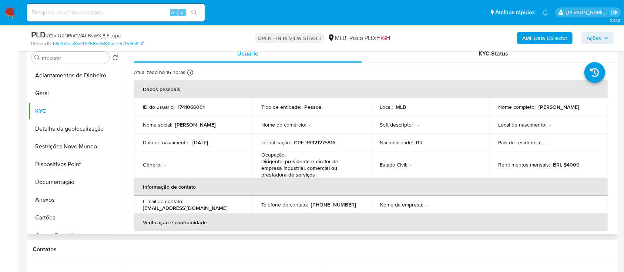
scroll to position [197, 0]
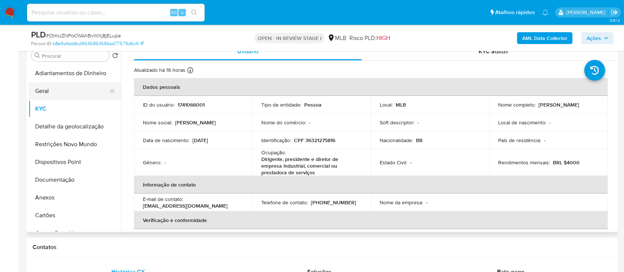
click at [66, 95] on button "Geral" at bounding box center [71, 91] width 87 height 18
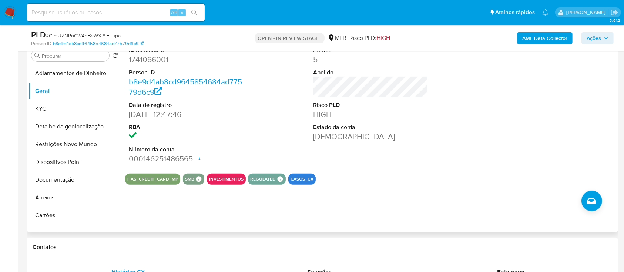
scroll to position [148, 0]
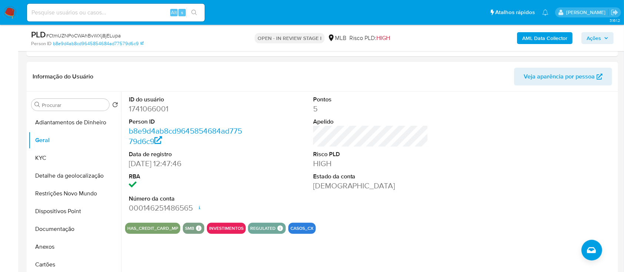
click at [350, 231] on div "HAS_CREDIT_CARD_MP SMB SMB SMB Advisor Email - Advisor Name - INVESTIMENTOS REG…" at bounding box center [370, 228] width 491 height 11
click at [554, 137] on div at bounding box center [554, 154] width 123 height 125
click at [50, 152] on button "KYC" at bounding box center [71, 158] width 87 height 18
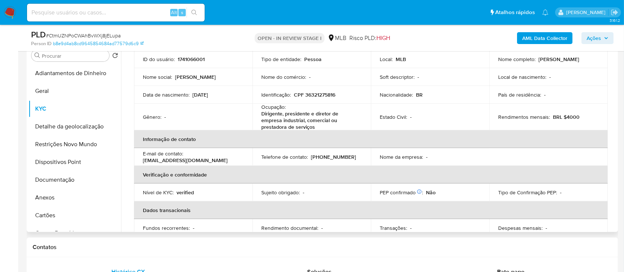
scroll to position [44, 0]
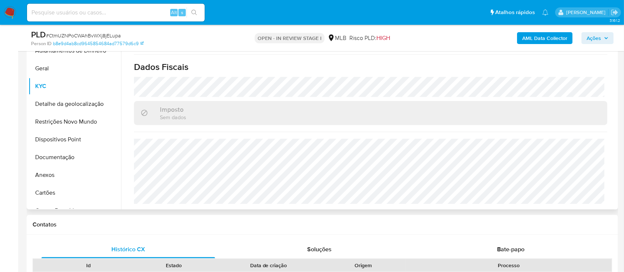
scroll to position [296, 0]
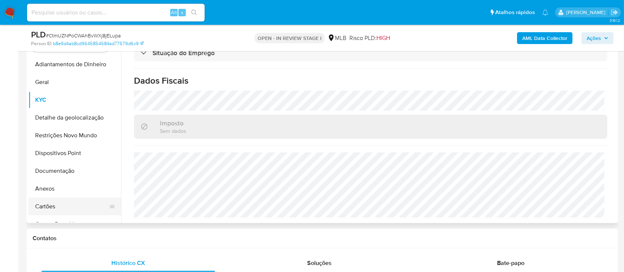
scroll to position [197, 0]
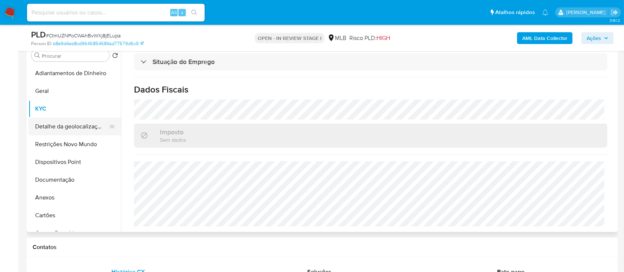
click at [63, 125] on button "Detalhe da geolocalização" at bounding box center [71, 127] width 87 height 18
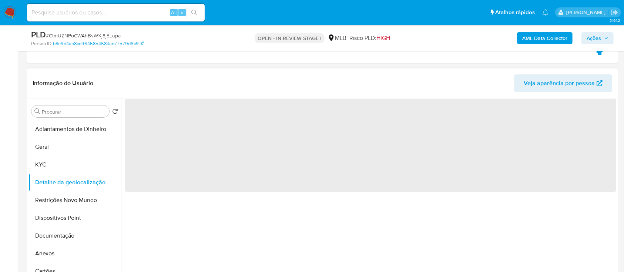
scroll to position [148, 0]
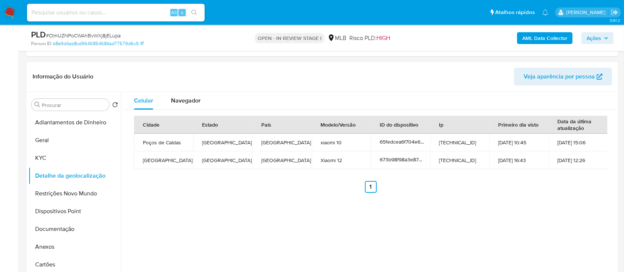
click at [62, 194] on button "Restrições Novo Mundo" at bounding box center [71, 194] width 87 height 18
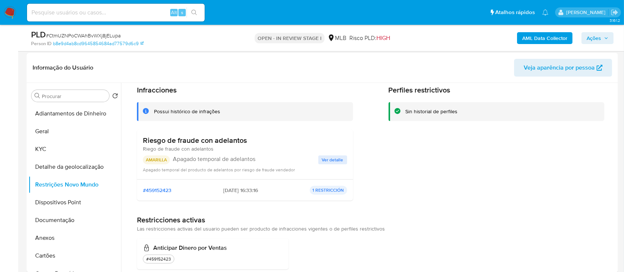
scroll to position [41, 0]
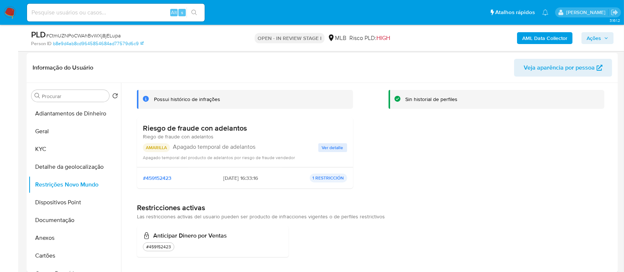
click at [561, 148] on div "Perfiles restrictivos Sin historial de perfiles" at bounding box center [497, 133] width 216 height 121
click at [334, 144] on span "Ver detalle" at bounding box center [332, 147] width 21 height 7
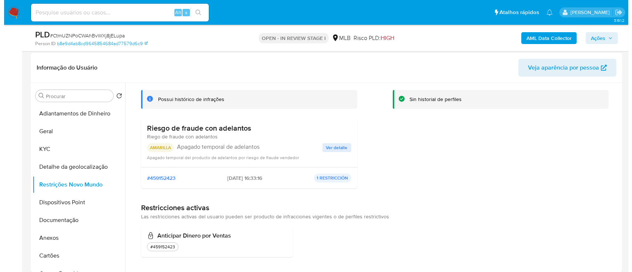
scroll to position [0, 0]
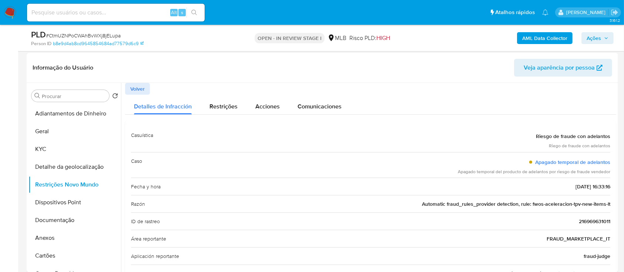
drag, startPoint x: 527, startPoint y: 133, endPoint x: 609, endPoint y: 200, distance: 105.7
click at [609, 200] on div "Casuística Riesgo de fraude con adelantos Riego de fraude con adelantos Caso Ap…" at bounding box center [370, 231] width 491 height 220
click at [58, 205] on button "Dispositivos Point" at bounding box center [71, 203] width 87 height 18
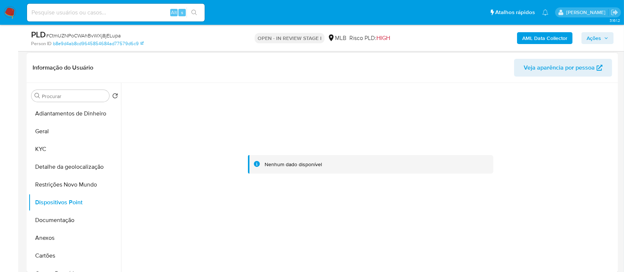
click at [535, 129] on div at bounding box center [370, 164] width 491 height 163
click at [43, 219] on button "Documentação" at bounding box center [71, 220] width 87 height 18
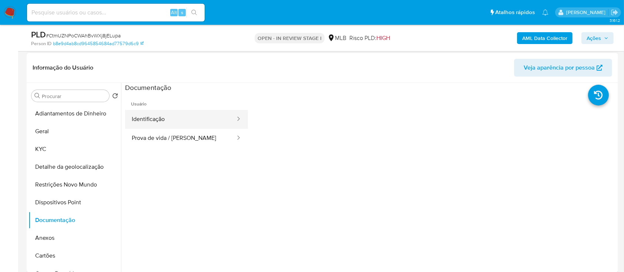
click at [183, 120] on button "Identificação" at bounding box center [180, 119] width 111 height 19
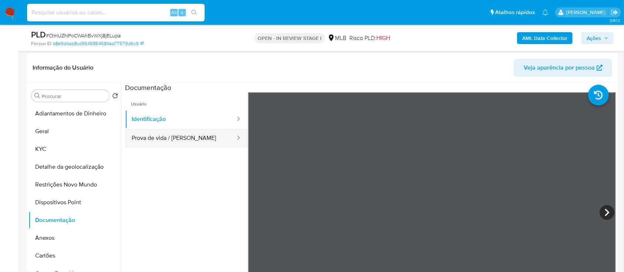
click at [208, 131] on button "Prova de vida / [PERSON_NAME]" at bounding box center [180, 138] width 111 height 19
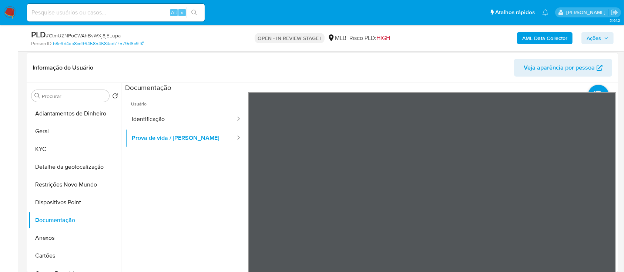
click at [186, 186] on ul "Usuário Identificação Prova de vida / [PERSON_NAME]" at bounding box center [186, 198] width 123 height 213
click at [542, 36] on b "AML Data Collector" at bounding box center [544, 38] width 45 height 12
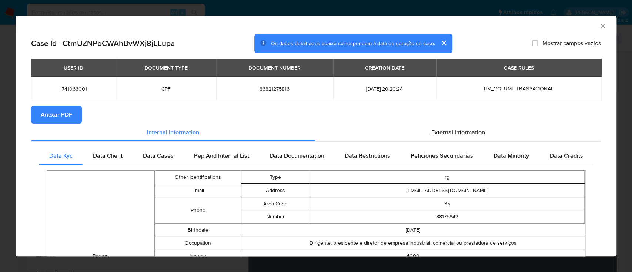
click at [74, 110] on button "Anexar PDF" at bounding box center [56, 115] width 51 height 18
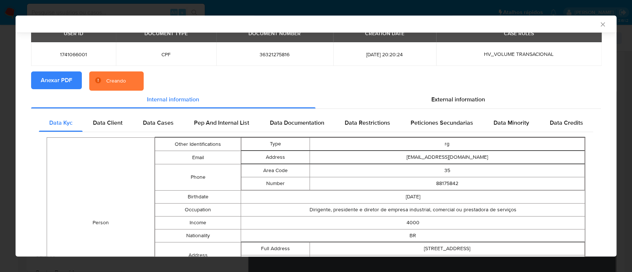
scroll to position [47, 0]
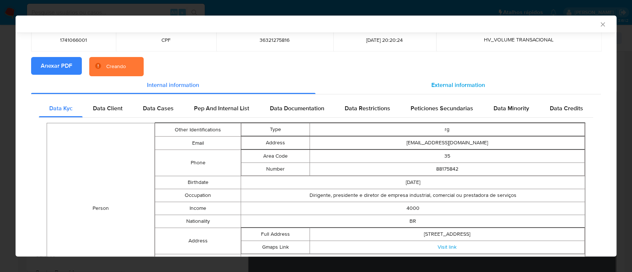
click at [456, 76] on div "External information" at bounding box center [458, 85] width 286 height 18
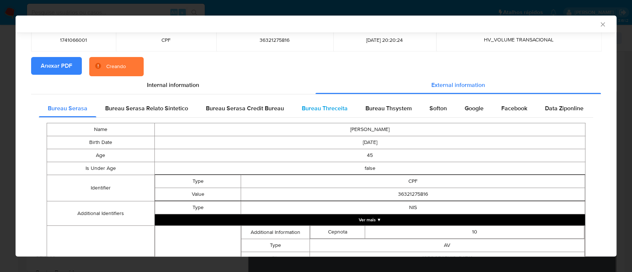
click at [331, 108] on span "Bureau Threceita" at bounding box center [325, 108] width 46 height 9
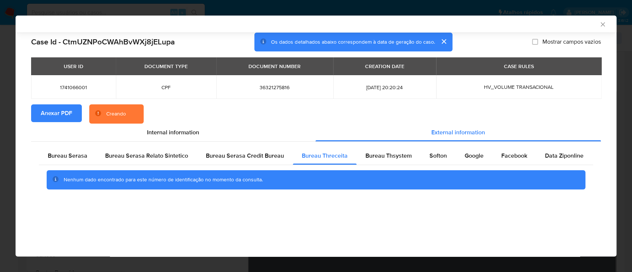
click at [553, 28] on div "AML Data Collector" at bounding box center [316, 24] width 601 height 17
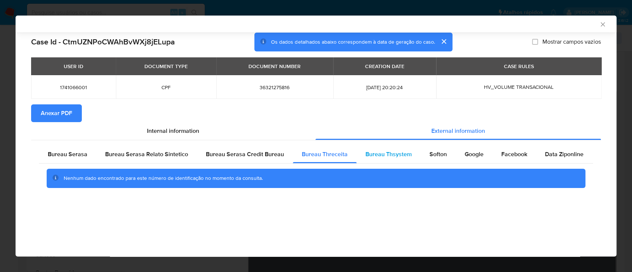
click at [388, 154] on span "Bureau Thsystem" at bounding box center [388, 154] width 46 height 9
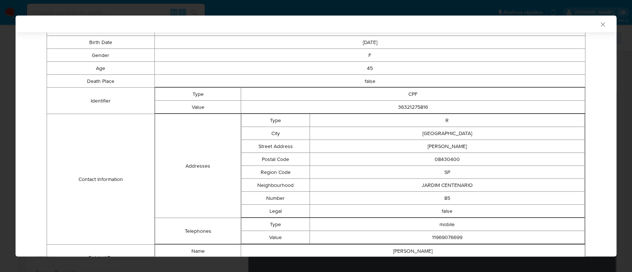
scroll to position [186, 0]
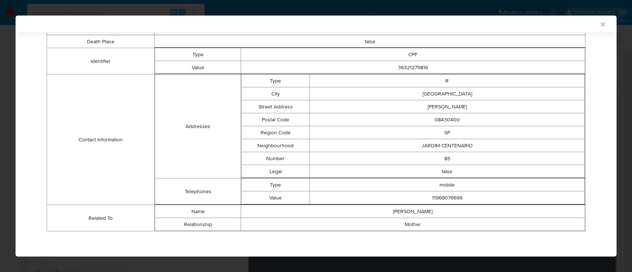
click at [83, 93] on td "Contact Information" at bounding box center [101, 139] width 108 height 131
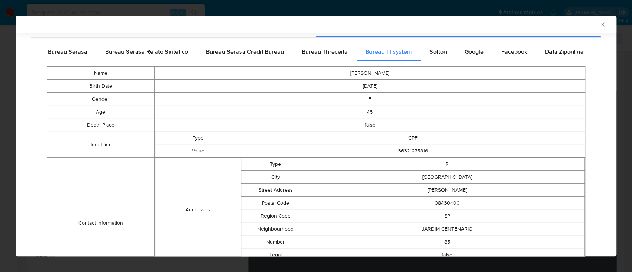
scroll to position [38, 0]
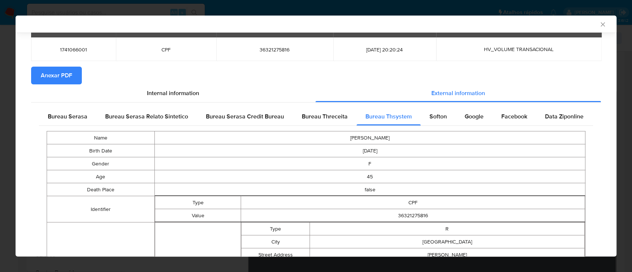
click at [435, 120] on div "Softon" at bounding box center [437, 117] width 35 height 18
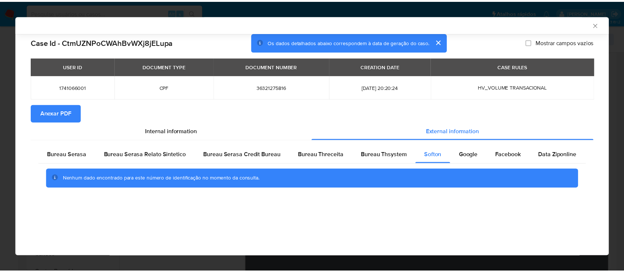
scroll to position [0, 0]
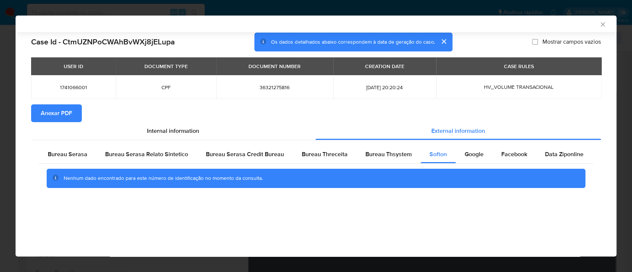
click at [509, 26] on div "AML Data Collector" at bounding box center [310, 24] width 578 height 7
click at [467, 156] on span "Google" at bounding box center [473, 154] width 19 height 9
click at [516, 27] on div "AML Data Collector" at bounding box center [310, 24] width 578 height 7
click at [604, 21] on icon "Fechar a janela" at bounding box center [602, 24] width 7 height 7
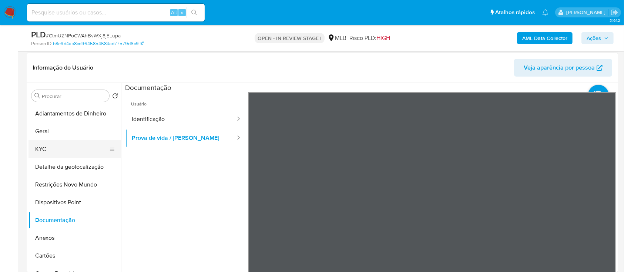
click at [56, 149] on button "KYC" at bounding box center [71, 149] width 87 height 18
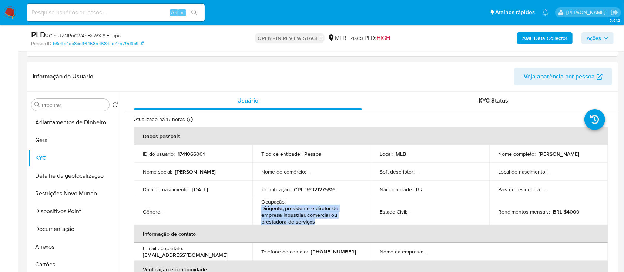
drag, startPoint x: 317, startPoint y: 220, endPoint x: 259, endPoint y: 210, distance: 58.3
click at [259, 210] on td "Ocupação : Dirigente, presidente e diretor de empresa industrial, comercial ou …" at bounding box center [311, 211] width 118 height 27
copy p "Dirigente, presidente e diretor de empresa industrial, comercial ou prestadora …"
